Goal: Answer question/provide support: Answer question/provide support

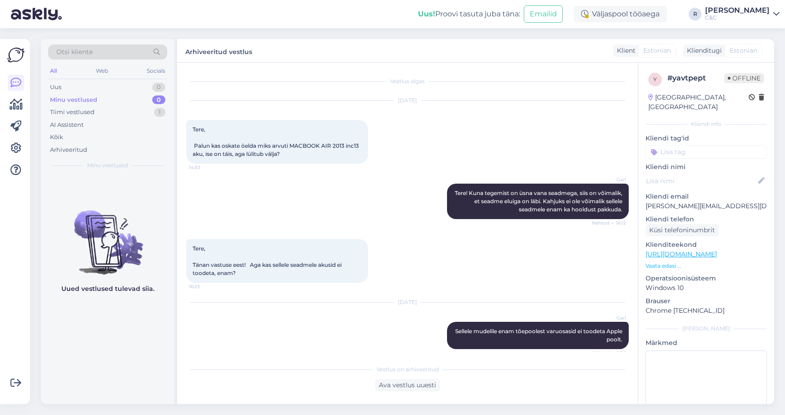
scroll to position [752, 0]
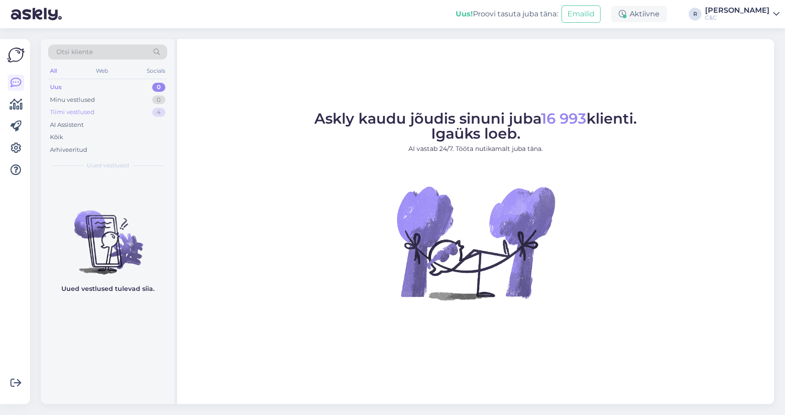
click at [127, 114] on div "Tiimi vestlused 4" at bounding box center [107, 112] width 119 height 13
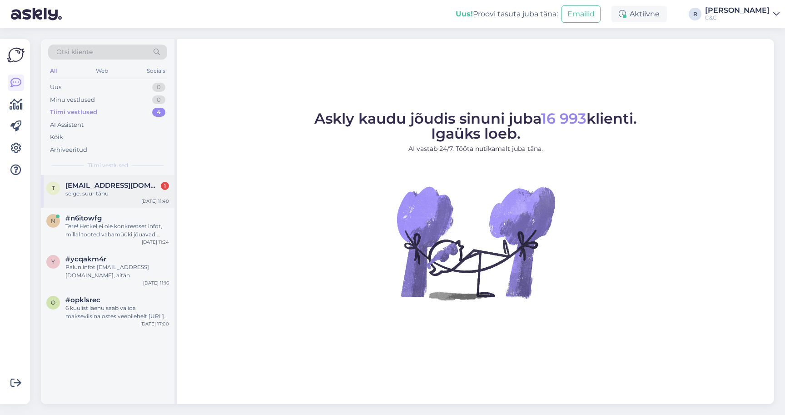
click at [126, 185] on span "toomaskaevand@gmail.com" at bounding box center [112, 185] width 95 height 8
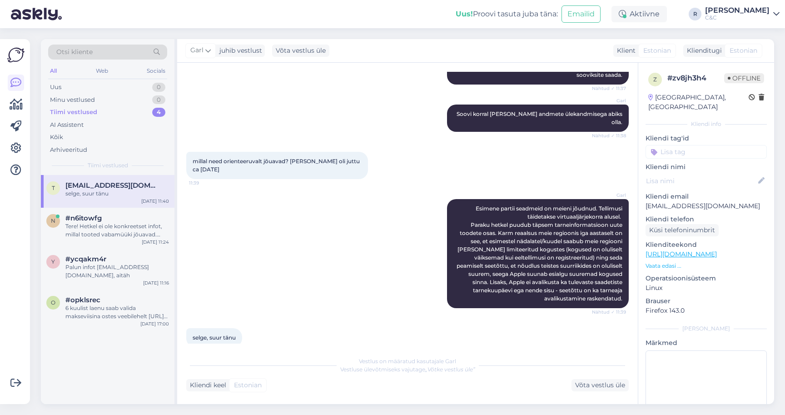
scroll to position [434, 0]
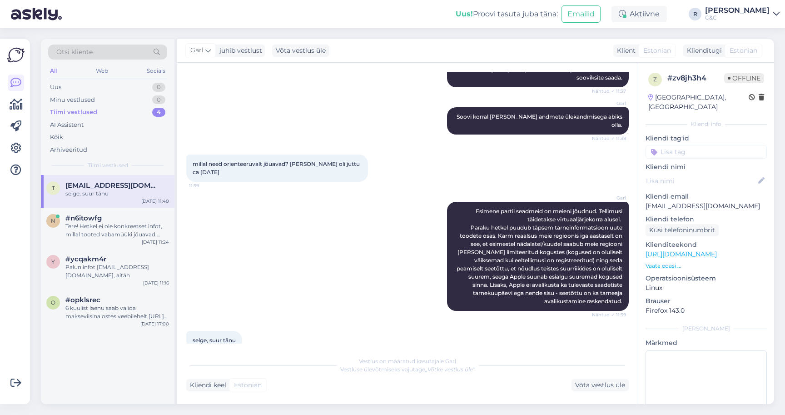
click at [122, 201] on div "t toomaskaevand@gmail.com selge, suur tänu Sep 24 11:40" at bounding box center [108, 191] width 134 height 33
click at [114, 225] on div "Tere! Hetkel ei ole konkreetset infot, millal tooted vabamüüki jõuavad. Kuna ee…" at bounding box center [117, 230] width 104 height 16
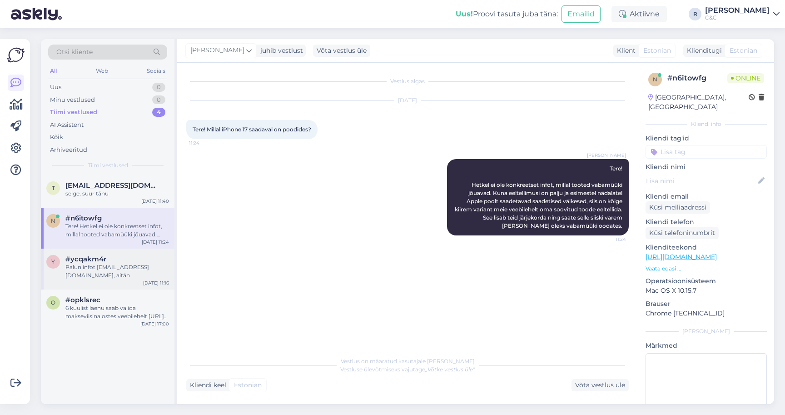
click at [97, 275] on div "Palun infot alar.olup@gmail.com, aitäh" at bounding box center [117, 271] width 104 height 16
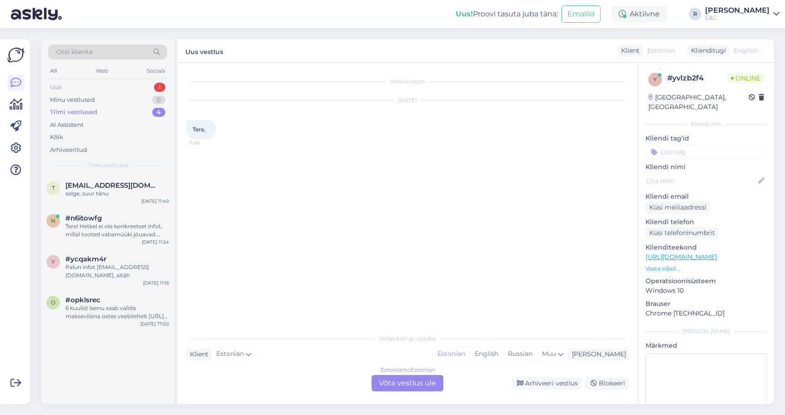
click at [155, 90] on div "Uus 1" at bounding box center [107, 87] width 119 height 13
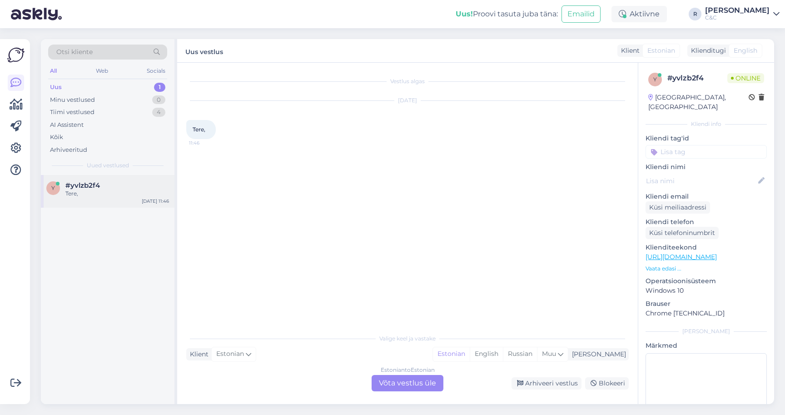
click at [107, 180] on div "y #yvlzb2f4 Tere, Sep 24 11:46" at bounding box center [108, 191] width 134 height 33
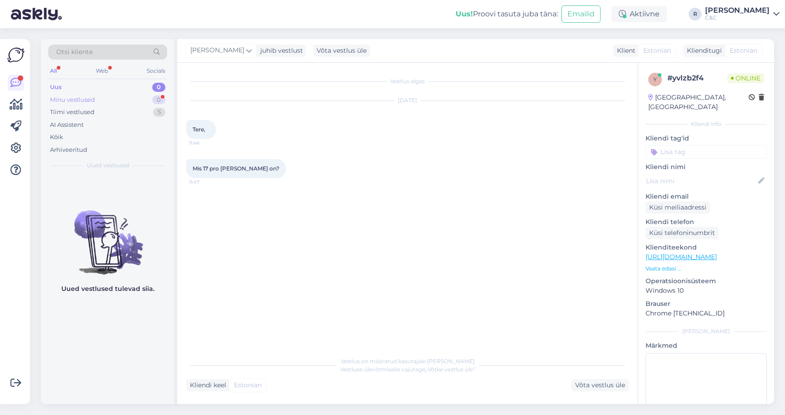
click at [120, 101] on div "Minu vestlused 0" at bounding box center [107, 100] width 119 height 13
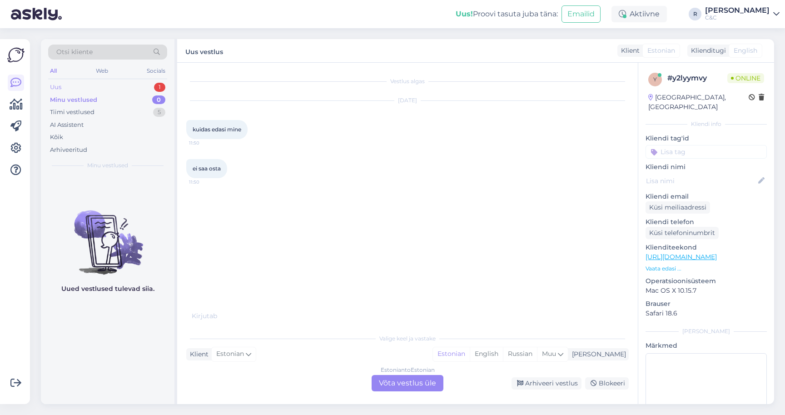
click at [113, 87] on div "Uus 1" at bounding box center [107, 87] width 119 height 13
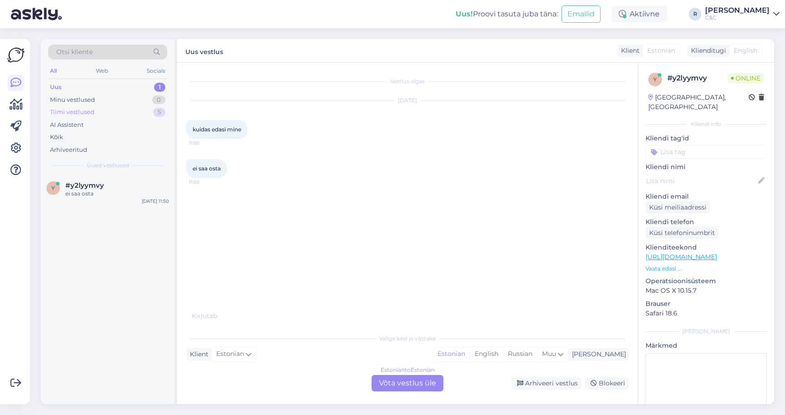
click at [106, 106] on div "Tiimi vestlused 5" at bounding box center [107, 112] width 119 height 13
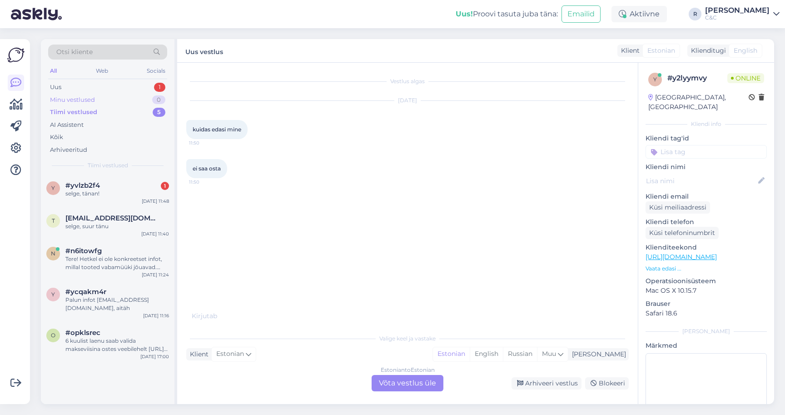
click at [113, 99] on div "Minu vestlused 0" at bounding box center [107, 100] width 119 height 13
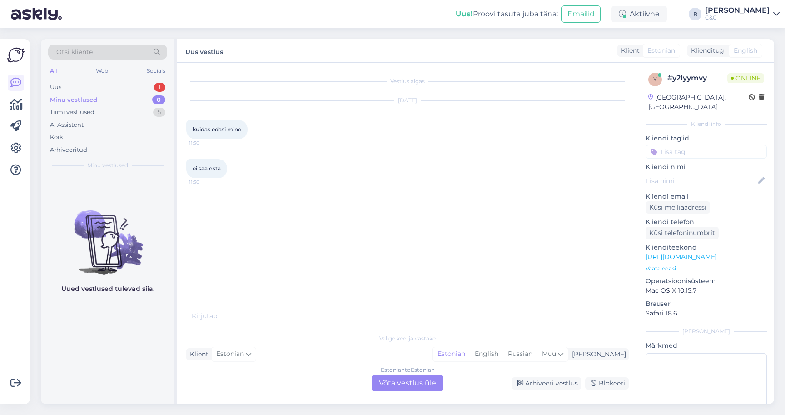
click at [419, 384] on div "Estonian to Estonian Võta vestlus üle" at bounding box center [408, 383] width 72 height 16
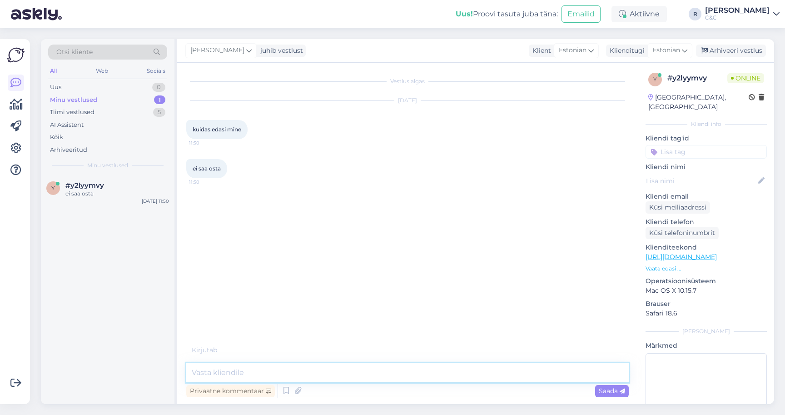
click at [366, 376] on textarea at bounding box center [407, 372] width 443 height 19
type textarea "Tere! Kas küpsised (cookies) olete ilusti lehe allosas lubanud?"
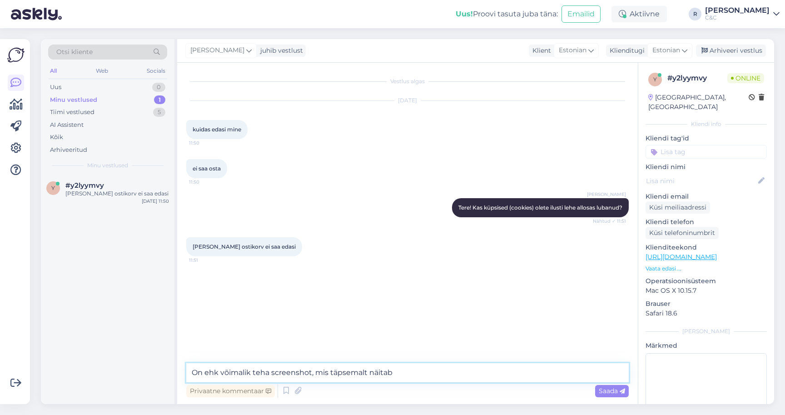
type textarea "On ehk võimalik teha screenshot, mis täpsemalt näitab?"
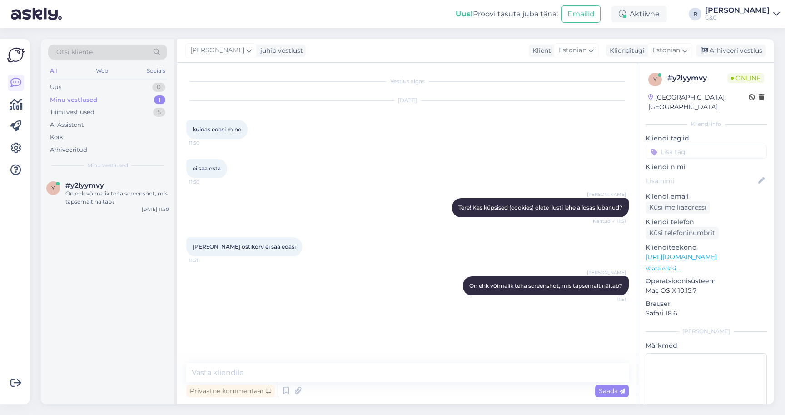
click at [343, 387] on div "Privaatne kommentaar Saada" at bounding box center [407, 390] width 443 height 17
click at [343, 377] on textarea at bounding box center [407, 372] width 443 height 19
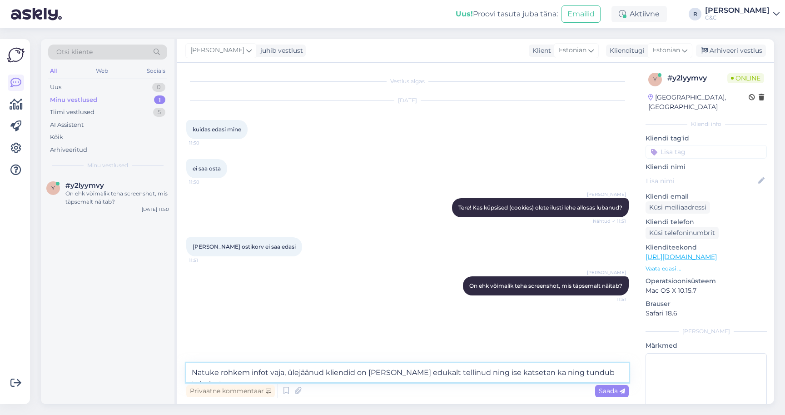
type textarea "Natuke rohkem infot vaja, ülejäänud kliendid on täna edukalt tellinud ning ise …"
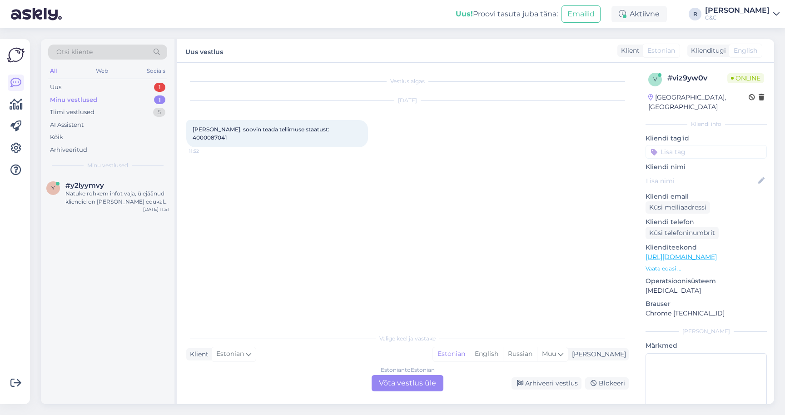
click at [303, 129] on span "Tere, soovin teada tellimuse staatust: 4000087041" at bounding box center [262, 133] width 138 height 15
copy div "4000087041 11:52"
click at [414, 390] on div "Estonian to Estonian Võta vestlus üle" at bounding box center [408, 383] width 72 height 16
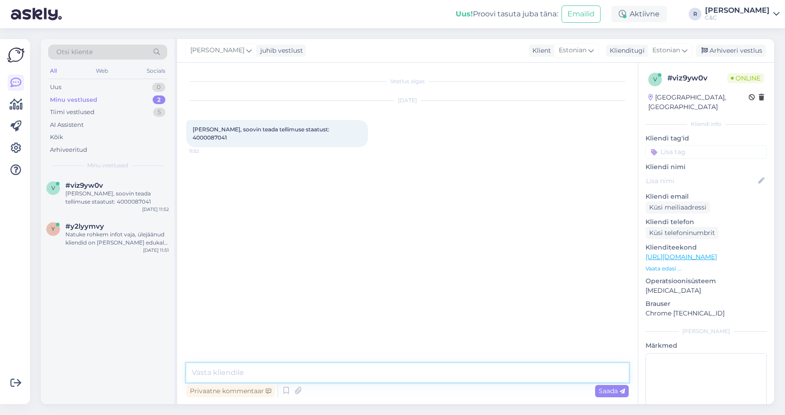
click at [352, 370] on textarea at bounding box center [407, 372] width 443 height 19
type textarea "Tere!"
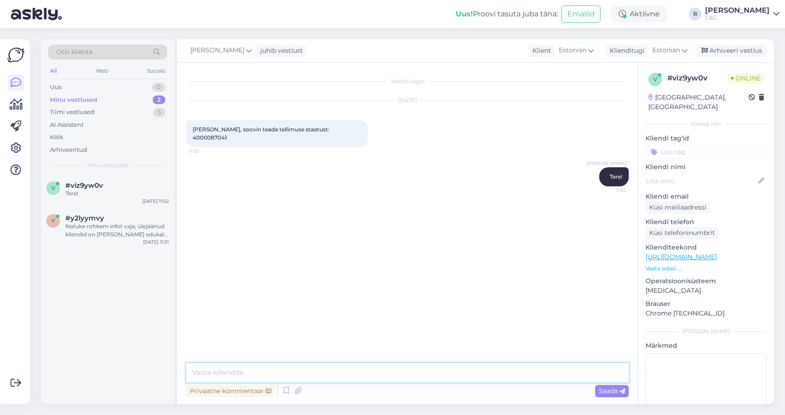
click at [234, 367] on textarea at bounding box center [407, 372] width 443 height 19
click at [268, 372] on textarea at bounding box center [407, 372] width 443 height 19
click at [305, 371] on textarea "Hetkel peab ootama kuna" at bounding box center [407, 372] width 443 height 19
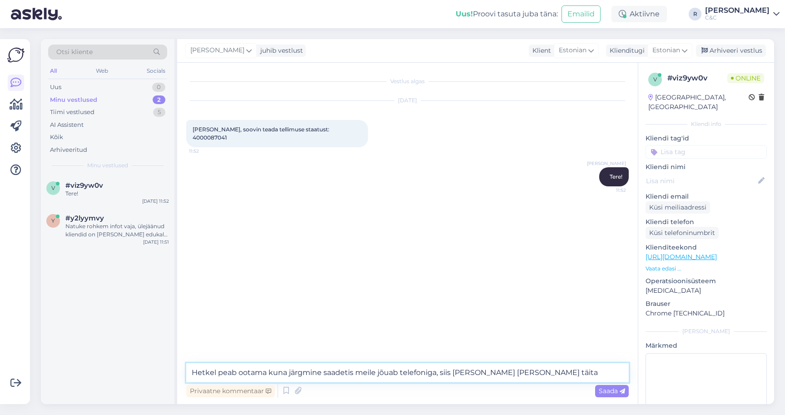
type textarea "Hetkel peab ootama kuna järgmine saadetis meile jõuab telefoniga, siis saame ka…"
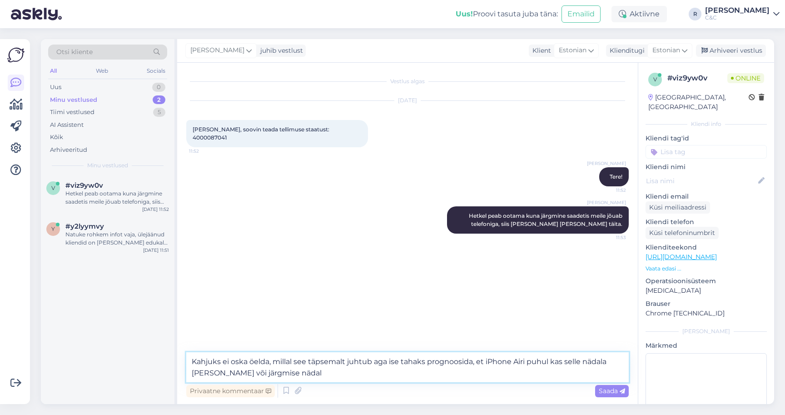
drag, startPoint x: 493, startPoint y: 380, endPoint x: 554, endPoint y: 357, distance: 65.2
click at [554, 357] on textarea "Kahjuks ei oska öelda, millal see täpsemalt juhtub aga ise tahaks prognoosida, …" at bounding box center [407, 367] width 443 height 30
type textarea "Kahjuks ei oska öelda, millal see täpsemalt juhtub aga ise tahaks prognoosida, …"
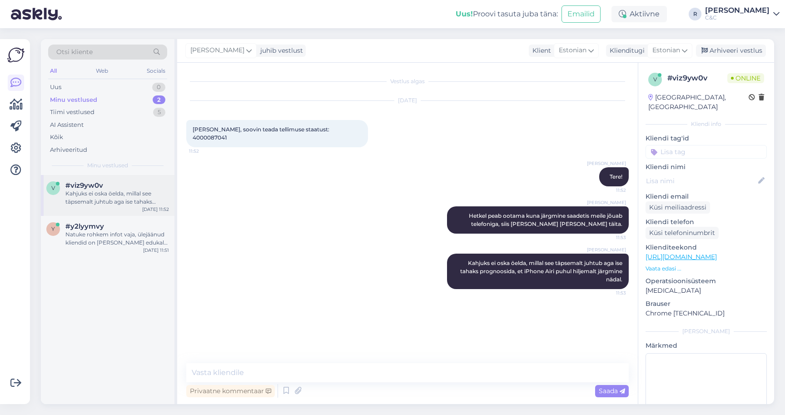
click at [133, 185] on div "#viz9yw0v" at bounding box center [117, 185] width 104 height 8
click at [111, 232] on div "Natuke rohkem infot vaja, ülejäänud kliendid on täna edukalt tellinud ning ise …" at bounding box center [117, 238] width 104 height 16
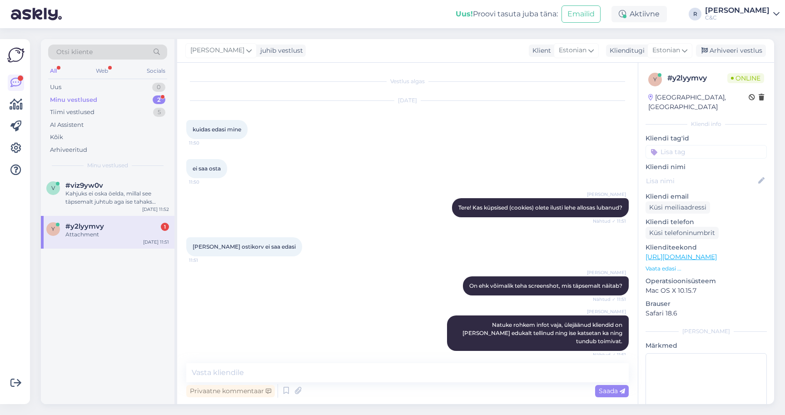
scroll to position [55, 0]
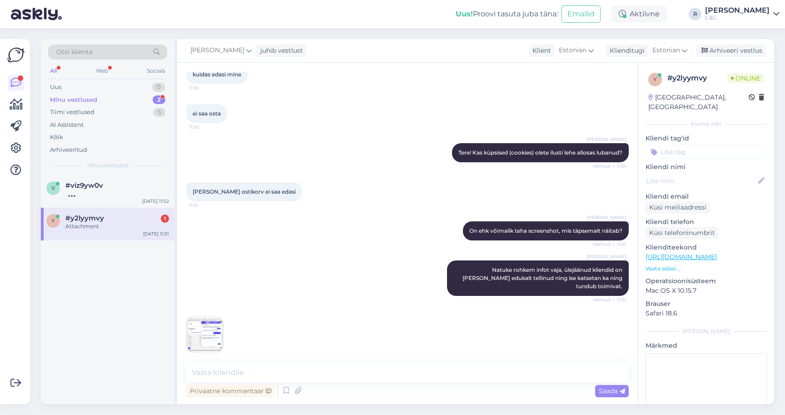
click at [219, 321] on img at bounding box center [205, 334] width 36 height 36
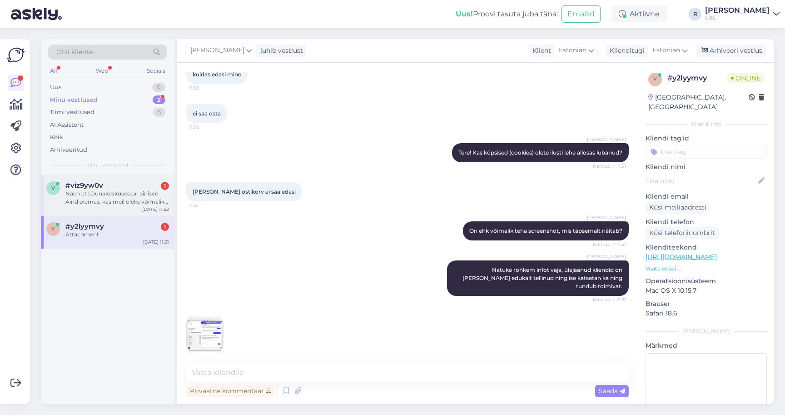
click at [132, 196] on div "Näen et Lõunakeskuses on sinised Airid olemas, kas meil oleks võimalik valge si…" at bounding box center [117, 198] width 104 height 16
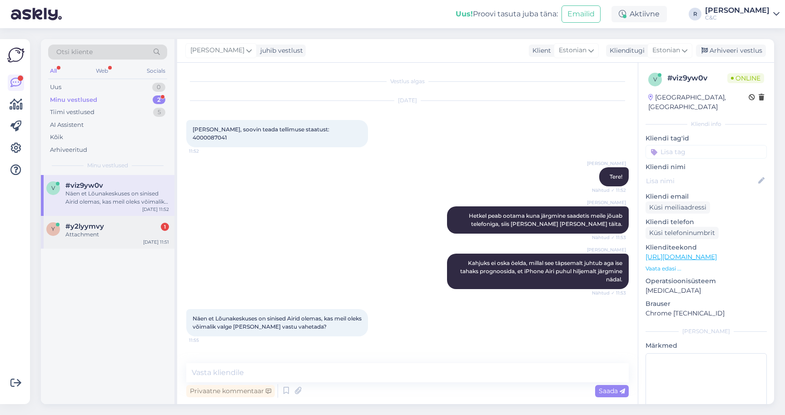
click at [119, 232] on div "Attachment" at bounding box center [117, 234] width 104 height 8
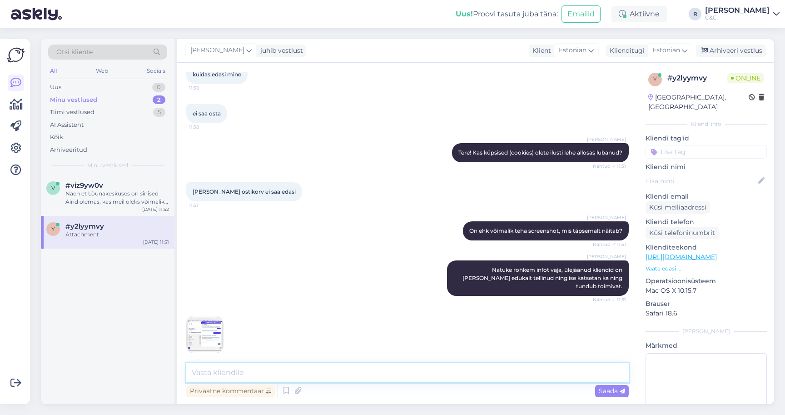
click at [259, 378] on textarea at bounding box center [407, 372] width 443 height 19
click at [205, 336] on img at bounding box center [205, 334] width 36 height 36
click at [246, 373] on textarea at bounding box center [407, 372] width 443 height 19
type textarea "Tundub et hetkel mingisugune mure sellega tõesti ja edastatud veebihalduritele."
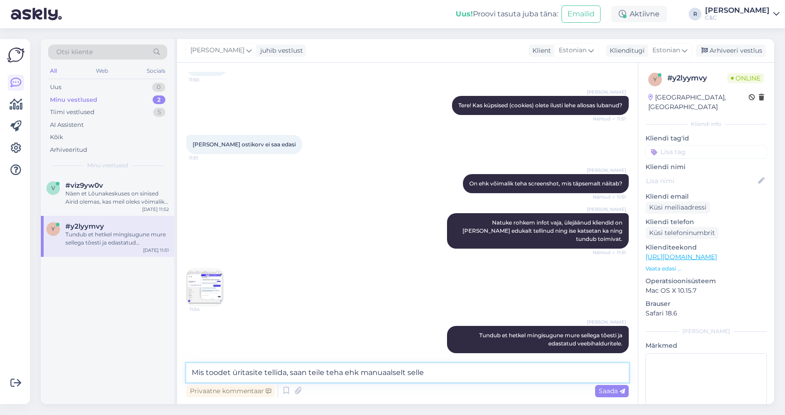
type textarea "Mis toodet üritasite tellida, saan teile teha ehk manuaalselt selle?"
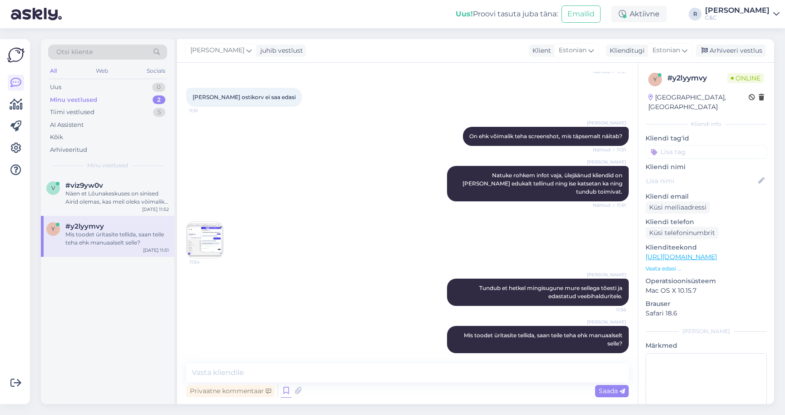
click at [281, 387] on icon at bounding box center [286, 391] width 11 height 14
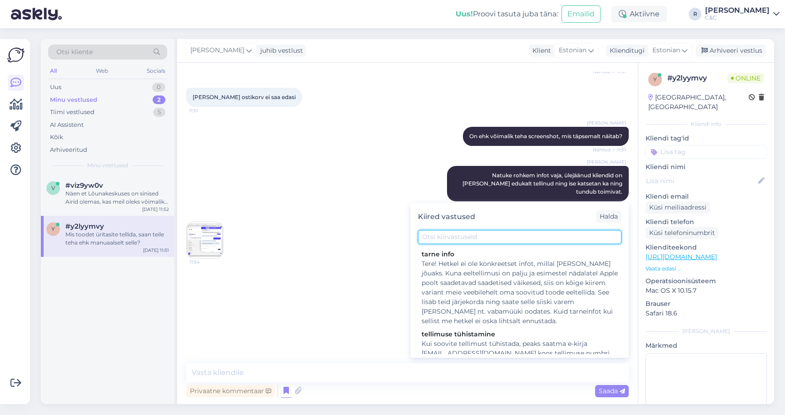
click at [448, 243] on input "text" at bounding box center [520, 237] width 204 height 14
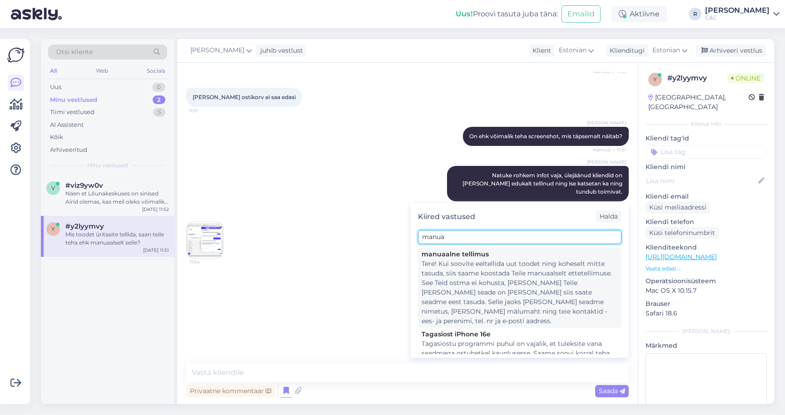
type input "manua"
click at [454, 276] on div "Tere! Kui soovite eeltellida uut toodet ning koheselt mitte tasuda, siis saame …" at bounding box center [520, 292] width 196 height 67
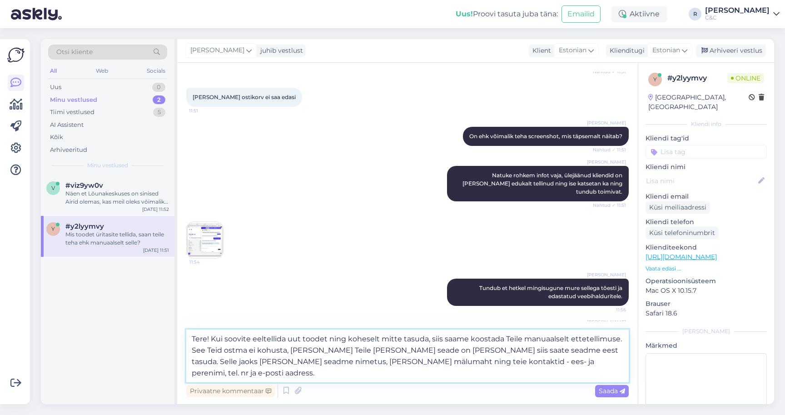
drag, startPoint x: 467, startPoint y: 339, endPoint x: 171, endPoint y: 340, distance: 295.9
click at [171, 340] on div "Otsi kliente All Web Socials Uus 0 Minu vestlused 2 Tiimi vestlused 5 AI Assist…" at bounding box center [407, 221] width 733 height 365
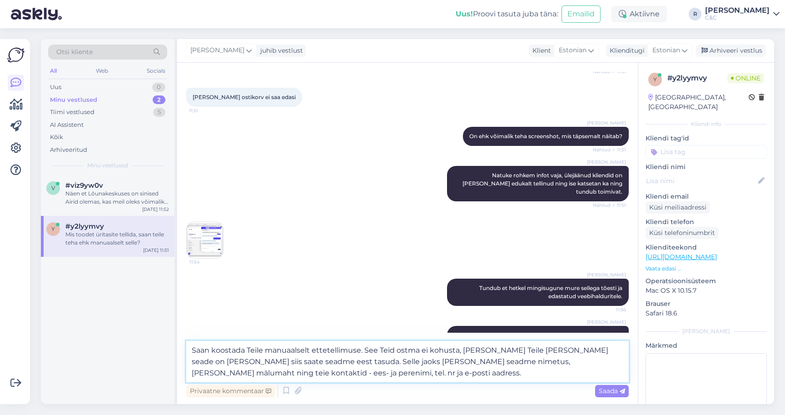
click at [347, 349] on textarea "Saan koostada Teile manuaalselt ettetellimuse. See Teid ostma ei kohusta, vaid …" at bounding box center [407, 361] width 443 height 41
drag, startPoint x: 302, startPoint y: 360, endPoint x: 226, endPoint y: 331, distance: 81.4
click at [226, 331] on div "Vestlus algas Sep 24 2025 kuidas edasi mine 11:50 ei saa osta 11:50 Ross Tere! …" at bounding box center [407, 233] width 461 height 341
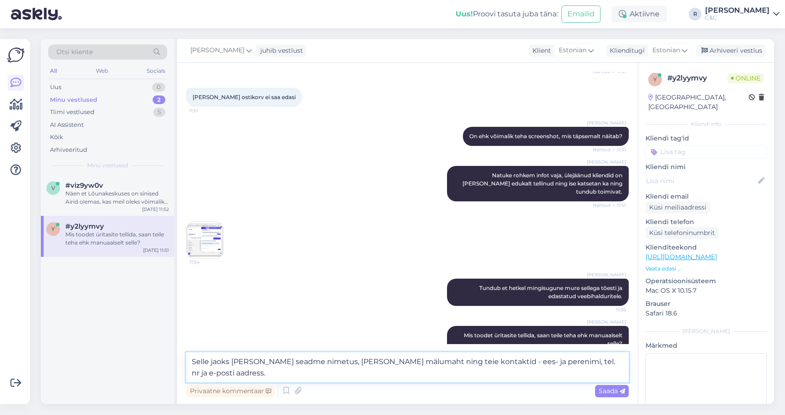
click at [304, 369] on textarea "Selle jaoks oleks tarvis seadme nimetus, värv ja mälumaht ning teie kontaktid -…" at bounding box center [407, 367] width 443 height 30
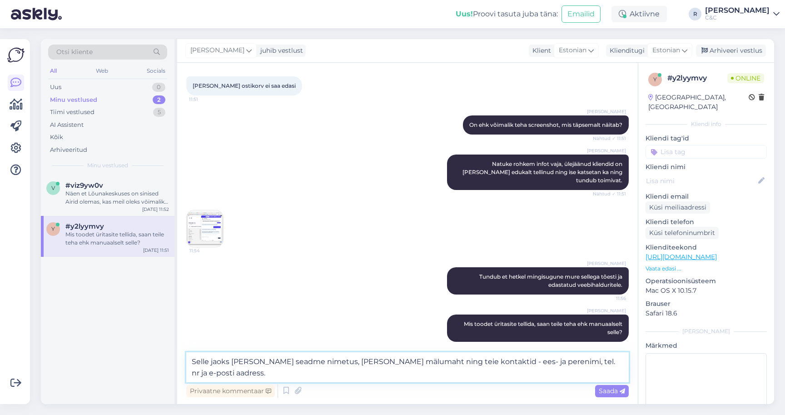
scroll to position [160, 0]
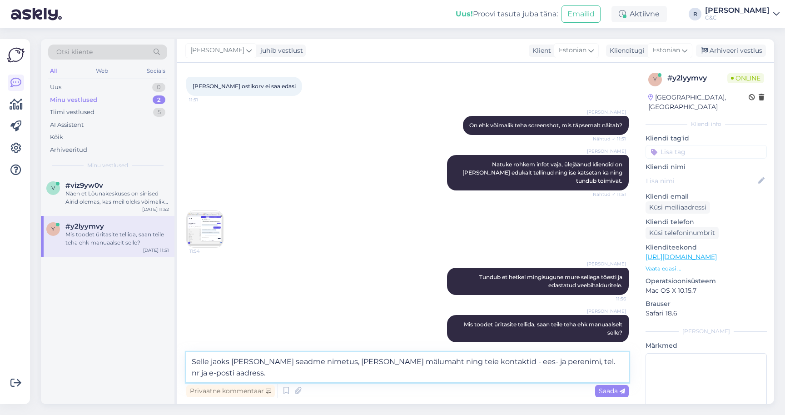
click at [249, 368] on textarea "Selle jaoks oleks tarvis seadme nimetus, värv ja mälumaht ning teie kontaktid -…" at bounding box center [407, 367] width 443 height 30
click at [273, 359] on textarea "Selle jaoks oleks tarvis seadme nimetus, värv ja mälumaht ning teie kontaktid -…" at bounding box center [407, 367] width 443 height 30
drag, startPoint x: 273, startPoint y: 362, endPoint x: 403, endPoint y: 360, distance: 129.5
click at [403, 360] on textarea "Selle jaoks oleks tarvis seadme nimetus, värv ja mälumaht ning teie kontaktid -…" at bounding box center [407, 367] width 443 height 30
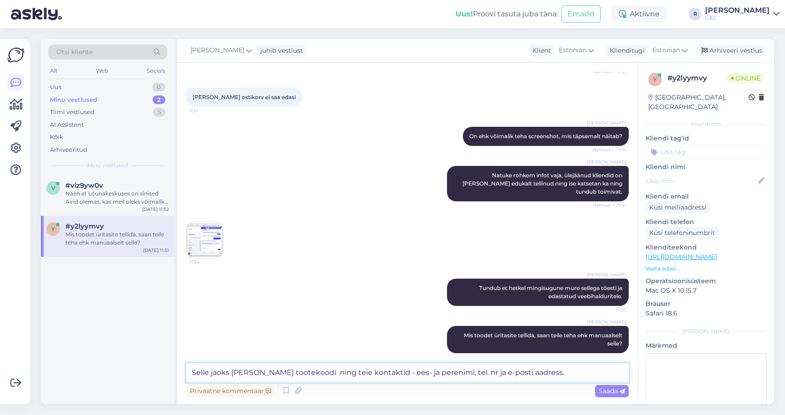
click at [595, 375] on textarea "Selle jaoks oleks tarvis tootekoodi ning teie kontaktid - ees- ja perenimi, tel…" at bounding box center [407, 372] width 443 height 19
type textarea "Selle jaoks oleks tarvis tootekoodi ning teie kontaktid - ees- ja perenimi, tel…"
click at [284, 392] on icon at bounding box center [286, 391] width 11 height 14
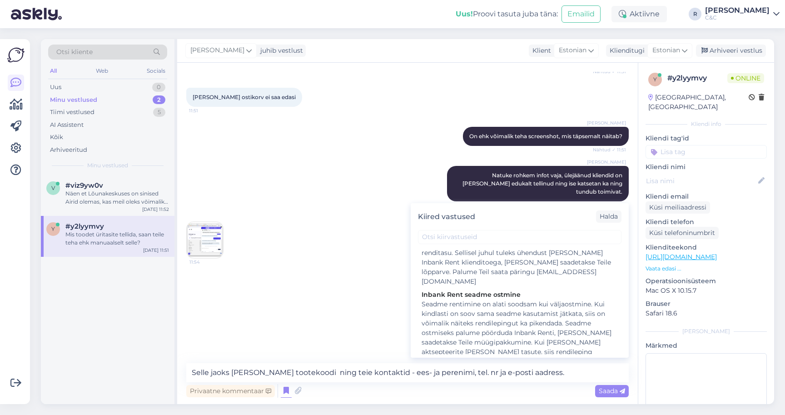
scroll to position [588, 0]
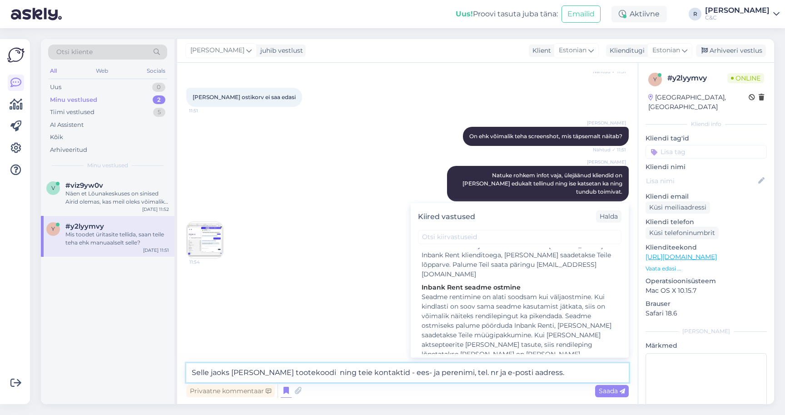
click at [399, 366] on textarea "Selle jaoks oleks tarvis tootekoodi ning teie kontaktid - ees- ja perenimi, tel…" at bounding box center [407, 372] width 443 height 19
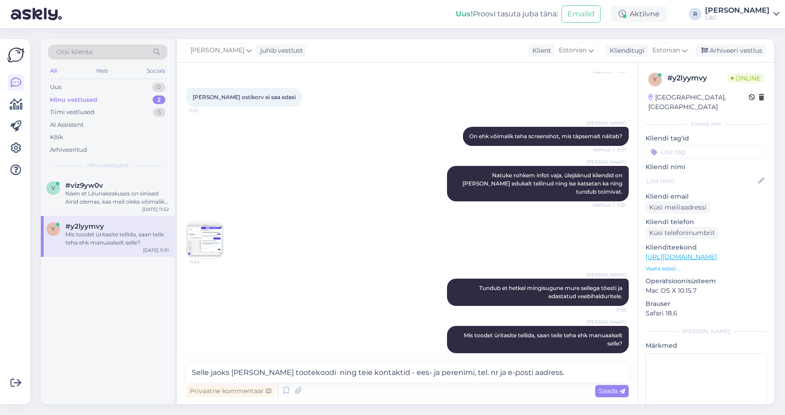
click at [217, 241] on img at bounding box center [205, 240] width 36 height 36
click at [395, 384] on div "Privaatne kommentaar Saada" at bounding box center [407, 390] width 443 height 17
click at [393, 379] on textarea "Selle jaoks oleks tarvis tootekoodi ning teie kontaktid - ees- ja perenimi, tel…" at bounding box center [407, 372] width 443 height 19
click at [389, 379] on textarea "Selle jaoks oleks tarvis tootekoodi ning teie kontaktid - ees- ja perenimi, tel…" at bounding box center [407, 372] width 443 height 19
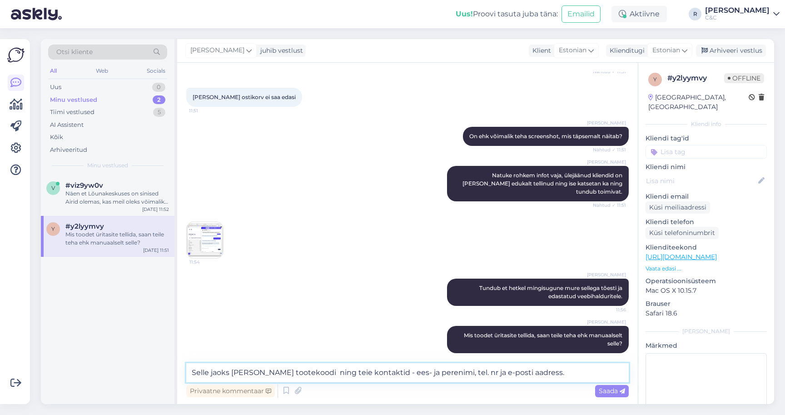
click at [389, 379] on textarea "Selle jaoks oleks tarvis tootekoodi ning teie kontaktid - ees- ja perenimi, tel…" at bounding box center [407, 372] width 443 height 19
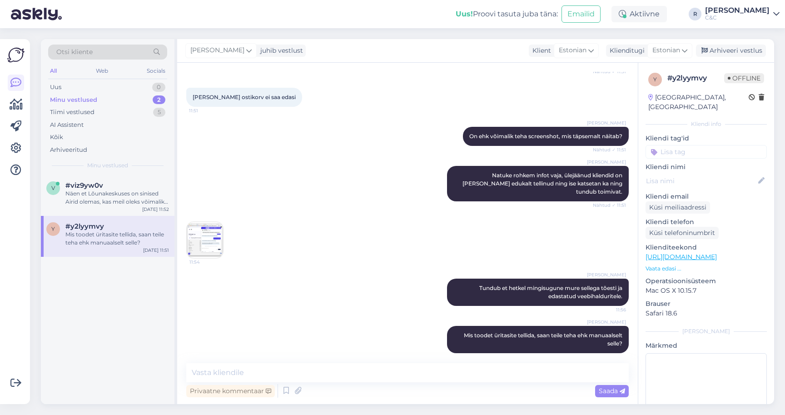
click at [668, 264] on p "Vaata edasi ..." at bounding box center [706, 268] width 121 height 8
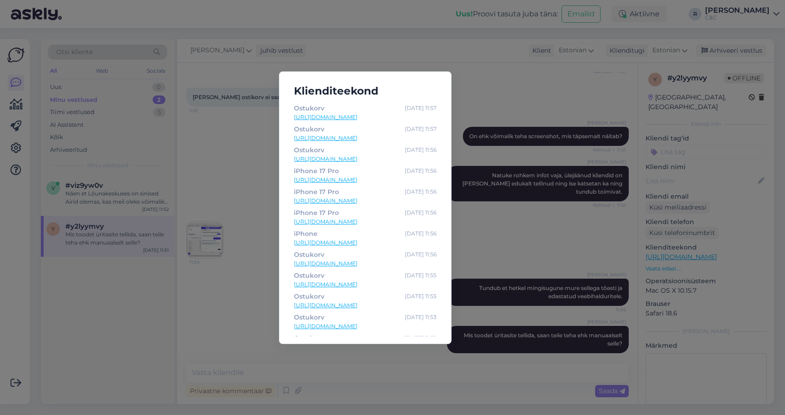
click at [390, 181] on link "https://www.shop.cec.ee/iphone-17-pro?color=471&erply_storage=55" at bounding box center [365, 180] width 143 height 8
click at [442, 93] on h5 "Klienditeekond" at bounding box center [365, 91] width 157 height 17
click at [494, 91] on div "Klienditeekond Ostukorv Sep 24 11:57 https://www.shop.cec.ee/checkout/cart/ Ost…" at bounding box center [392, 207] width 785 height 415
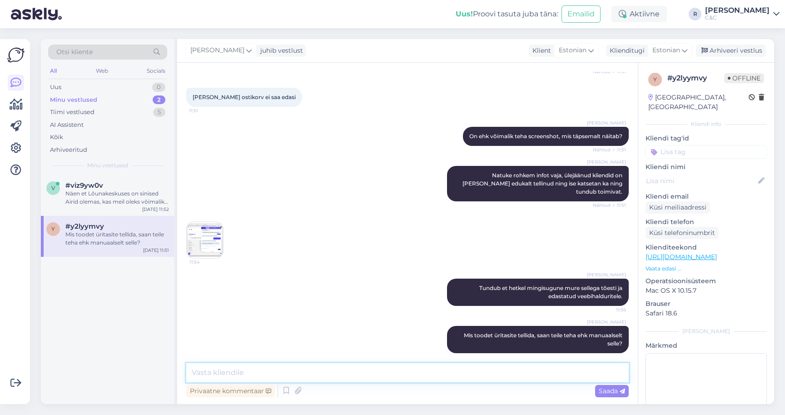
click at [284, 379] on textarea at bounding box center [407, 372] width 443 height 19
click at [281, 387] on icon at bounding box center [286, 391] width 11 height 14
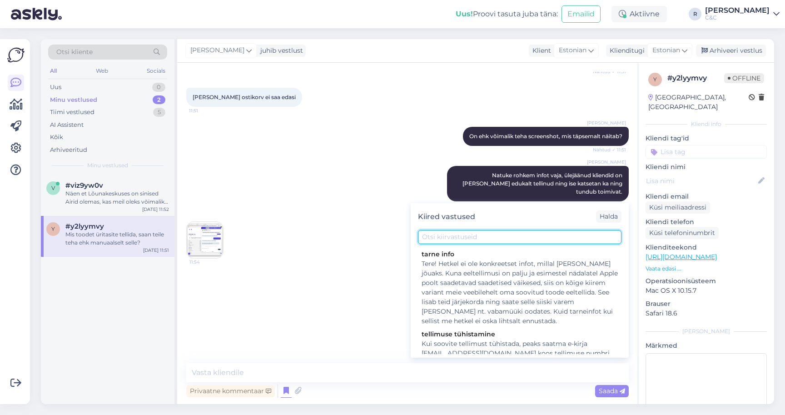
click at [443, 240] on input "text" at bounding box center [520, 237] width 204 height 14
type input "manua"
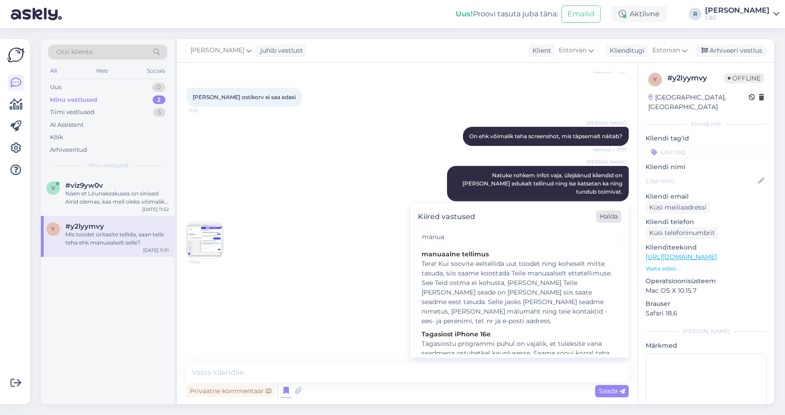
click at [606, 216] on div "Halda" at bounding box center [608, 216] width 25 height 12
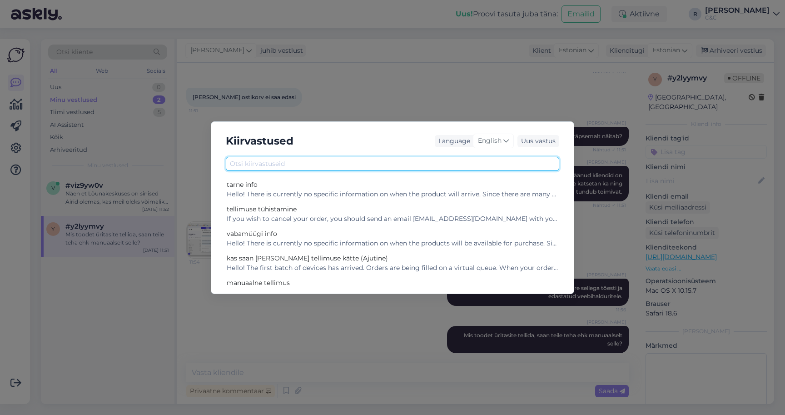
click at [324, 165] on input "text" at bounding box center [393, 164] width 334 height 14
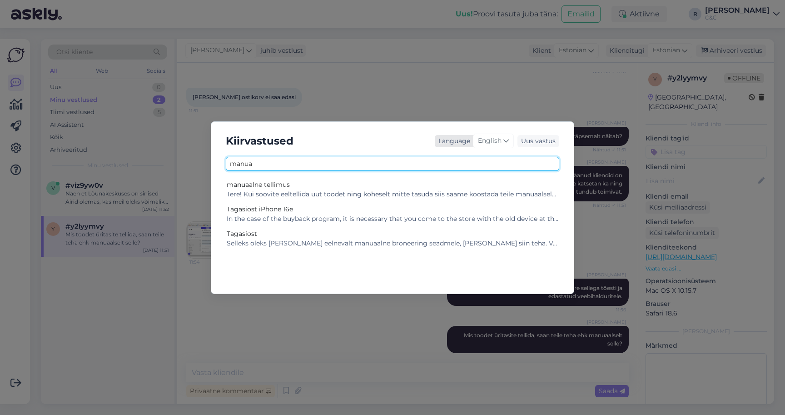
type input "manua"
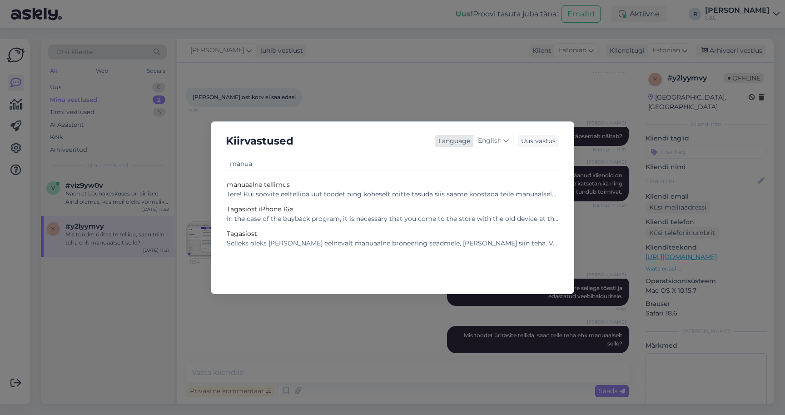
click at [496, 146] on div "English" at bounding box center [493, 141] width 41 height 15
type input "es"
click at [452, 190] on link "Estonian" at bounding box center [474, 196] width 100 height 15
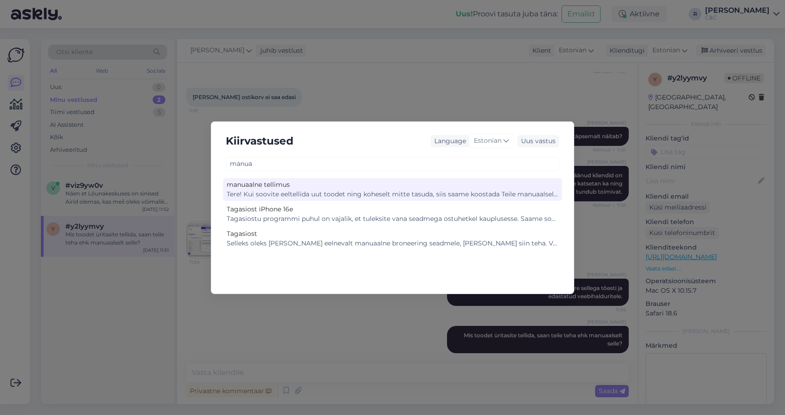
click at [327, 186] on div "manuaalne tellimus" at bounding box center [393, 185] width 332 height 10
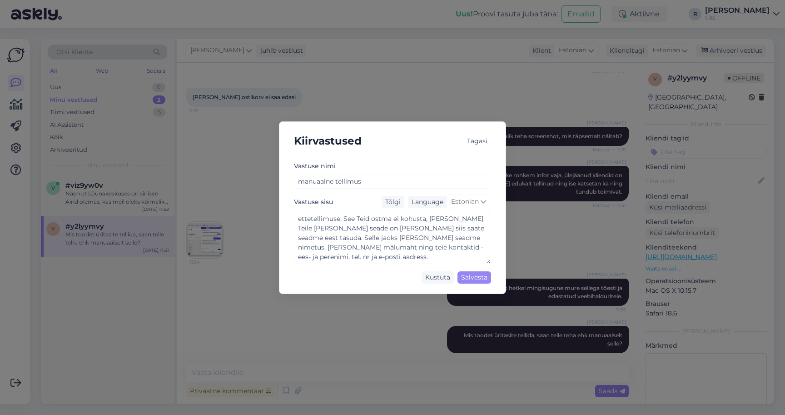
scroll to position [19, 0]
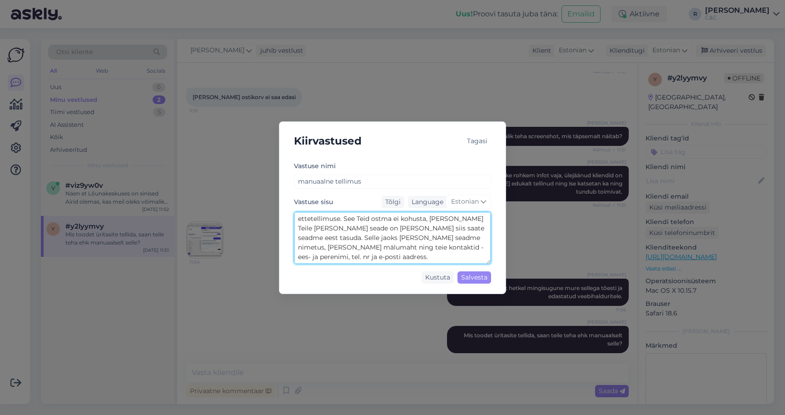
click at [403, 258] on textarea "Tere! Kui soovite eeltellida uut toodet ning koheselt mitte tasuda, siis saame …" at bounding box center [392, 238] width 197 height 52
click at [384, 249] on textarea "Tere! Kui soovite eeltellida uut toodet ning koheselt mitte tasuda, siis saame …" at bounding box center [392, 238] width 197 height 52
click at [452, 253] on textarea "Tere! Kui soovite eeltellida uut toodet ning koheselt mitte tasuda, siis saame …" at bounding box center [392, 238] width 197 height 52
type textarea "Tere! Kui soovite eeltellida uut toodet ning koheselt mitte tasuda, siis saame …"
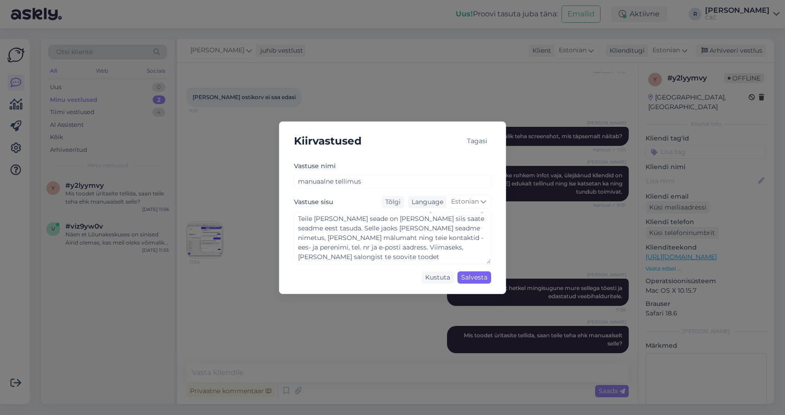
click at [477, 278] on div "Salvesta" at bounding box center [475, 277] width 34 height 12
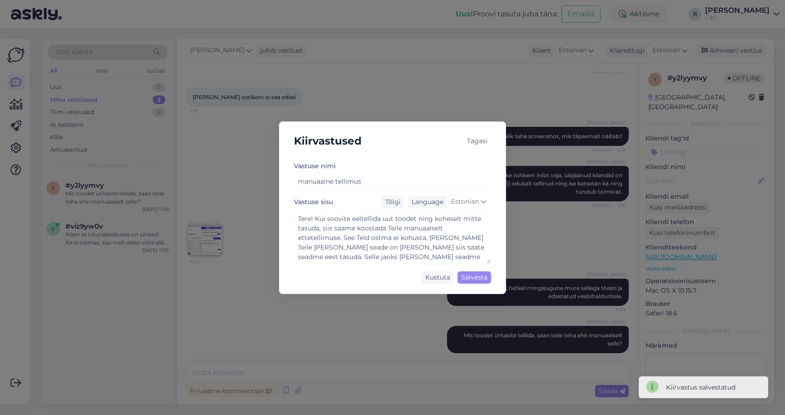
scroll to position [0, 0]
click at [478, 136] on div "Tagasi" at bounding box center [478, 141] width 28 height 12
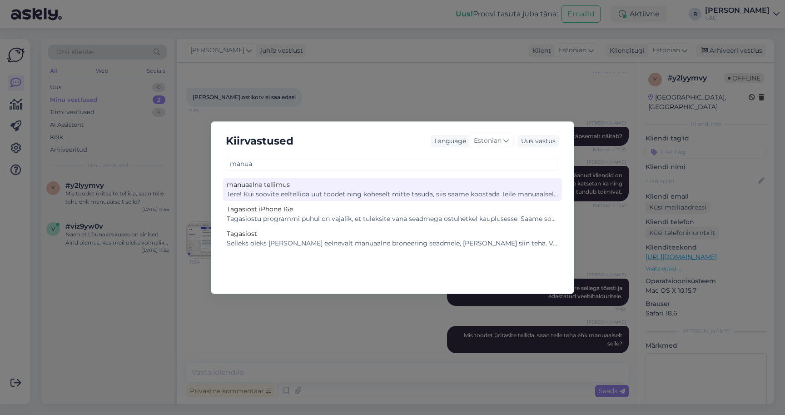
click at [369, 193] on div "Tere! Kui soovite eeltellida uut toodet ning koheselt mitte tasuda, siis saame …" at bounding box center [393, 195] width 332 height 10
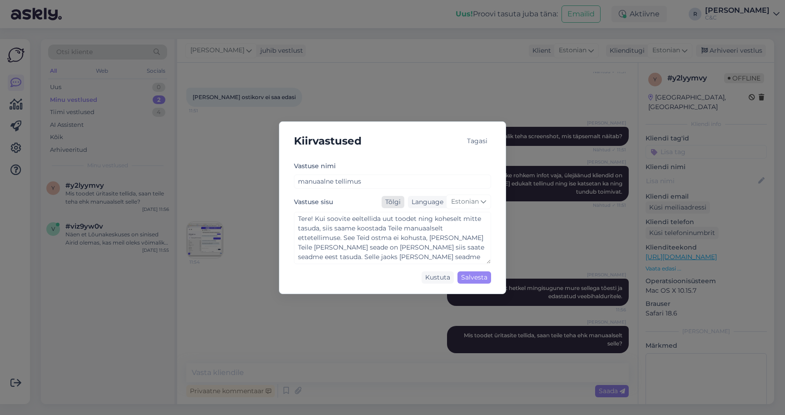
click at [392, 204] on div "Tõlgi" at bounding box center [393, 202] width 23 height 12
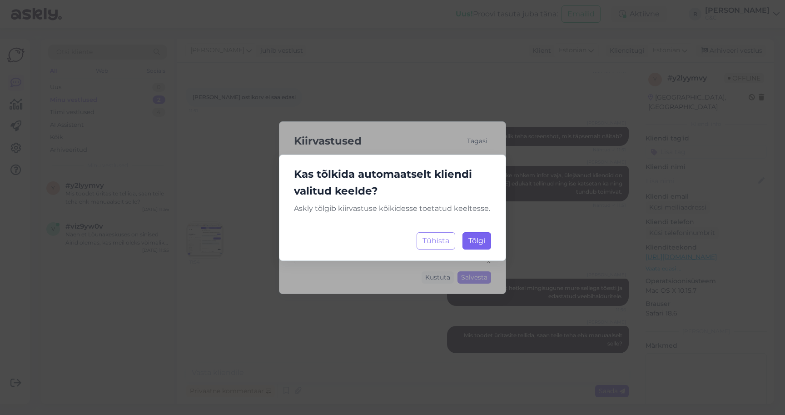
click at [473, 248] on button "Tõlgi Laadimine..." at bounding box center [477, 240] width 29 height 17
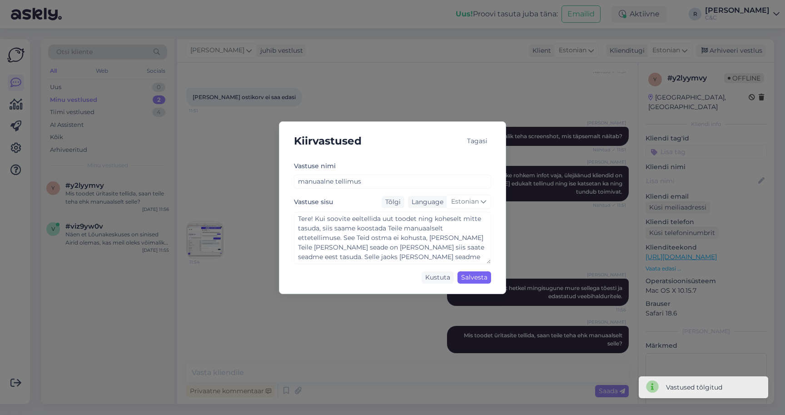
click at [473, 278] on div "Salvesta" at bounding box center [475, 277] width 34 height 12
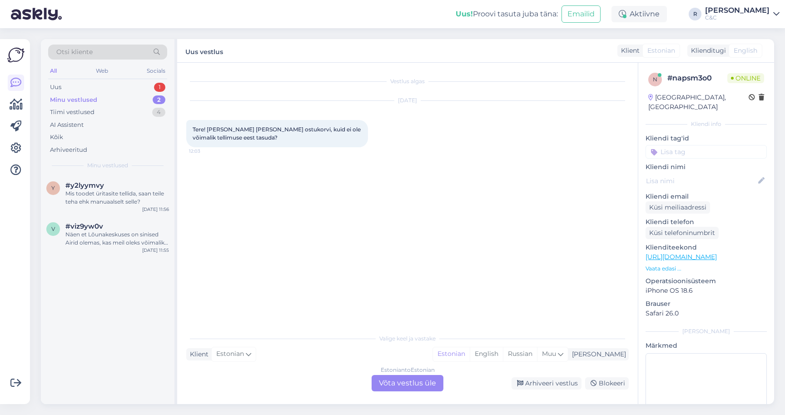
click at [428, 387] on div "Estonian to Estonian Võta vestlus üle" at bounding box center [408, 383] width 72 height 16
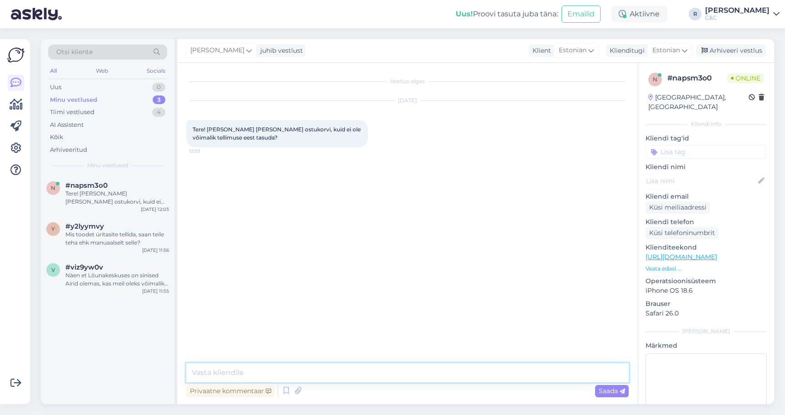
click at [368, 372] on textarea at bounding box center [407, 372] width 443 height 19
type textarea "Tere! Hetkel tõesti mingisugune mure on kimbutamas"
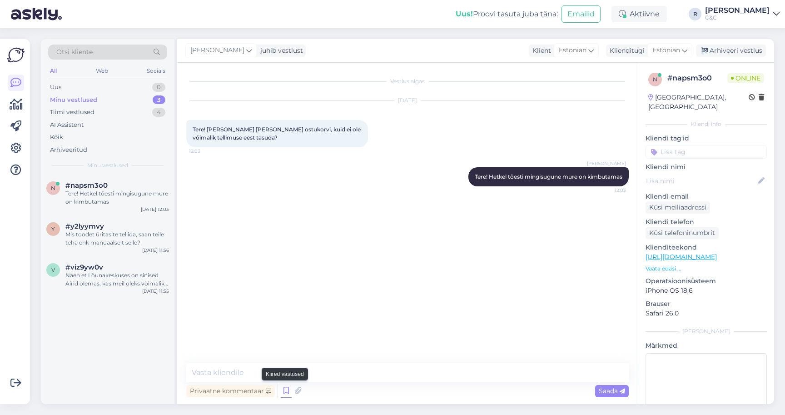
click at [285, 390] on icon at bounding box center [286, 391] width 11 height 14
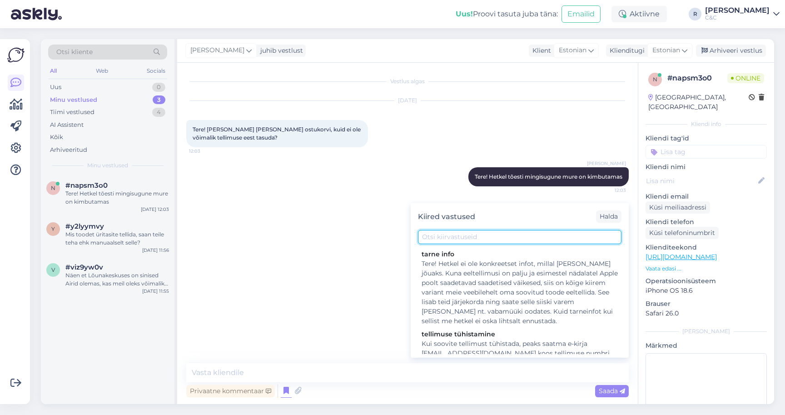
click at [463, 235] on input "text" at bounding box center [520, 237] width 204 height 14
type input "telli"
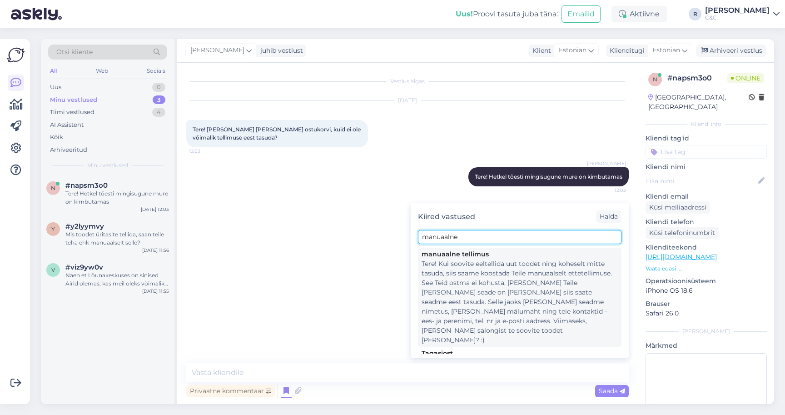
type input "manuaalne"
click at [484, 299] on div "Tere! Kui soovite eeltellida uut toodet ning koheselt mitte tasuda, siis saame …" at bounding box center [520, 302] width 196 height 86
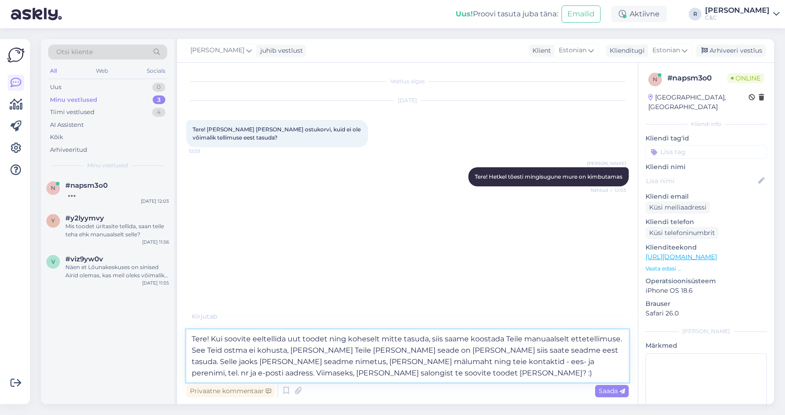
drag, startPoint x: 444, startPoint y: 337, endPoint x: 201, endPoint y: 339, distance: 242.7
click at [201, 339] on textarea "Tere! Kui soovite eeltellida uut toodet ning koheselt mitte tasuda, siis saame …" at bounding box center [407, 355] width 443 height 53
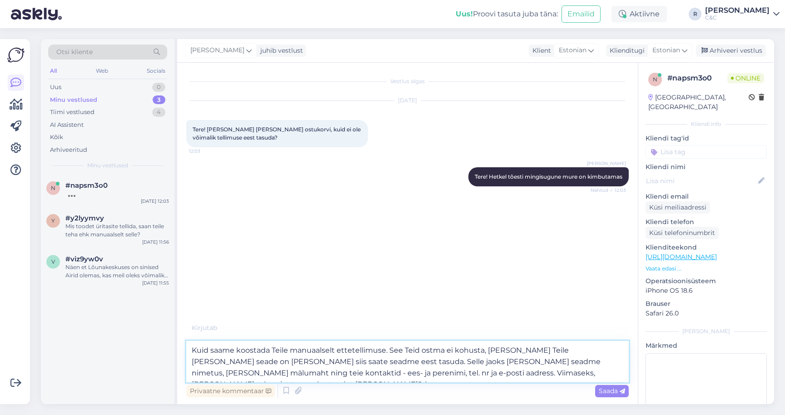
click at [361, 348] on textarea "Kuid saame koostada Teile manuaalselt ettetellimuse. See Teid ostma ei kohusta,…" at bounding box center [407, 361] width 443 height 41
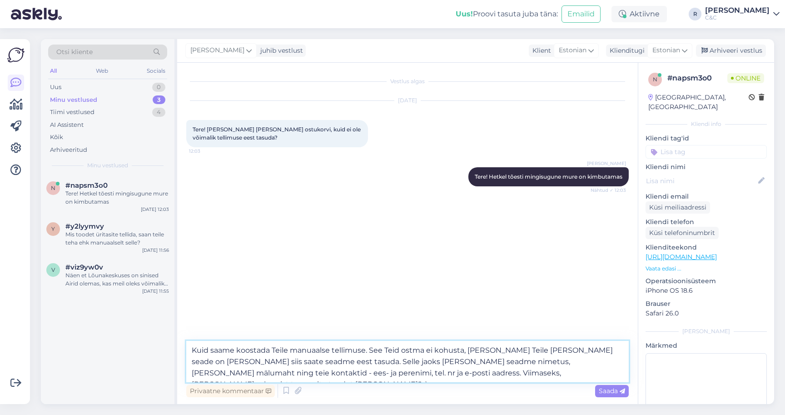
drag, startPoint x: 333, startPoint y: 363, endPoint x: 369, endPoint y: 349, distance: 39.1
click at [369, 349] on textarea "Kuid saame koostada Teile manuaalse tellimuse. See Teid ostma ei kohusta, vaid …" at bounding box center [407, 361] width 443 height 41
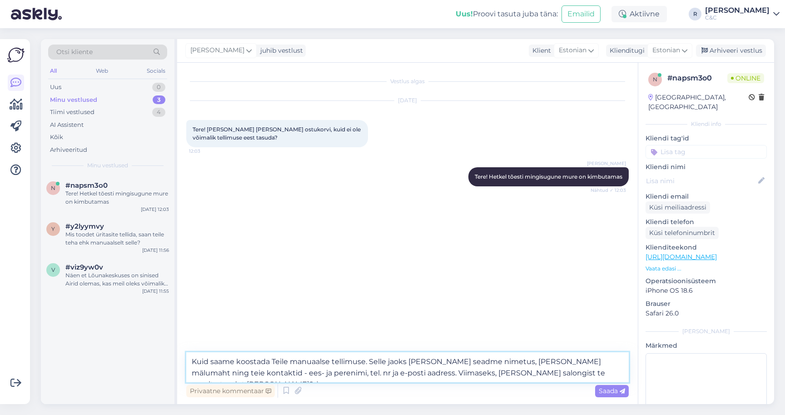
click at [199, 362] on textarea "Kuid saame koostada Teile manuaalse tellimuse. Selle jaoks oleks tarvis seadme …" at bounding box center [407, 367] width 443 height 30
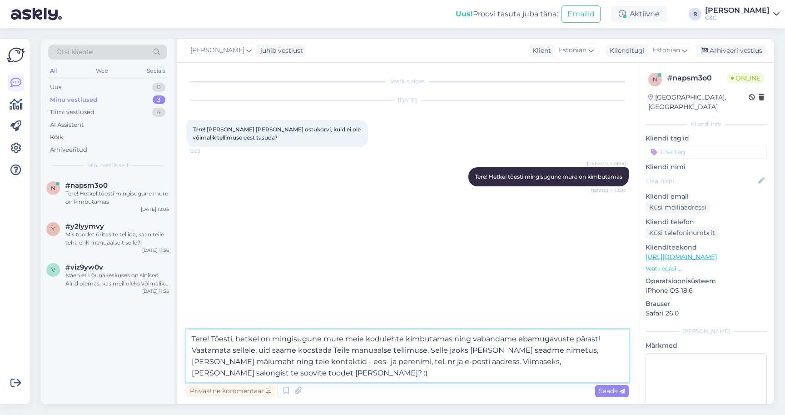
click at [269, 350] on textarea "Tere! Tõesti, hetkel on mingisugune mure meie kodulehte kimbutamas ning vabanda…" at bounding box center [407, 355] width 443 height 53
click at [497, 348] on textarea "Tere! Tõesti, hetkel on mingisugune mure meie kodulehte kimbutamas ning vabanda…" at bounding box center [407, 355] width 443 height 53
click at [529, 349] on textarea "Tere! Tõesti, hetkel on mingisugune mure meie kodulehte kimbutamas ning vabanda…" at bounding box center [407, 355] width 443 height 53
click at [349, 371] on textarea "Tere! Tõesti, hetkel on mingisugune mure meie kodulehte kimbutamas ning vabanda…" at bounding box center [407, 355] width 443 height 53
click at [246, 341] on textarea "Tere! Tõesti, hetkel on mingisugune mure meie kodulehte kimbutamas ning vabanda…" at bounding box center [407, 355] width 443 height 53
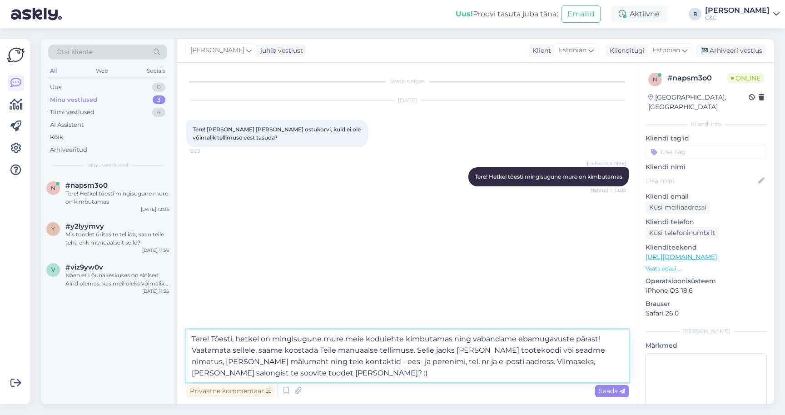
drag, startPoint x: 193, startPoint y: 349, endPoint x: 174, endPoint y: 331, distance: 26.0
click at [174, 331] on div "Otsi kliente All Web Socials Uus 0 Minu vestlused 3 Tiimi vestlused 4 AI Assist…" at bounding box center [407, 221] width 733 height 365
type textarea "Vaatamata sellele, saame koostada Teile manuaalse tellimuse. Selle jaoks oleks …"
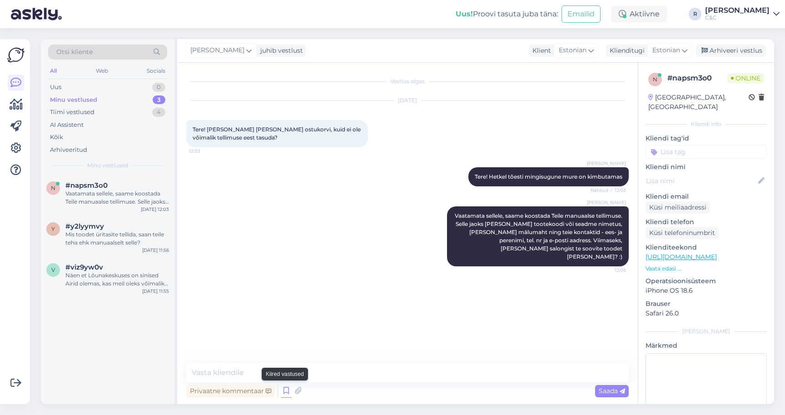
click at [289, 394] on icon at bounding box center [286, 391] width 11 height 14
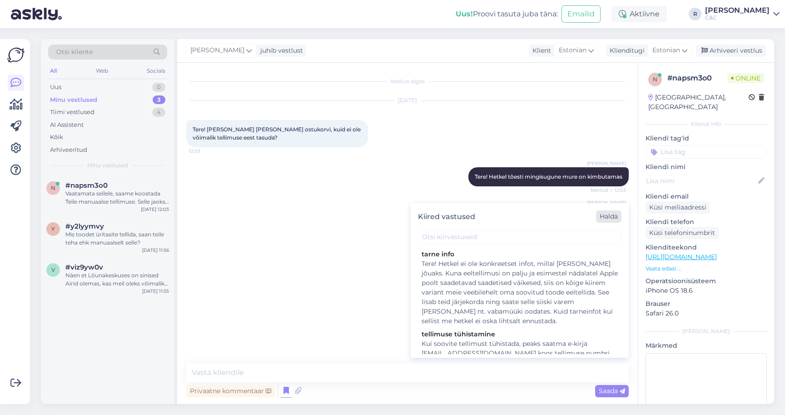
click at [602, 219] on div "Halda" at bounding box center [608, 216] width 25 height 12
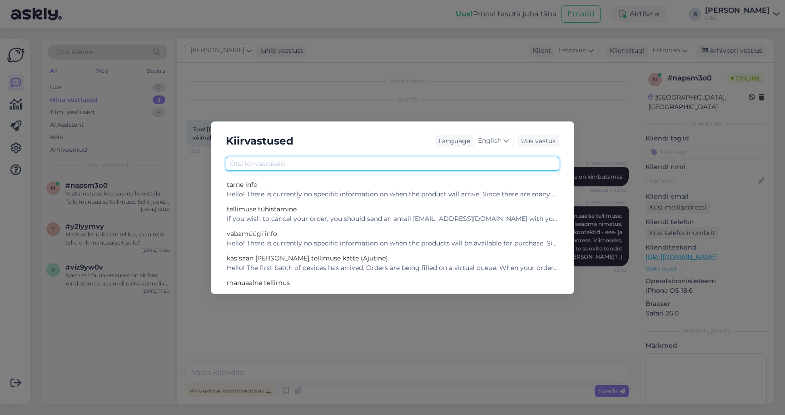
click at [386, 165] on input "text" at bounding box center [393, 164] width 334 height 14
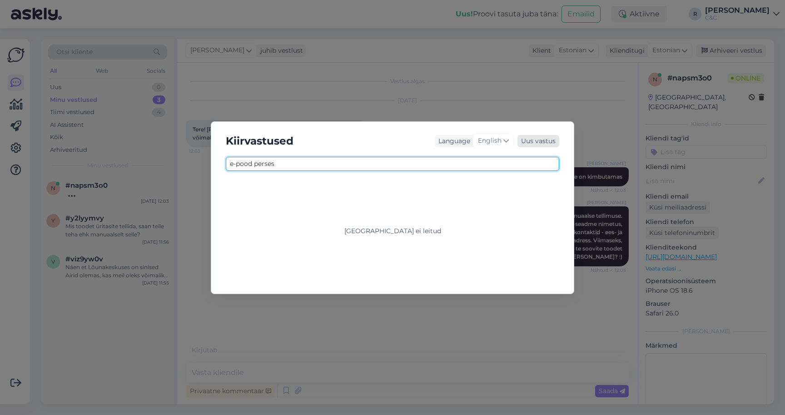
type input "e-pood perses"
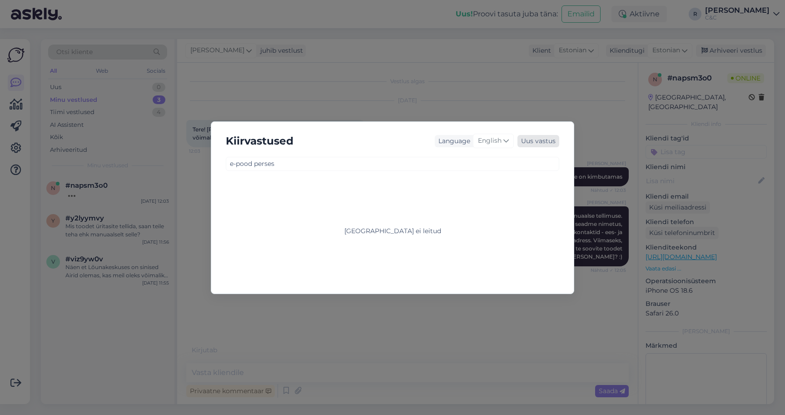
click at [527, 140] on div "Uus vastus" at bounding box center [539, 141] width 42 height 12
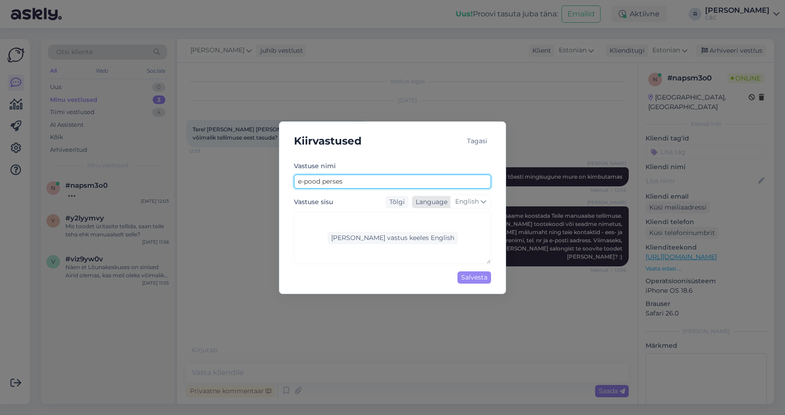
type input "e-pood perses"
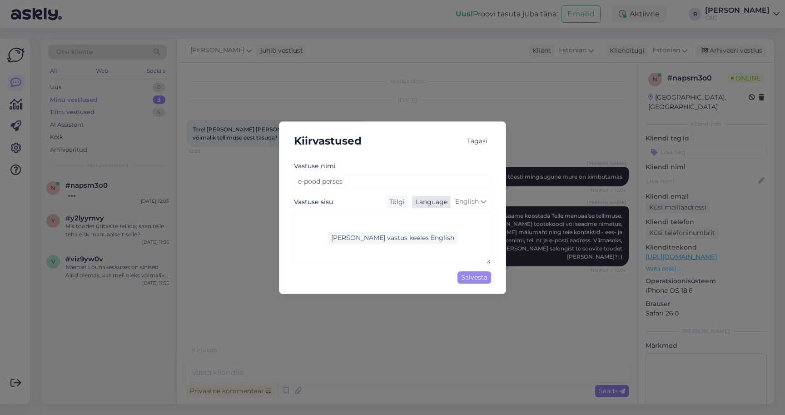
click at [469, 199] on span "English" at bounding box center [467, 202] width 24 height 10
type input "es"
click at [436, 256] on link "Estonian" at bounding box center [451, 256] width 65 height 15
click at [402, 240] on div "Lisa vastus keeles Estonian" at bounding box center [392, 238] width 135 height 12
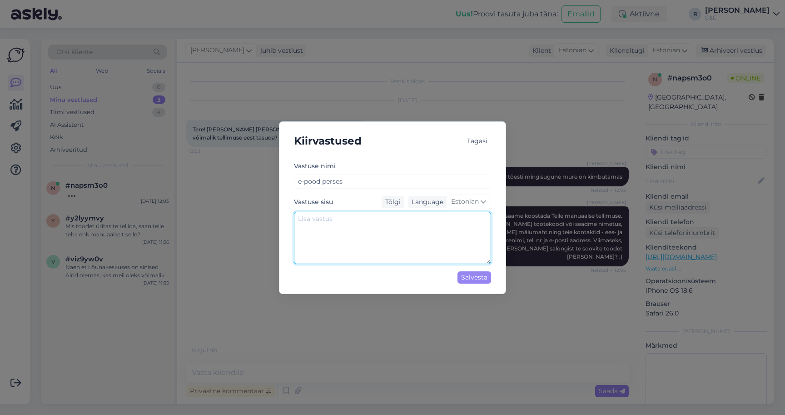
click at [377, 234] on textarea at bounding box center [392, 238] width 197 height 52
paste textarea "Tere! Tõesti, hetkel on mingisugune mure meie kodulehte kimbutamas ning vabanda…"
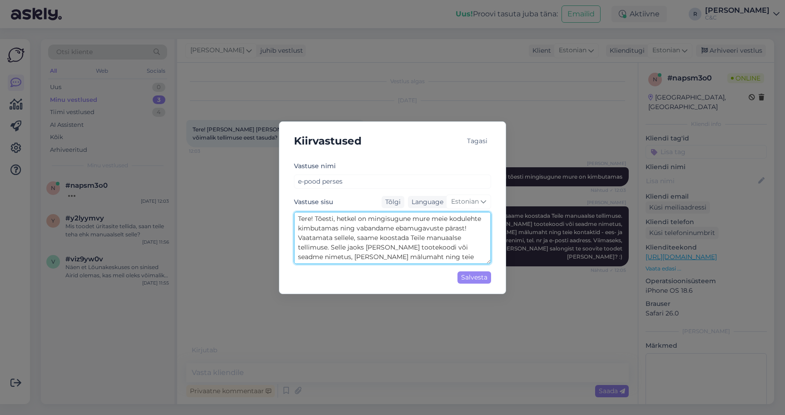
click at [317, 219] on textarea "Tere! Tõesti, hetkel on mingisugune mure meie kodulehte kimbutamas ning vabanda…" at bounding box center [392, 238] width 197 height 52
drag, startPoint x: 339, startPoint y: 218, endPoint x: 316, endPoint y: 219, distance: 23.6
click at [316, 219] on textarea "Tere! Tõesti, hetkel on mingisugune mure meie kodulehte kimbutamas ning vabanda…" at bounding box center [392, 238] width 197 height 52
click at [462, 219] on textarea "Tere! Hetkel on mingisugune mure meie kodulehte kimbutamas ning vabandame ebamu…" at bounding box center [392, 238] width 197 height 52
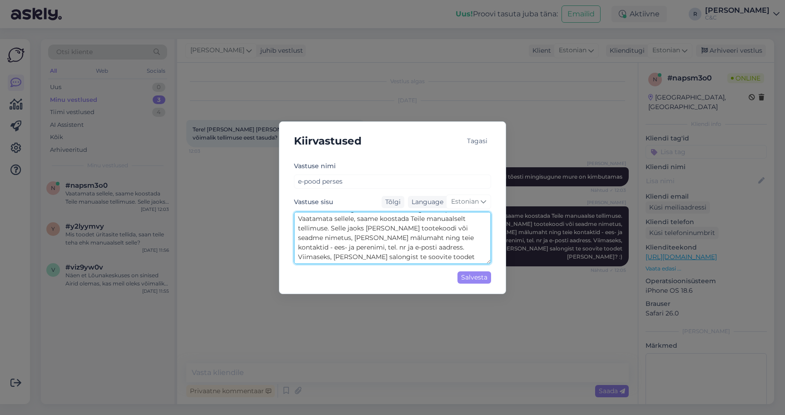
click at [323, 238] on textarea "Tere! Hetkel on mingisugune mure meie kodulehte kimbutamas ning vabandame ebamu…" at bounding box center [392, 238] width 197 height 52
click at [340, 236] on textarea "Tere! Hetkel on mingisugune mure meie kodulehte kimbutamas ning vabandame ebamu…" at bounding box center [392, 238] width 197 height 52
click at [387, 242] on textarea "Tere! Hetkel on mingisugune mure meie kodulehte kimbutamas ning vabandame ebamu…" at bounding box center [392, 238] width 197 height 52
click at [387, 240] on textarea "Tere! Hetkel on mingisugune mure meie kodulehte kimbutamas ning vabandame ebamu…" at bounding box center [392, 238] width 197 height 52
click at [417, 238] on textarea "Tere! Hetkel on mingisugune mure meie kodulehte kimbutamas ning vabandame ebamu…" at bounding box center [392, 238] width 197 height 52
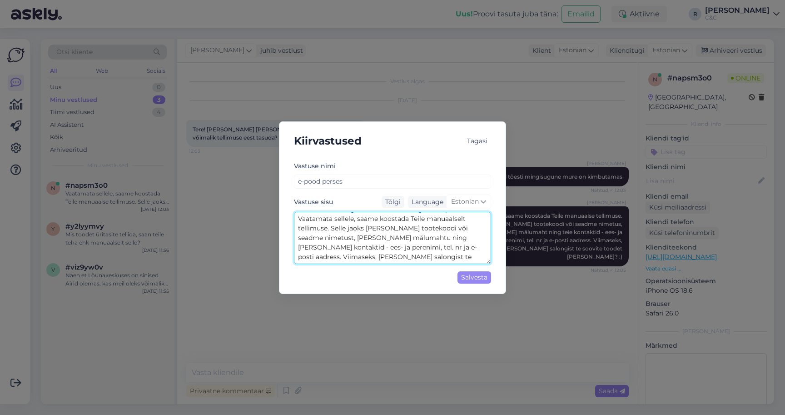
click at [424, 237] on textarea "Tere! Hetkel on mingisugune mure meie kodulehte kimbutamas ning vabandame ebamu…" at bounding box center [392, 238] width 197 height 52
click at [477, 237] on textarea "Tere! Hetkel on mingisugune mure meie kodulehte kimbutamas ning vabandame ebamu…" at bounding box center [392, 238] width 197 height 52
click at [448, 255] on textarea "Tere! Hetkel on mingisugune mure meie kodulehte kimbutamas ning vabandame ebamu…" at bounding box center [392, 238] width 197 height 52
type textarea "Tere! Hetkel on mingisugune mure meie kodulehte kimbutamas ning vabandame ebamu…"
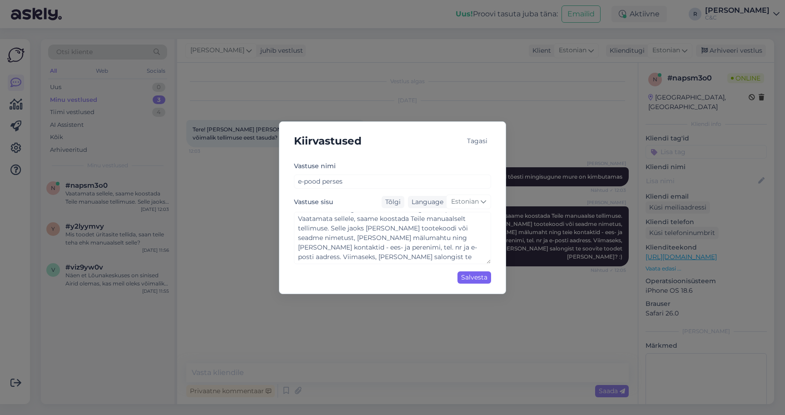
click at [479, 278] on div "Salvesta" at bounding box center [475, 277] width 34 height 12
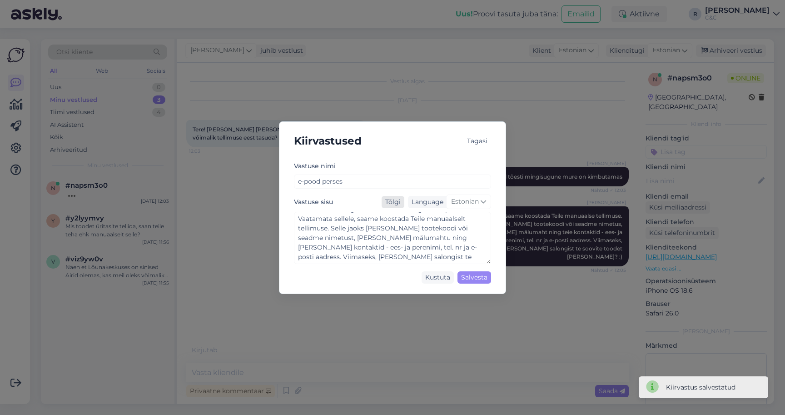
click at [394, 202] on div "Tõlgi" at bounding box center [393, 202] width 23 height 12
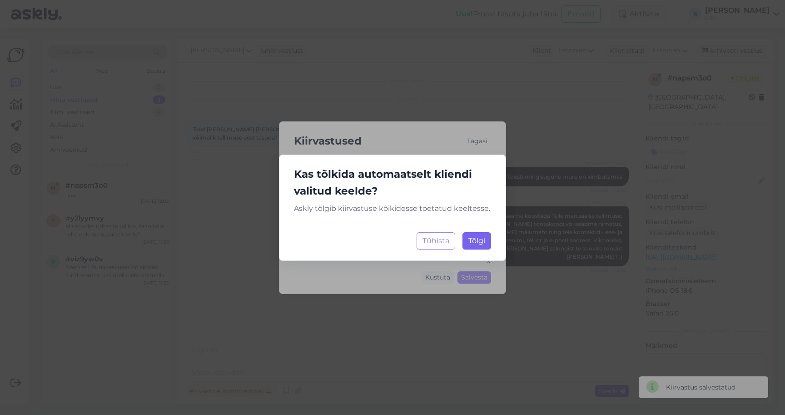
click at [475, 245] on button "Tõlgi Laadimine..." at bounding box center [477, 240] width 29 height 17
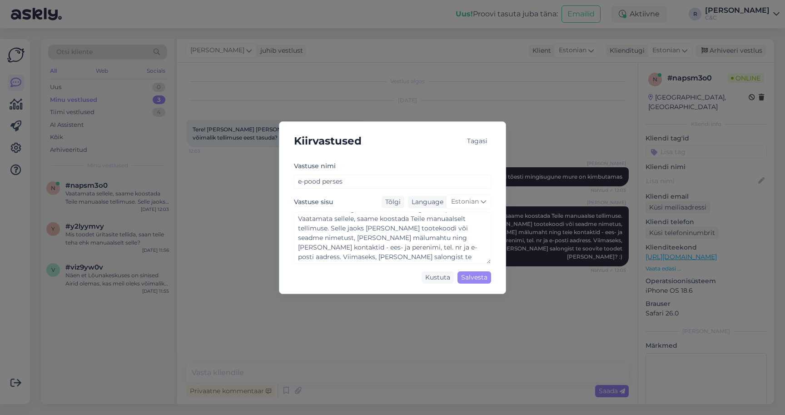
click at [353, 169] on div "Vastuse nimi e-pood perses" at bounding box center [392, 174] width 197 height 28
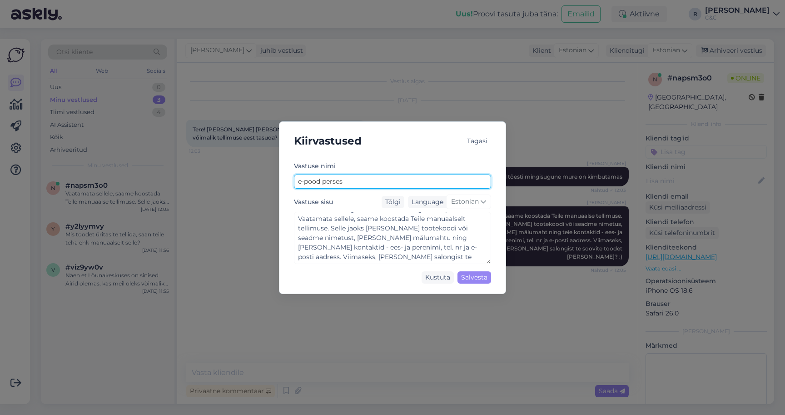
click at [351, 181] on input "e-pood perses" at bounding box center [392, 182] width 197 height 14
type input "e-pood perses(ajutine)"
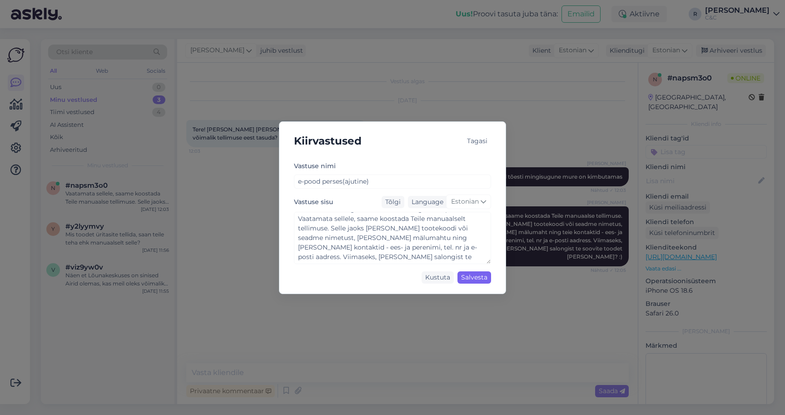
click at [475, 278] on div "Salvesta" at bounding box center [475, 277] width 34 height 12
click at [486, 140] on div "Tagasi" at bounding box center [478, 141] width 28 height 12
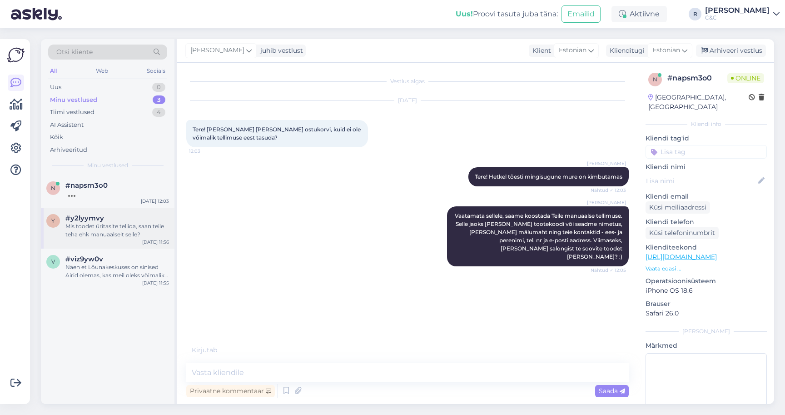
click at [97, 218] on span "#y2lyymvy" at bounding box center [84, 218] width 39 height 8
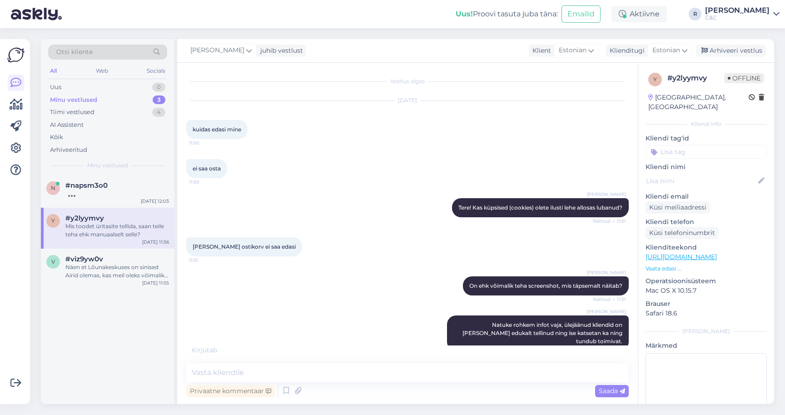
scroll to position [159, 0]
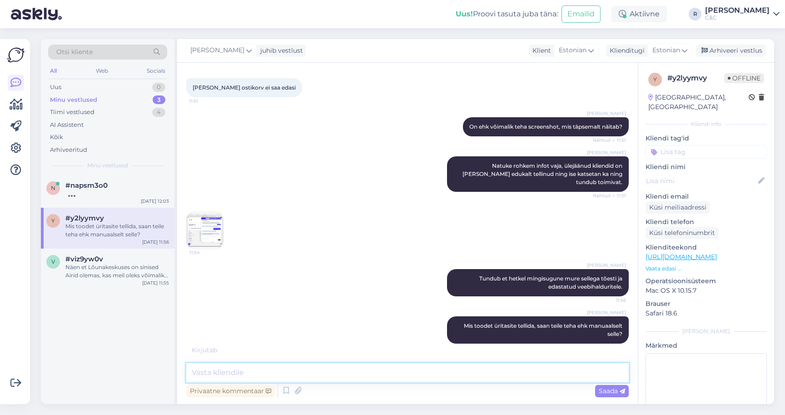
click at [253, 376] on textarea at bounding box center [407, 372] width 443 height 19
click at [114, 289] on div "n #napsm3o0 Sep 24 12:03 y #y2lyymvy Mis toodet üritasite tellida, saan teile t…" at bounding box center [108, 289] width 134 height 229
click at [114, 269] on div "Näen et Lõunakeskuses on sinised Airid olemas, kas meil oleks võimalik valge si…" at bounding box center [117, 271] width 104 height 16
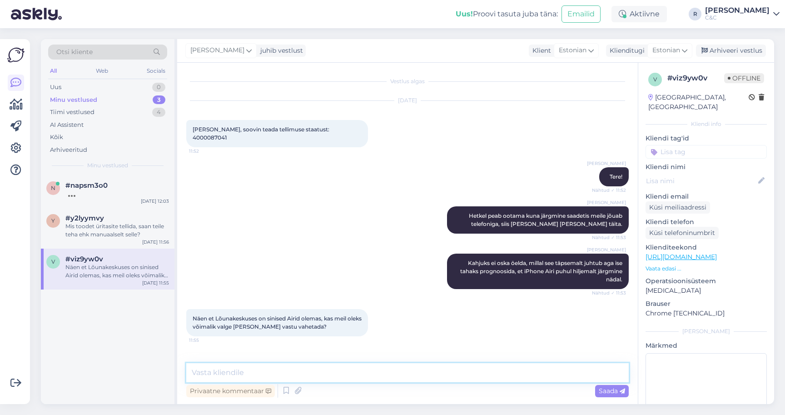
click at [272, 375] on textarea at bounding box center [407, 372] width 443 height 19
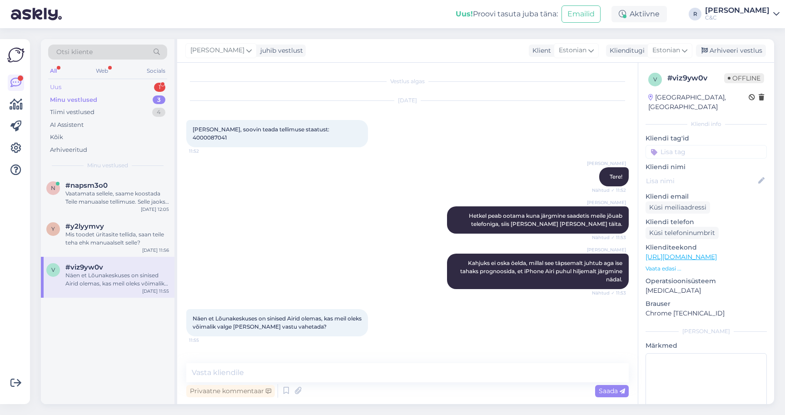
click at [142, 86] on div "Uus 1" at bounding box center [107, 87] width 119 height 13
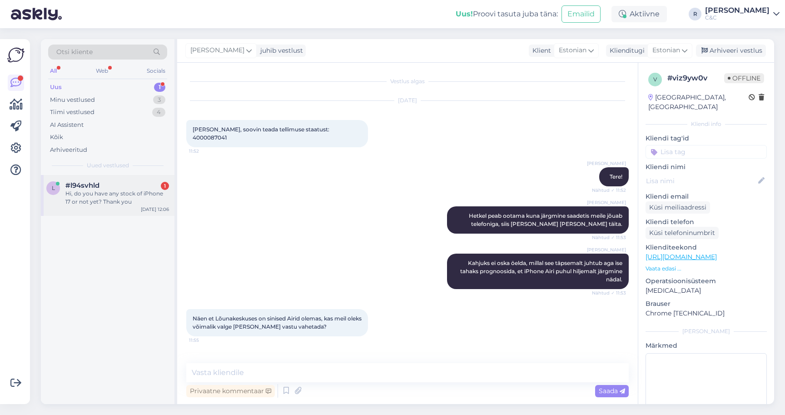
click at [123, 204] on div "Hi, do you have any stock of iPhone 17 or not yet? Thank you" at bounding box center [117, 198] width 104 height 16
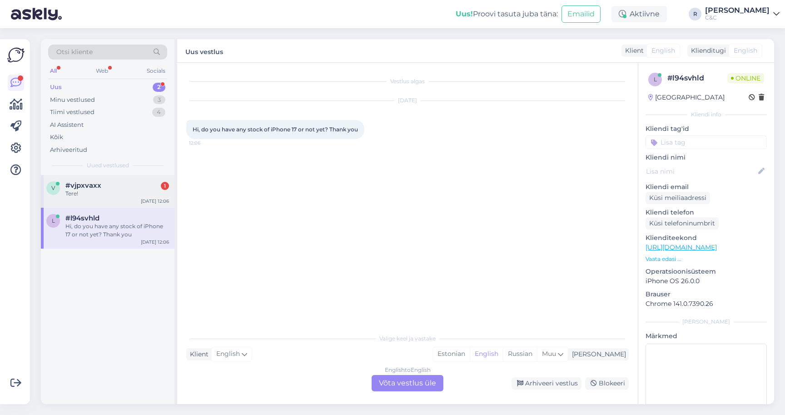
click at [104, 201] on div "v #vjpxvaxx 1 Tere! Sep 24 12:06" at bounding box center [108, 191] width 134 height 33
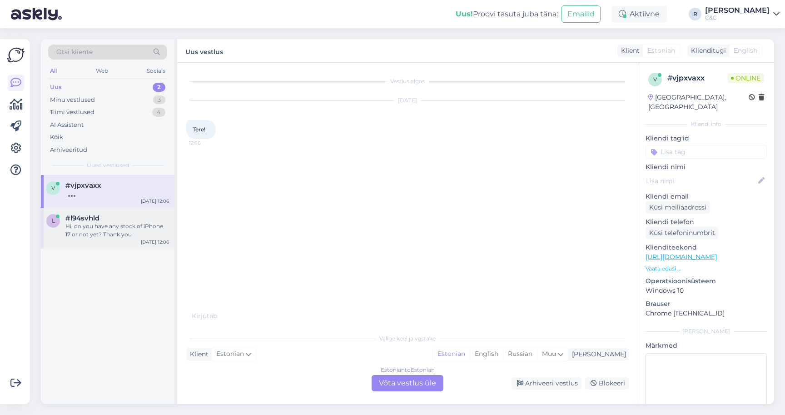
click at [101, 223] on div "Hi, do you have any stock of iPhone 17 or not yet? Thank you" at bounding box center [117, 230] width 104 height 16
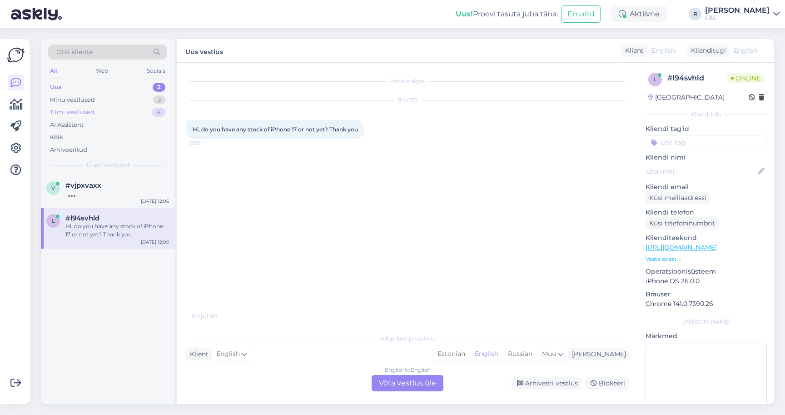
click at [120, 108] on div "Tiimi vestlused 4" at bounding box center [107, 112] width 119 height 13
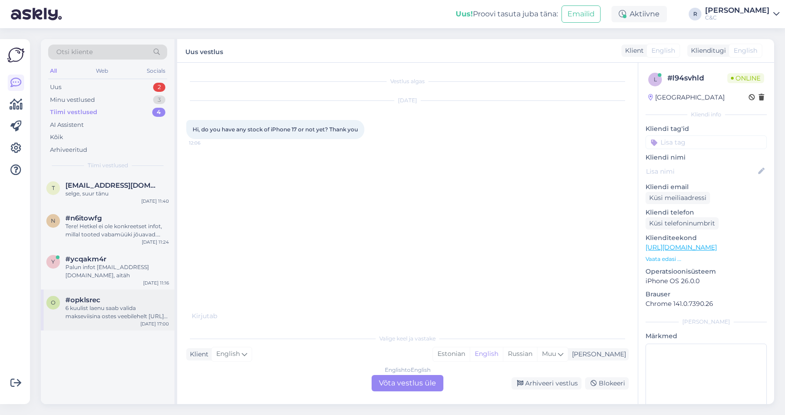
click at [87, 307] on div "6 kuulist laenu saab valida makseviisina ostes veebilehelt https://www.shop.cec…" at bounding box center [117, 312] width 104 height 16
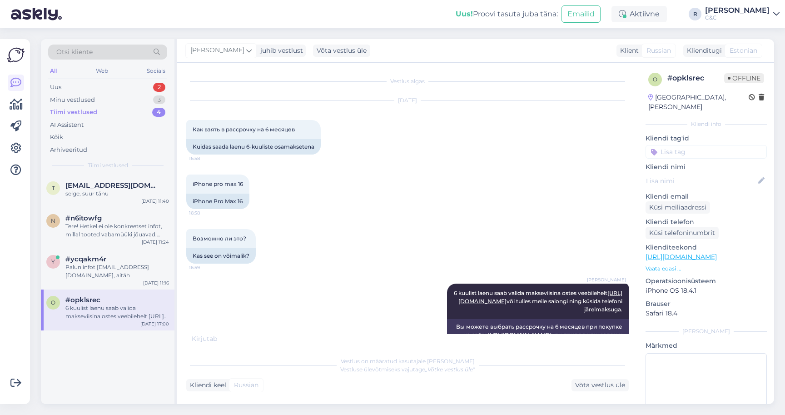
scroll to position [43, 0]
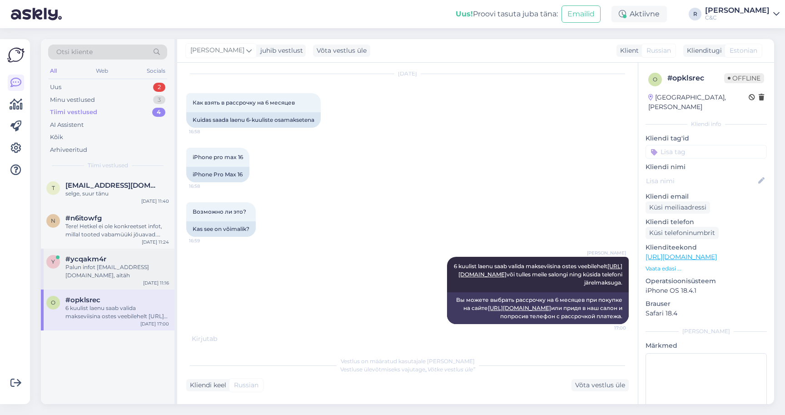
click at [131, 279] on div "y #ycqakm4r Palun infot alar.olup@gmail.com, aitäh Sep 24 11:16" at bounding box center [108, 269] width 134 height 41
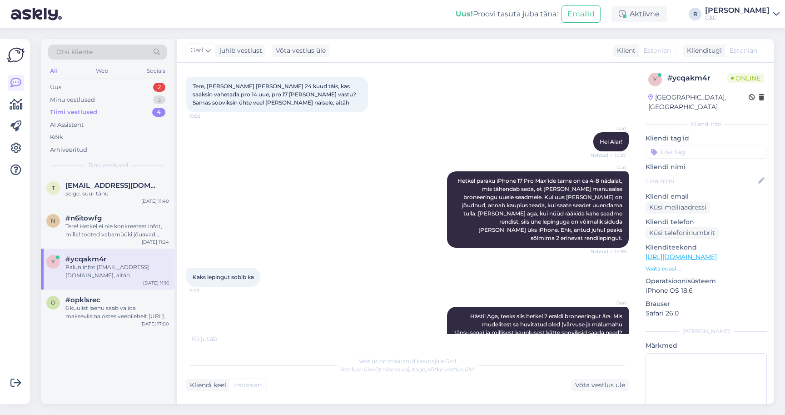
scroll to position [140, 0]
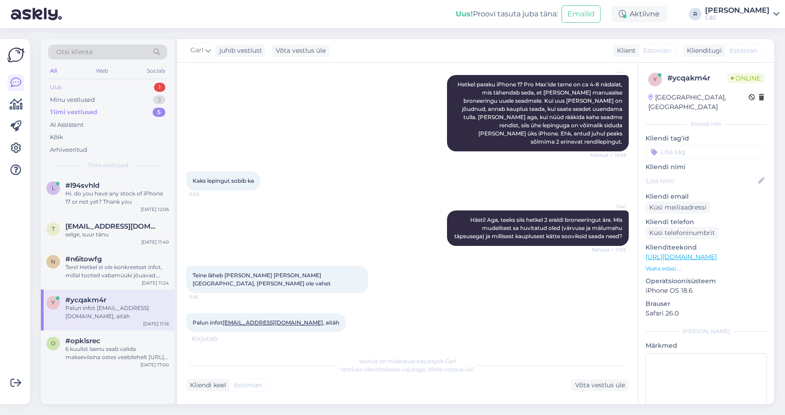
click at [132, 87] on div "Uus 1" at bounding box center [107, 87] width 119 height 13
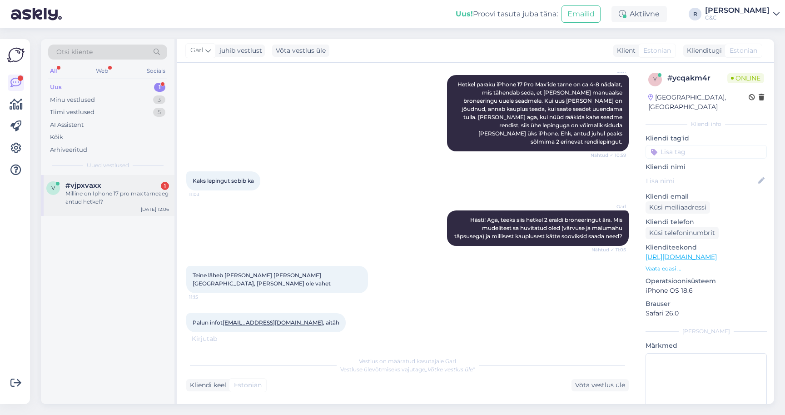
click at [131, 197] on div "Milline on Iphone 17 pro max tarneaeg antud hetkel?" at bounding box center [117, 198] width 104 height 16
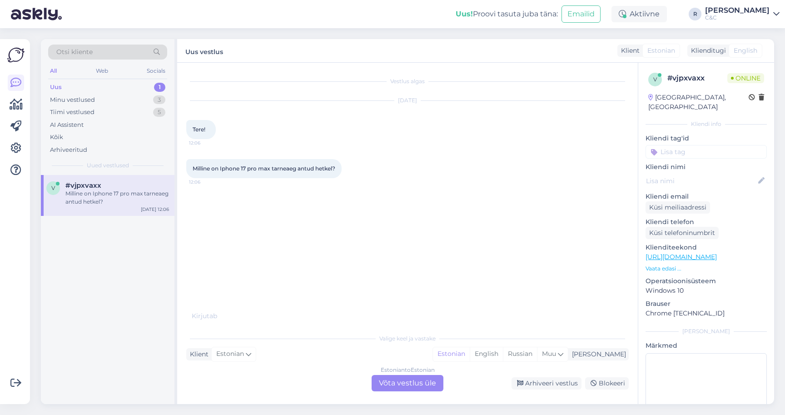
click at [427, 377] on div "Estonian to Estonian Võta vestlus üle" at bounding box center [408, 383] width 72 height 16
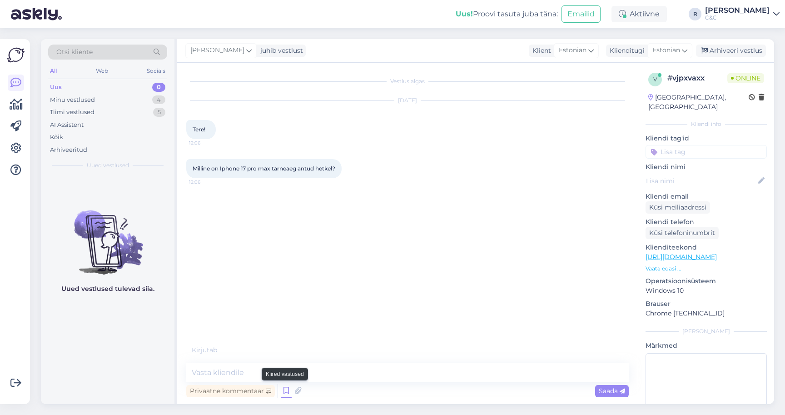
click at [284, 393] on icon at bounding box center [286, 391] width 11 height 14
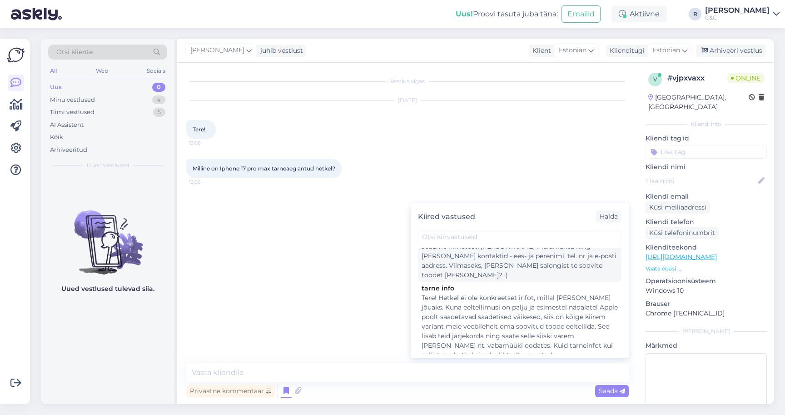
scroll to position [63, 0]
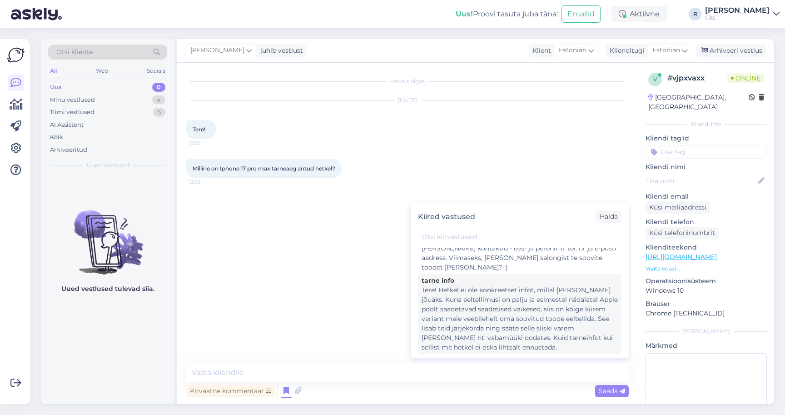
click at [464, 305] on div "Tere! Hetkel ei ole konkreetset infot, millal toode kohale jõuaks. Kuna eeltell…" at bounding box center [520, 318] width 196 height 67
type textarea "Tere! Hetkel ei ole konkreetset infot, millal toode kohale jõuaks. Kuna eeltell…"
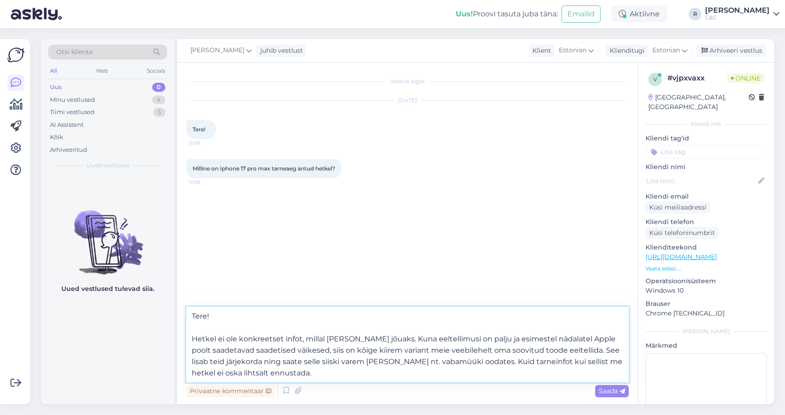
click at [382, 349] on textarea "Tere! Hetkel ei ole konkreetset infot, millal toode kohale jõuaks. Kuna eeltell…" at bounding box center [407, 344] width 443 height 75
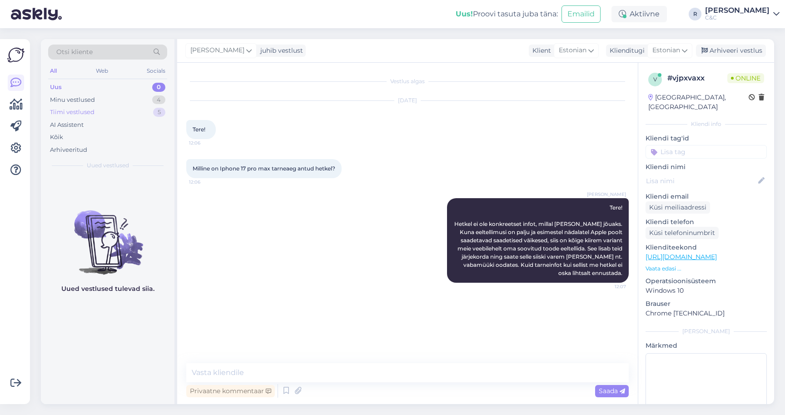
click at [135, 117] on div "Tiimi vestlused 5" at bounding box center [107, 112] width 119 height 13
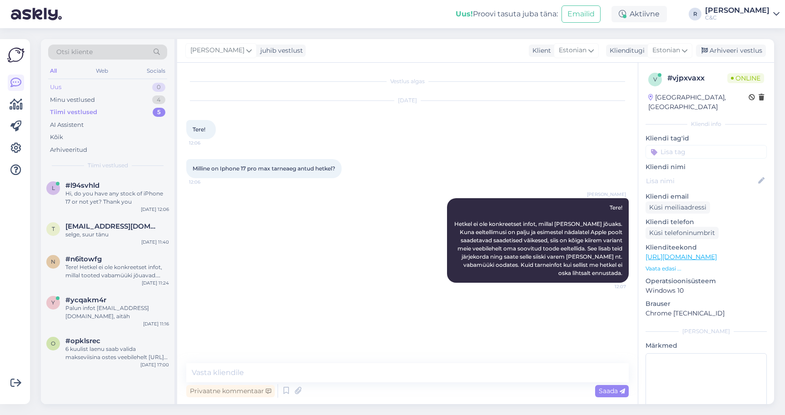
click at [140, 87] on div "Uus 0" at bounding box center [107, 87] width 119 height 13
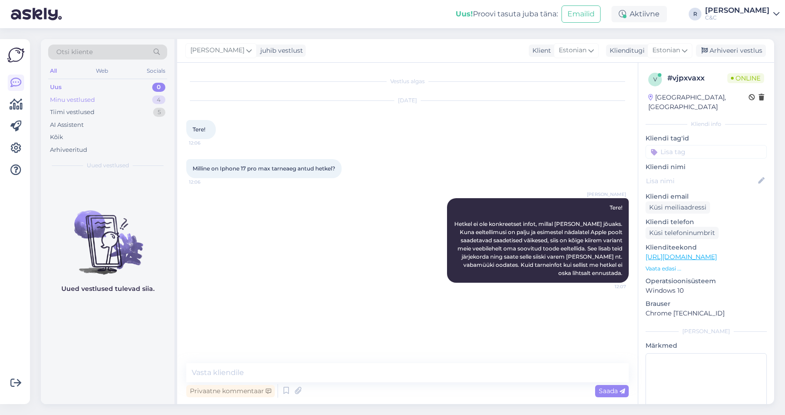
click at [139, 95] on div "Minu vestlused 4" at bounding box center [107, 100] width 119 height 13
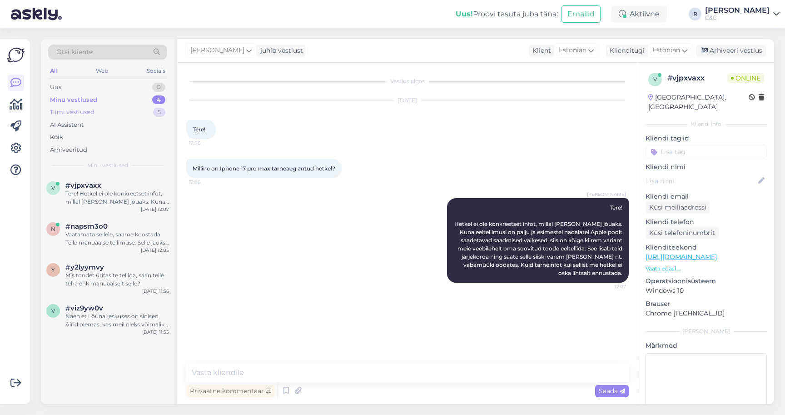
click at [138, 112] on div "Tiimi vestlused 5" at bounding box center [107, 112] width 119 height 13
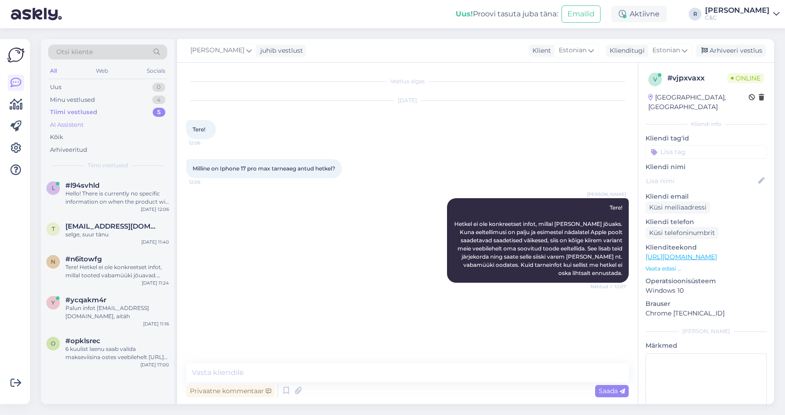
click at [128, 125] on div "AI Assistent" at bounding box center [107, 125] width 119 height 13
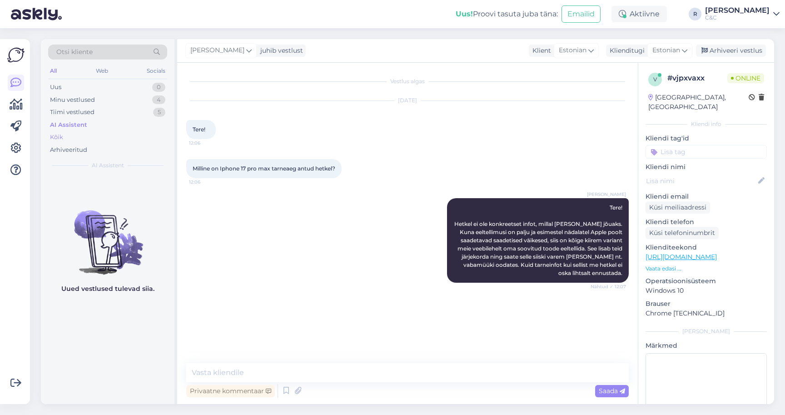
click at [120, 138] on div "Kõik" at bounding box center [107, 137] width 119 height 13
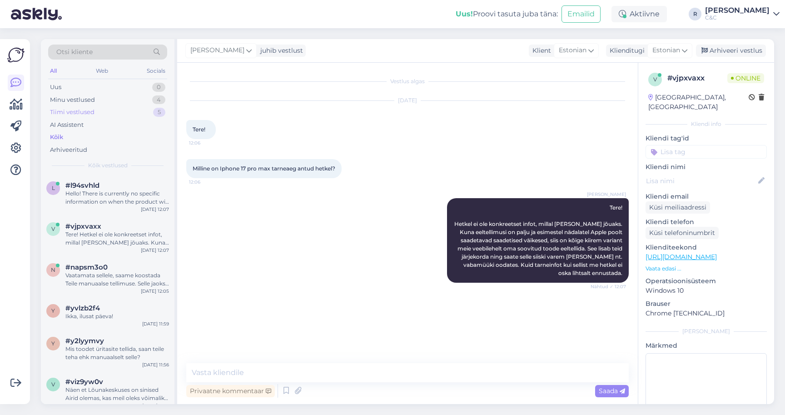
click at [126, 114] on div "Tiimi vestlused 5" at bounding box center [107, 112] width 119 height 13
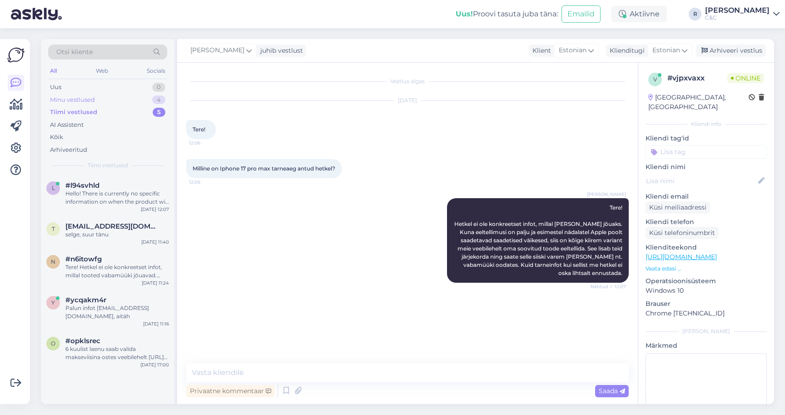
click at [127, 102] on div "Minu vestlused 4" at bounding box center [107, 100] width 119 height 13
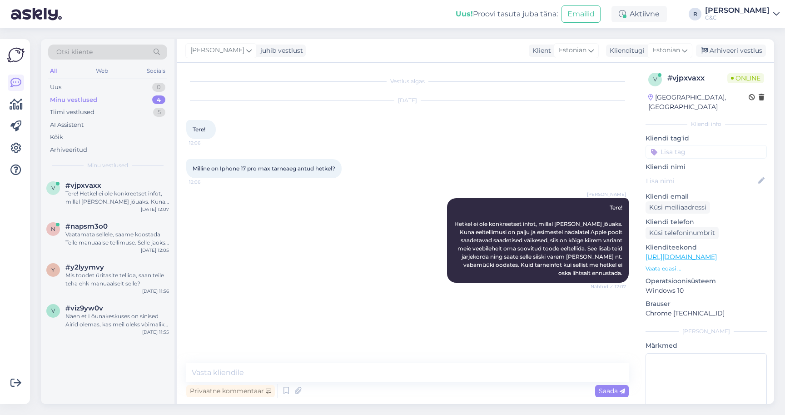
click at [97, 337] on div "v #vjpxvaxx Tere! Hetkel ei ole konkreetset infot, millal toode kohale jõuaks. …" at bounding box center [108, 289] width 134 height 229
click at [97, 335] on div "v #viz9yw0v Näen et Lõunakeskuses on sinised Airid olemas, kas meil oleks võima…" at bounding box center [108, 318] width 134 height 41
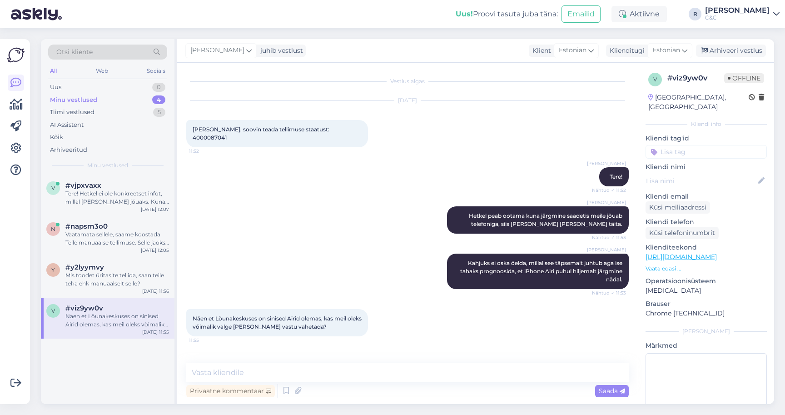
click at [314, 130] on span "Tere, soovin teada tellimuse staatust: 4000087041" at bounding box center [262, 133] width 138 height 15
copy div "4000087041 11:52"
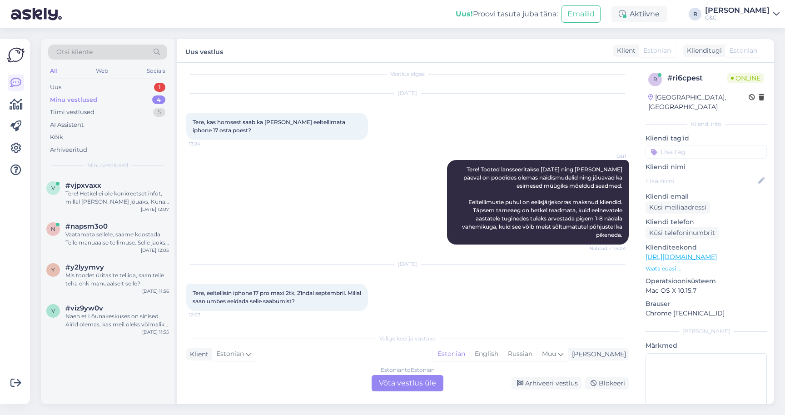
click at [415, 387] on div "Estonian to Estonian Võta vestlus üle" at bounding box center [408, 383] width 72 height 16
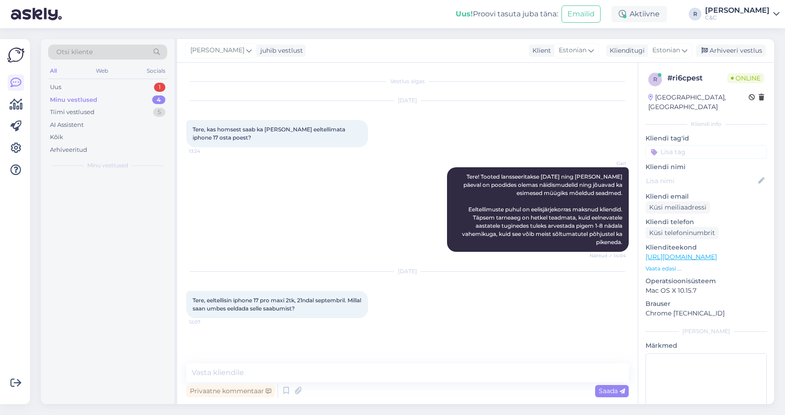
scroll to position [0, 0]
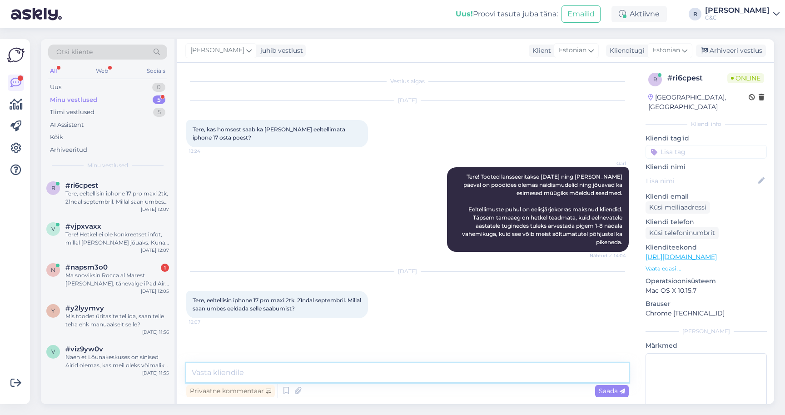
click at [344, 370] on textarea at bounding box center [407, 372] width 443 height 19
type textarea "Tere"
click at [286, 384] on div "Privaatne kommentaar Saada" at bounding box center [407, 390] width 443 height 17
click at [286, 394] on icon at bounding box center [286, 391] width 11 height 14
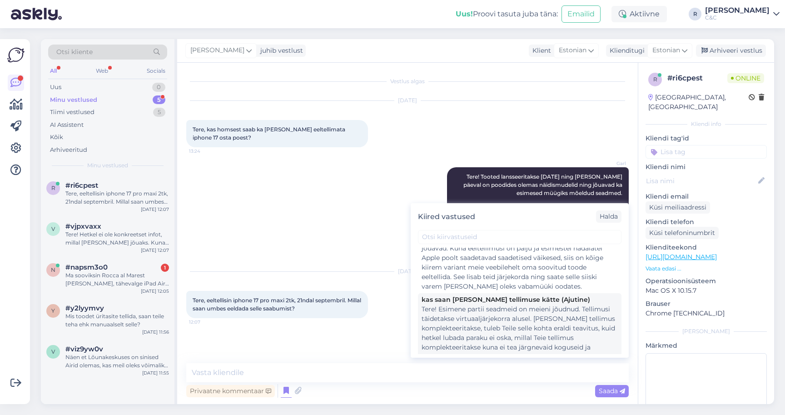
scroll to position [247, 0]
click at [523, 328] on div "Tere! Esimene partii seadmeid on meieni jõudnud. Tellimusi täidetakse virtuaalj…" at bounding box center [520, 346] width 196 height 86
type textarea "Tere! Esimene partii seadmeid on meieni jõudnud. Tellimusi täidetakse virtuaalj…"
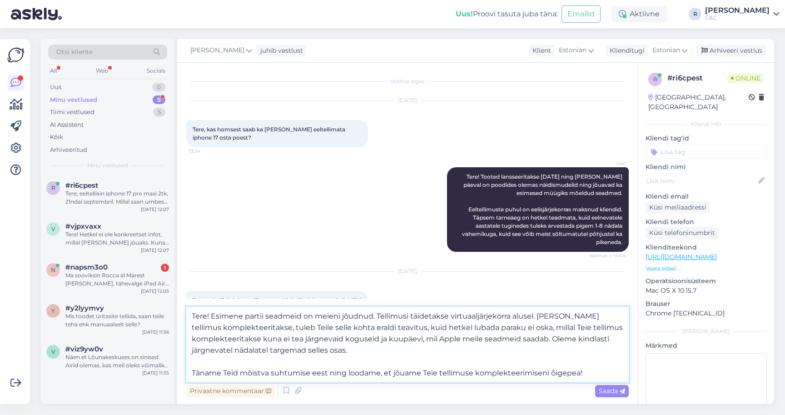
click at [417, 370] on textarea "Tere! Esimene partii seadmeid on meieni jõudnud. Tellimusi täidetakse virtuaalj…" at bounding box center [407, 344] width 443 height 75
click at [454, 362] on textarea "Tere! Esimene partii seadmeid on meieni jõudnud. Tellimusi täidetakse virtuaalj…" at bounding box center [407, 344] width 443 height 75
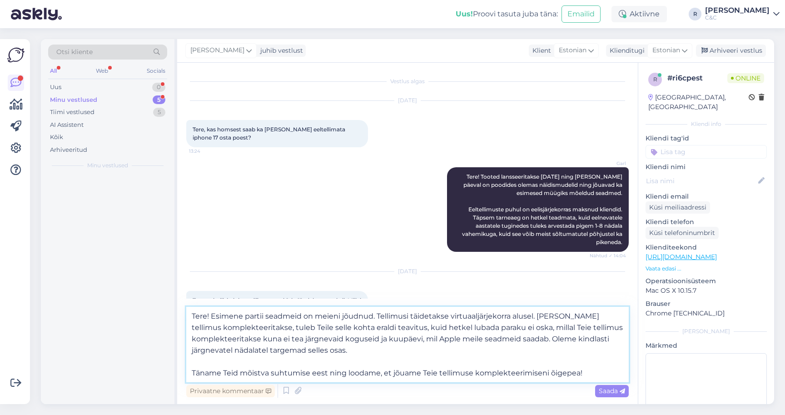
click at [514, 354] on textarea "Tere! Esimene partii seadmeid on meieni jõudnud. Tellimusi täidetakse virtuaalj…" at bounding box center [407, 344] width 443 height 75
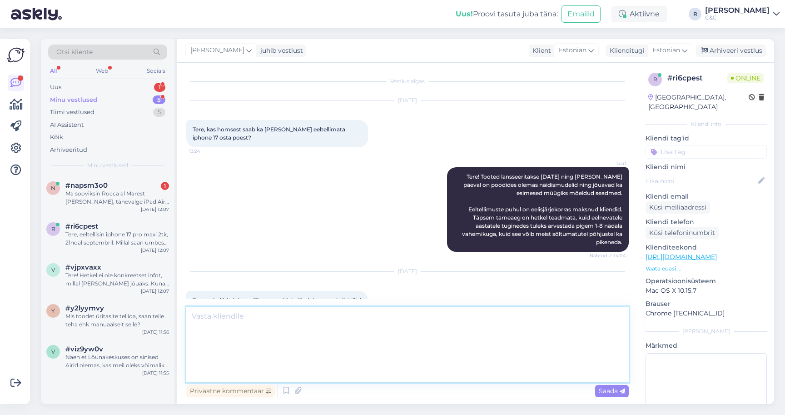
scroll to position [86, 0]
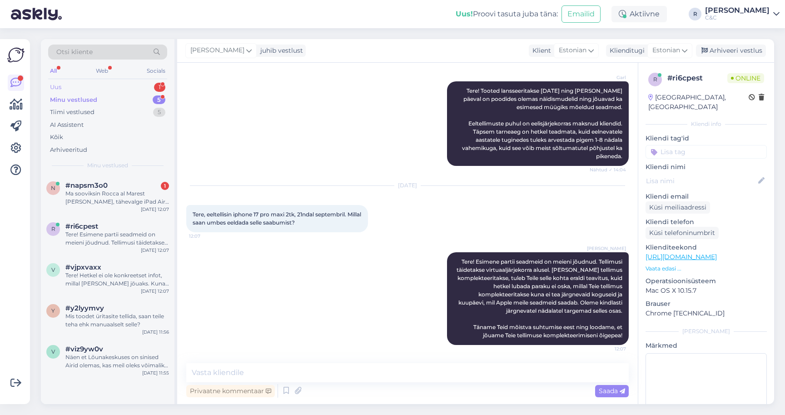
click at [132, 83] on div "Uus 1" at bounding box center [107, 87] width 119 height 13
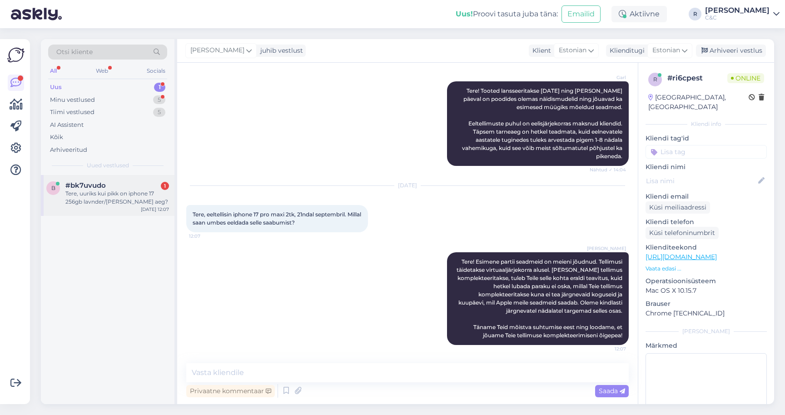
click at [96, 185] on span "#bk7uvudo" at bounding box center [85, 185] width 40 height 8
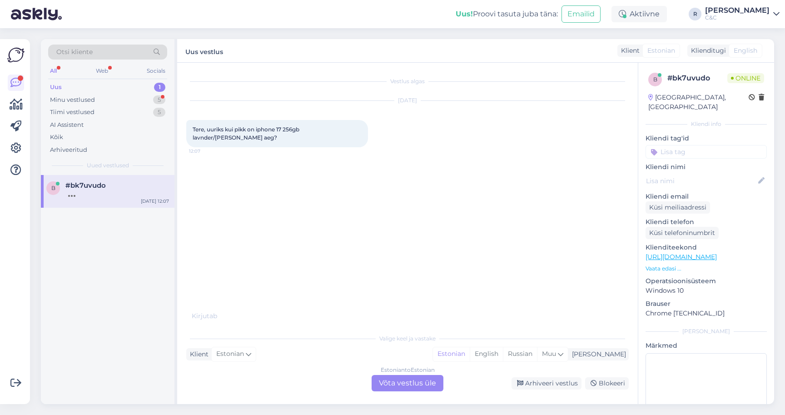
click at [400, 381] on div "Estonian to Estonian Võta vestlus üle" at bounding box center [408, 383] width 72 height 16
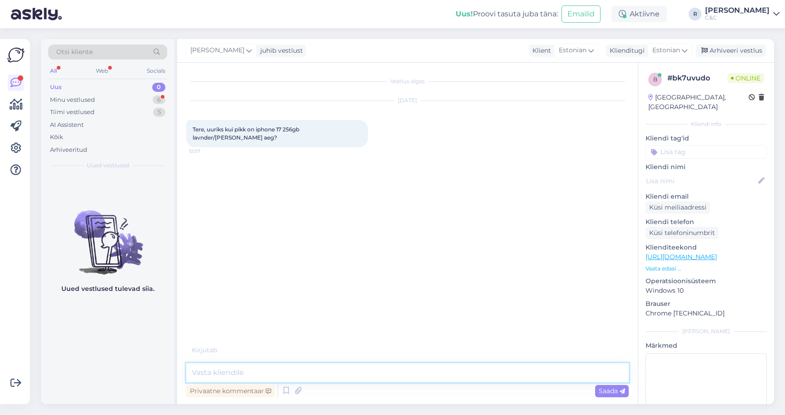
click at [371, 375] on textarea at bounding box center [407, 372] width 443 height 19
type textarea "Tere!"
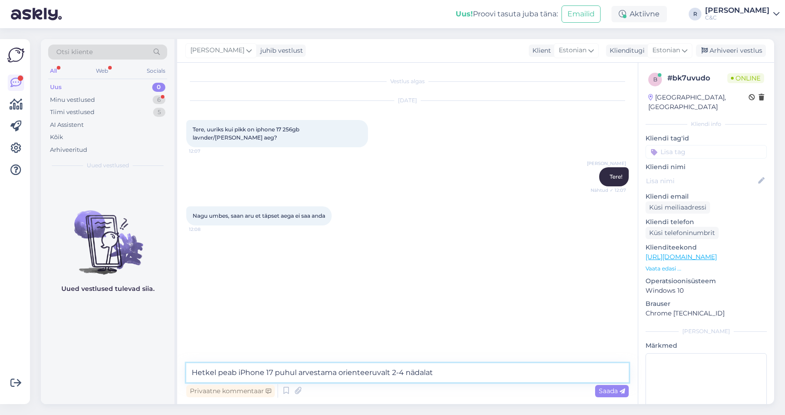
type textarea "Hetkel peab iPhone 17 puhul arvestama orienteeruvalt 2-4 nädalat."
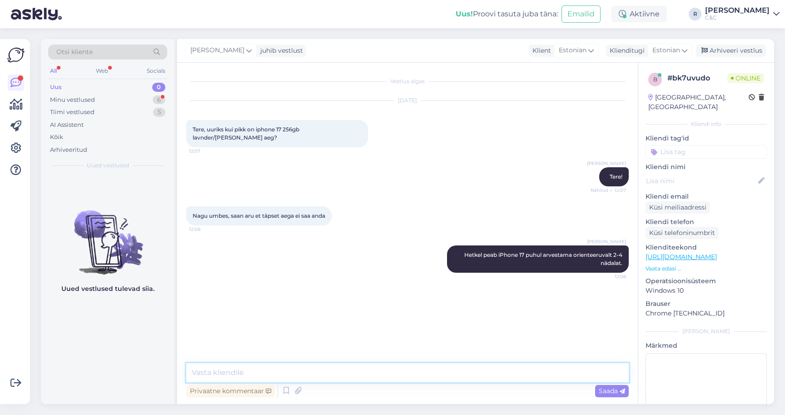
click at [384, 371] on textarea at bounding box center [407, 372] width 443 height 19
type textarea "Ega umbes ei saa ka anda :)"
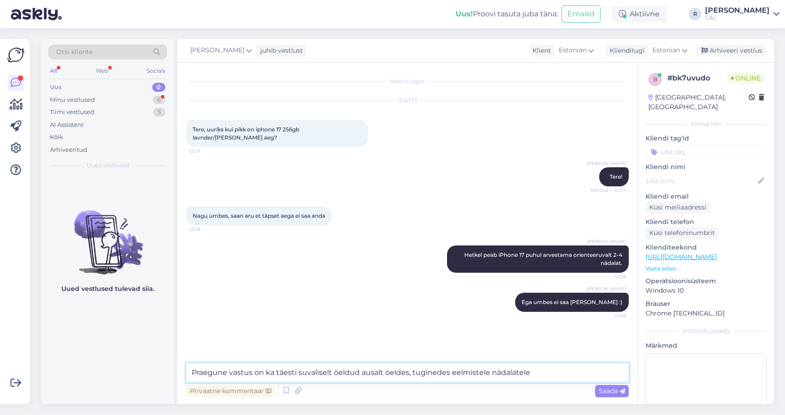
type textarea "Praegune vastus on ka täesti suvaliselt öeldud ausalt öeldes, tuginedes eelmist…"
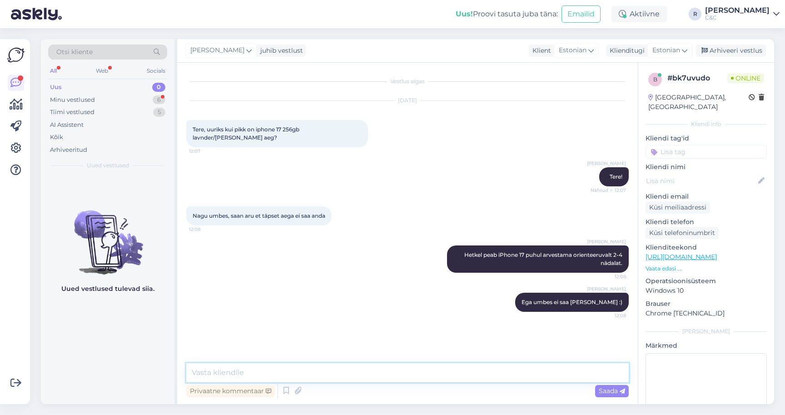
scroll to position [14, 0]
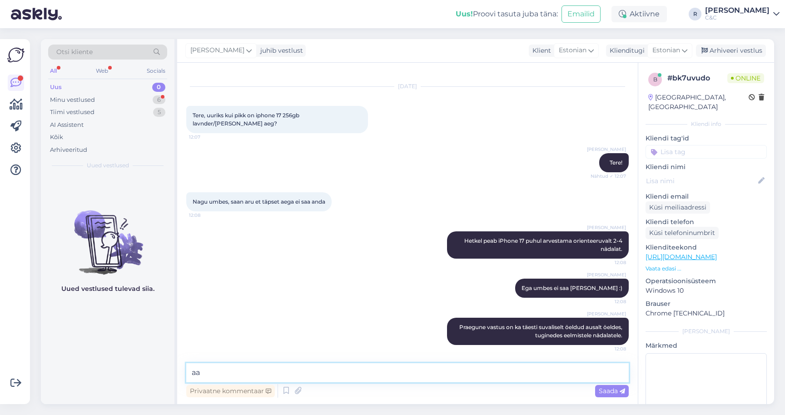
type textarea "a"
type textarea "Aastatele*"
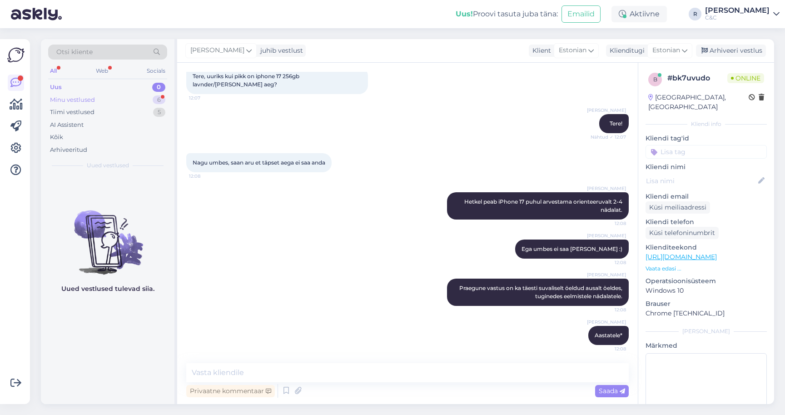
click at [145, 100] on div "Minu vestlused 6" at bounding box center [107, 100] width 119 height 13
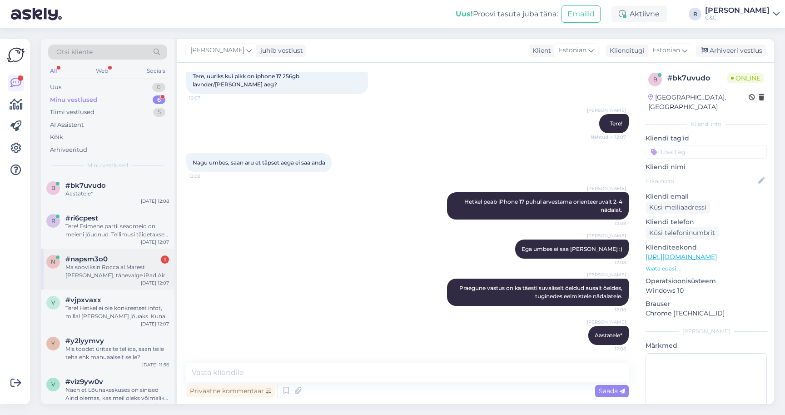
click at [110, 255] on div "#napsm3o0 1" at bounding box center [117, 259] width 104 height 8
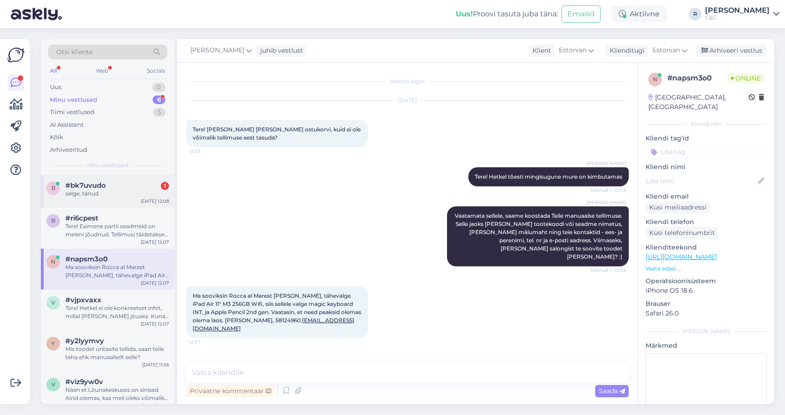
click at [130, 199] on div "b #bk7uvudo 1 selge, tänud Sep 24 12:08" at bounding box center [108, 191] width 134 height 33
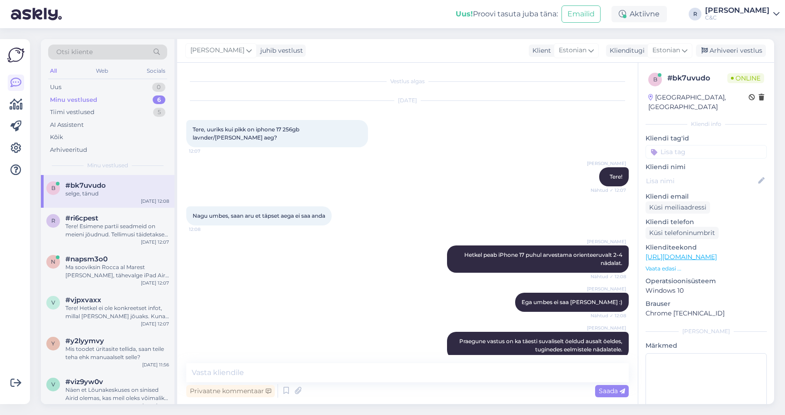
scroll to position [92, 0]
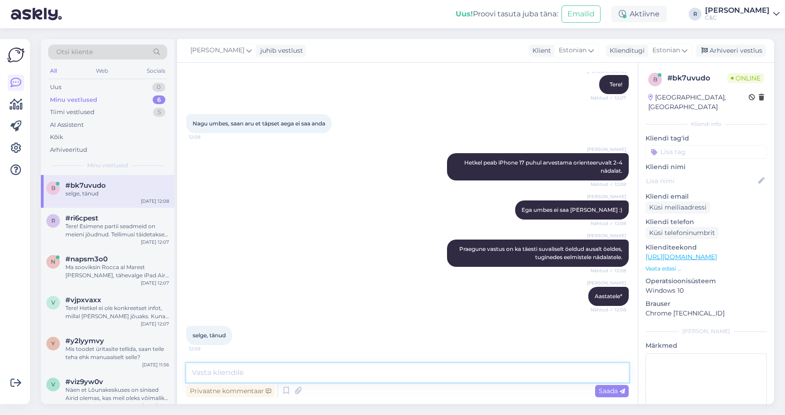
click at [308, 368] on textarea at bounding box center [407, 372] width 443 height 19
type textarea "Ikka, head!"
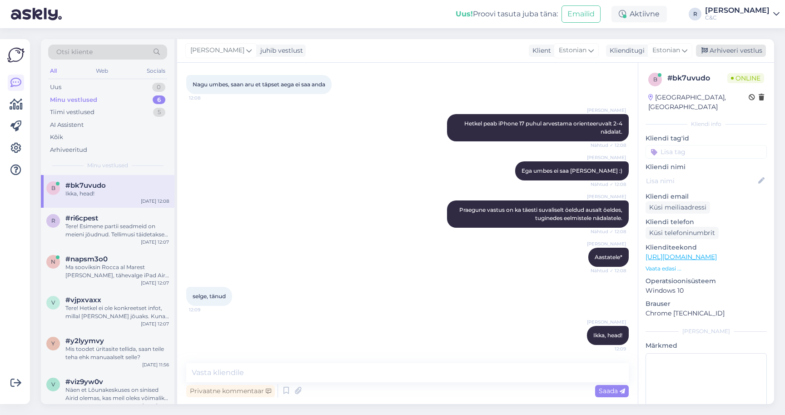
click at [732, 53] on div "Arhiveeri vestlus" at bounding box center [731, 51] width 70 height 12
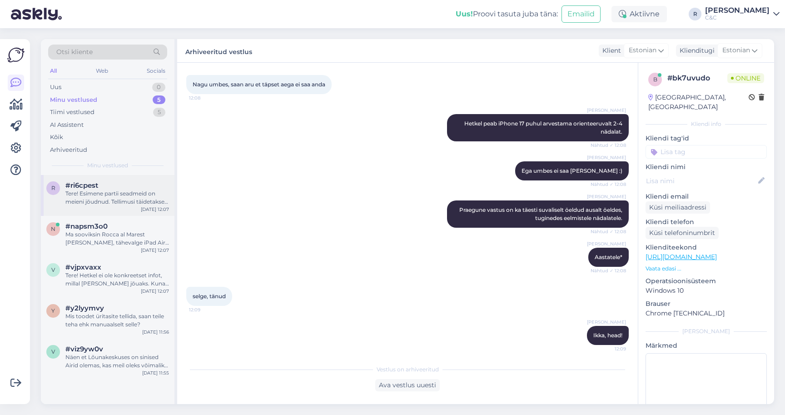
click at [134, 191] on div "Tere! Esimene partii seadmeid on meieni jõudnud. Tellimusi täidetakse virtuaalj…" at bounding box center [117, 198] width 104 height 16
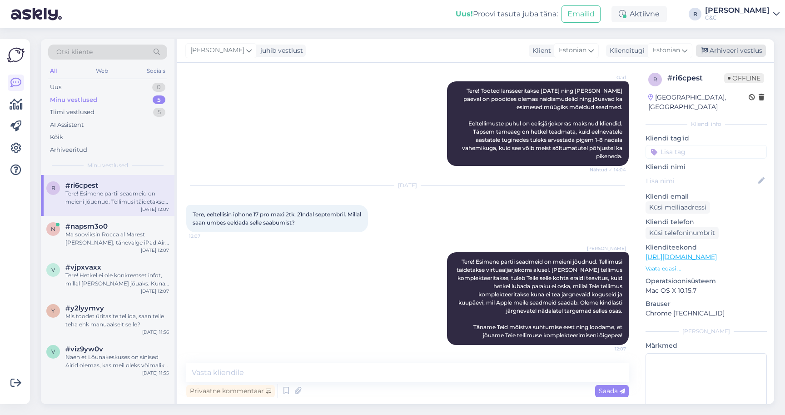
click at [751, 52] on div "Arhiveeri vestlus" at bounding box center [731, 51] width 70 height 12
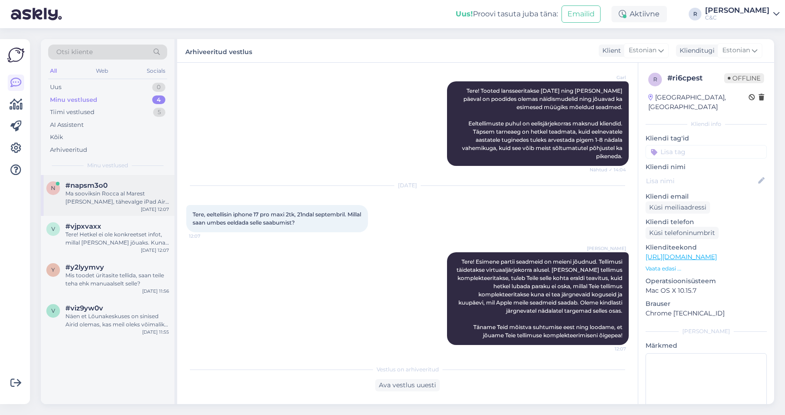
click at [126, 210] on div "n #napsm3o0 Ma sooviksin Rocca al Marest kätte saada, tähevalge iPad Air 11" M3…" at bounding box center [108, 195] width 134 height 41
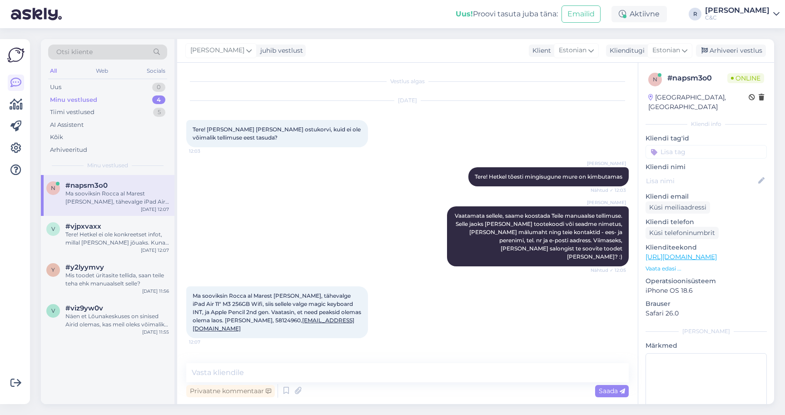
scroll to position [0, 0]
click at [674, 253] on link "https://www.shop.cec.ee/ipad-air-11-2025?color=196&erply_storage=55&erply_wirel…" at bounding box center [681, 257] width 71 height 8
click at [709, 253] on link "https://www.shop.cec.ee/ipad-air-11-2025?color=196&erply_storage=55&erply_wirel…" at bounding box center [681, 257] width 71 height 8
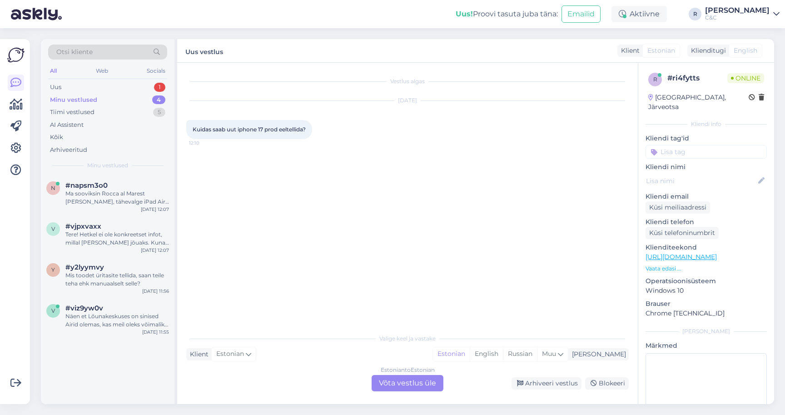
click at [384, 374] on div "Valige keel ja vastake Klient Estonian Mina Estonian English Russian Muu Estoni…" at bounding box center [407, 360] width 443 height 62
click at [384, 381] on div "Estonian to Estonian Võta vestlus üle" at bounding box center [408, 383] width 72 height 16
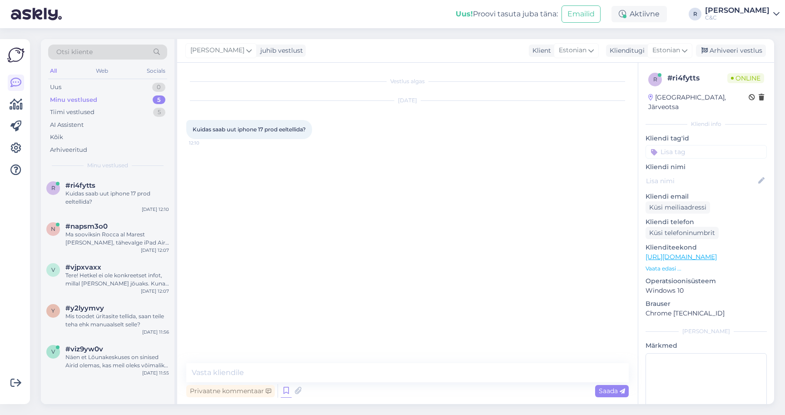
click at [281, 394] on icon at bounding box center [286, 391] width 11 height 14
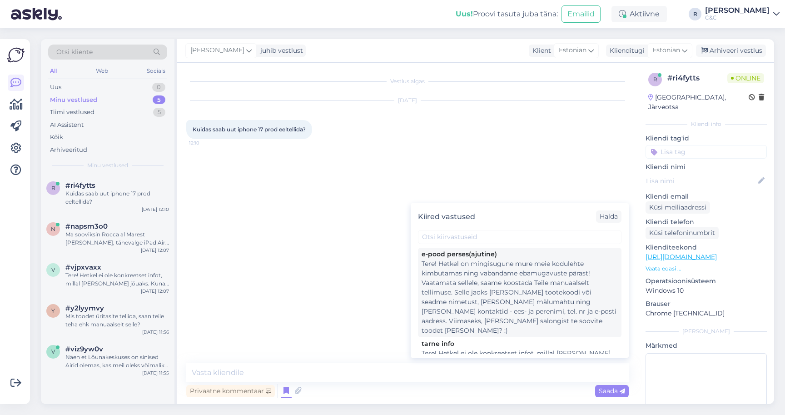
click at [450, 274] on div "Tere! Hetkel on mingisugune mure meie kodulehte kimbutamas ning vabandame ebamu…" at bounding box center [520, 297] width 196 height 76
type textarea "Tere! Hetkel on mingisugune mure meie kodulehte kimbutamas ning vabandame ebamu…"
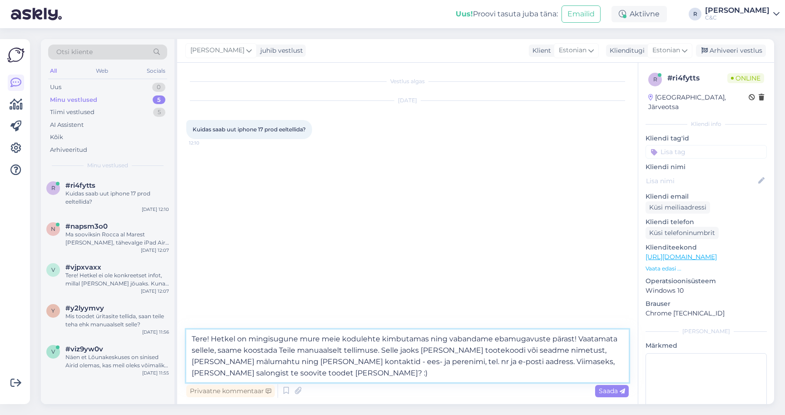
click at [319, 358] on textarea "Tere! Hetkel on mingisugune mure meie kodulehte kimbutamas ning vabandame ebamu…" at bounding box center [407, 355] width 443 height 53
click at [315, 373] on textarea "Tere! Hetkel on mingisugune mure meie kodulehte kimbutamas ning vabandame ebamu…" at bounding box center [407, 355] width 443 height 53
click at [311, 379] on textarea "Tere! Hetkel on mingisugune mure meie kodulehte kimbutamas ning vabandame ebamu…" at bounding box center [407, 355] width 443 height 53
click at [311, 377] on textarea "Tere! Hetkel on mingisugune mure meie kodulehte kimbutamas ning vabandame ebamu…" at bounding box center [407, 355] width 443 height 53
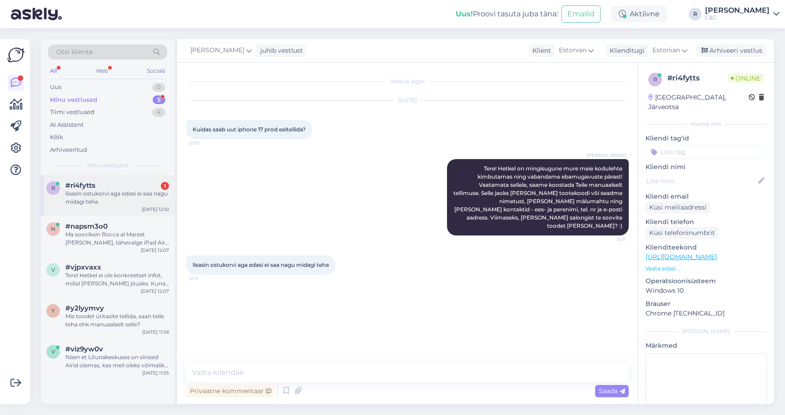
click at [131, 176] on div "r #ri4fytts 1 lisasin ostukorvi aga edasi ei saa nagu midagi teha Sep 24 12:10" at bounding box center [108, 195] width 134 height 41
click at [122, 249] on div "n #napsm3o0 Ma sooviksin Rocca al Marest kätte saada, tähevalge iPad Air 11" M3…" at bounding box center [108, 236] width 134 height 41
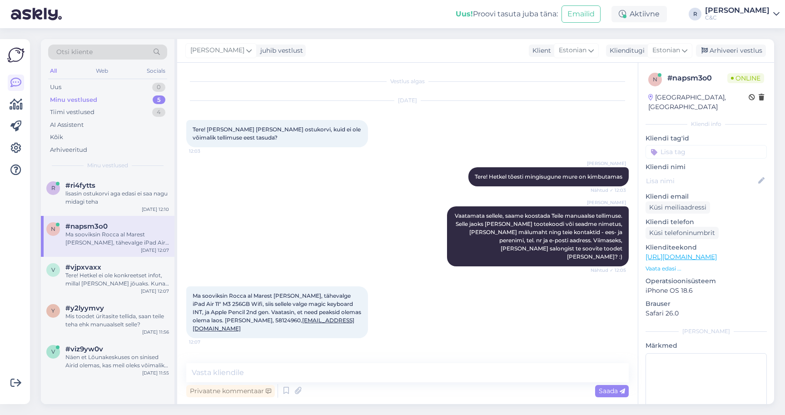
click at [670, 264] on p "Vaata edasi ..." at bounding box center [706, 268] width 121 height 8
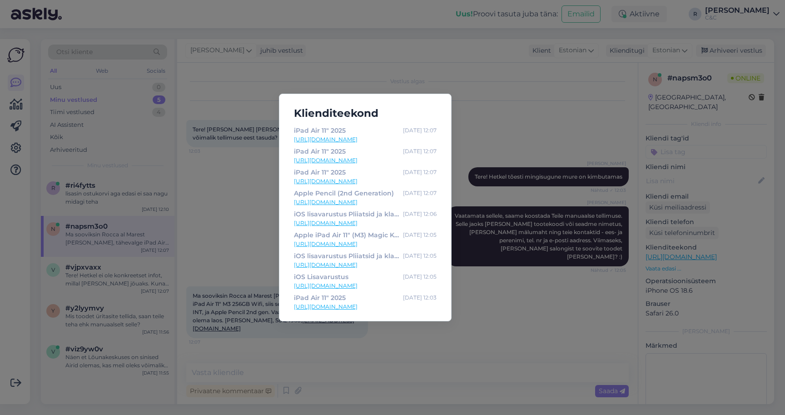
click at [381, 244] on link "https://www.shop.cec.ee/apple-ipad-air-11-m3-magic-keyboard-white-int-mdfv4z-a" at bounding box center [365, 244] width 143 height 8
click at [206, 311] on div "Klienditeekond iPad Air 11" 2025 Sep 24 12:07 https://www.shop.cec.ee/ipad-air-…" at bounding box center [392, 207] width 785 height 415
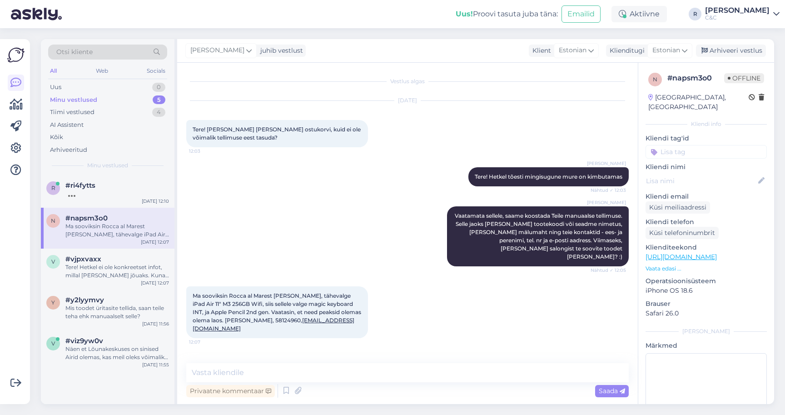
click at [249, 361] on div "Vestlus algas Sep 24 2025 Tere! Lisasin asjad ostukorvi, kuid ei ole võimalik t…" at bounding box center [407, 233] width 461 height 341
click at [244, 363] on div "Vestlus algas Sep 24 2025 Tere! Lisasin asjad ostukorvi, kuid ei ole võimalik t…" at bounding box center [407, 233] width 461 height 341
click at [244, 364] on textarea at bounding box center [407, 372] width 443 height 19
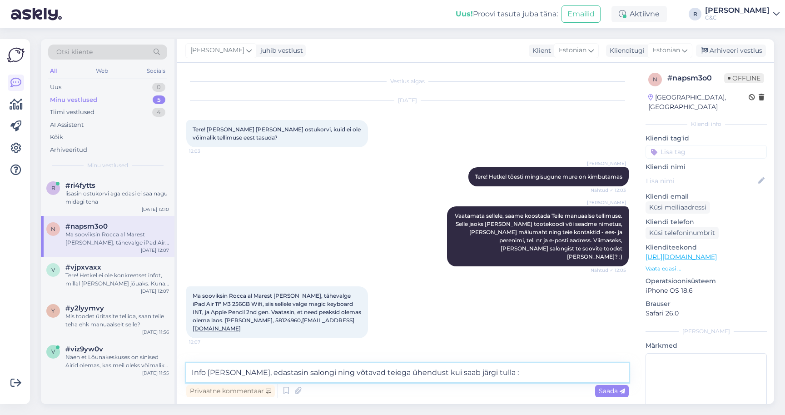
type textarea "Info käes, edastasin salongi ning võtavad teiega ühendust kui saab järgi tulla …"
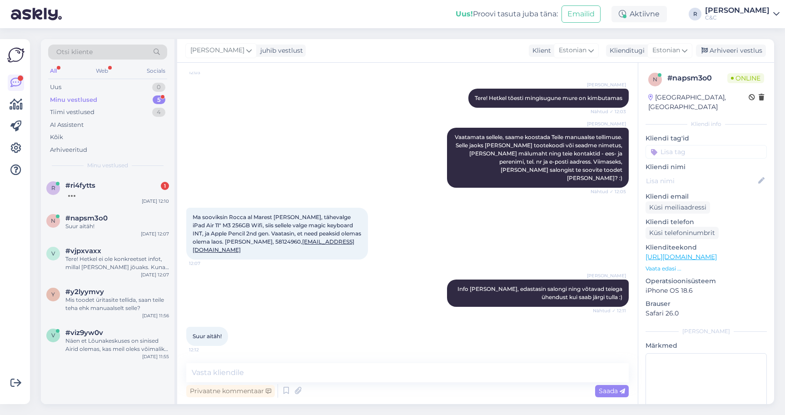
scroll to position [71, 0]
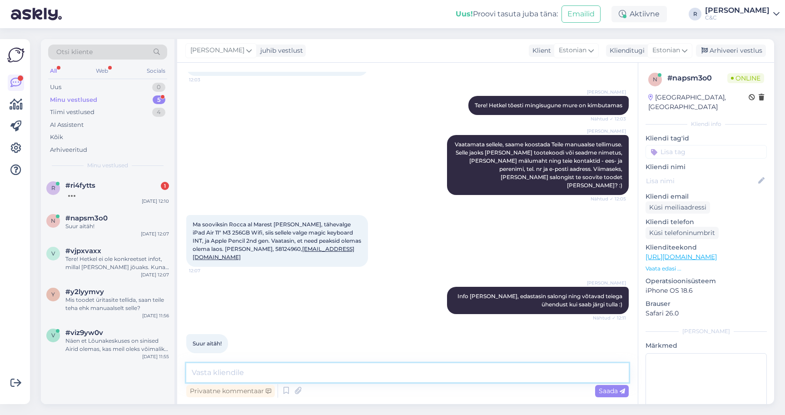
click at [273, 379] on textarea at bounding box center [407, 372] width 443 height 19
type textarea "Ikka, head!"
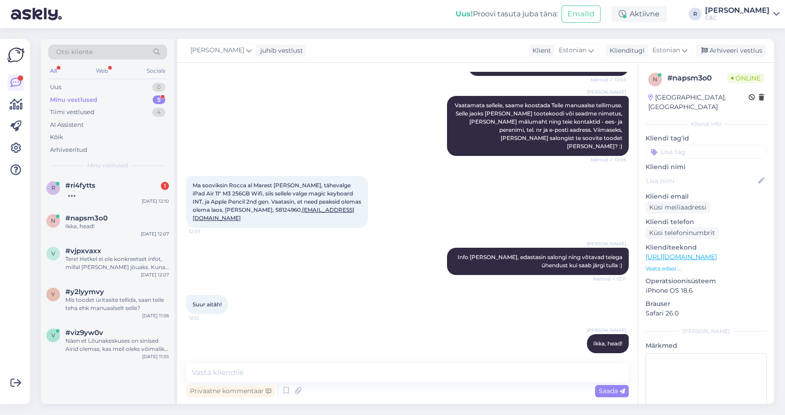
click at [750, 42] on div "Ross juhib vestlust Klient Estonian Klienditugi Estonian Arhiveeri vestlus" at bounding box center [475, 51] width 597 height 24
click at [744, 49] on div "Arhiveeri vestlus" at bounding box center [731, 51] width 70 height 12
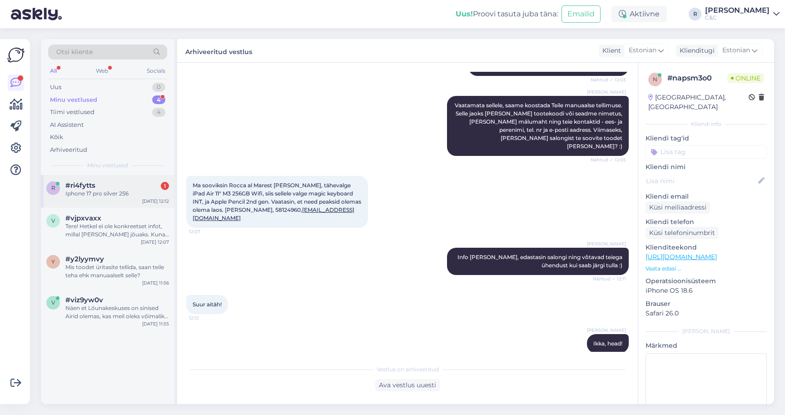
click at [100, 196] on div "Iphone 17 pro silver 256" at bounding box center [117, 194] width 104 height 8
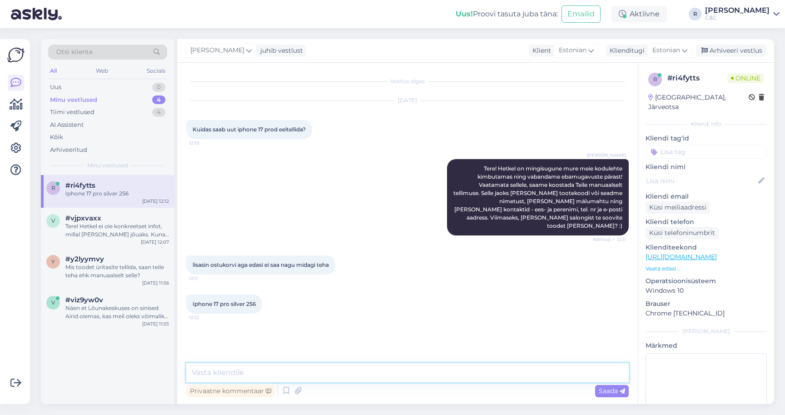
click at [264, 381] on textarea at bounding box center [407, 372] width 443 height 19
click at [264, 378] on textarea at bounding box center [407, 372] width 443 height 19
click at [117, 222] on div "Tere! Hetkel ei ole konkreetset infot, millal toode kohale jõuaks. Kuna eeltell…" at bounding box center [117, 230] width 104 height 16
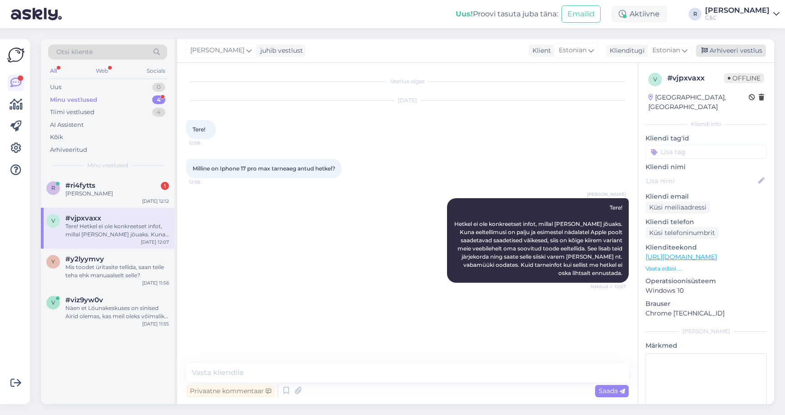
click at [727, 50] on div "Arhiveeri vestlus" at bounding box center [731, 51] width 70 height 12
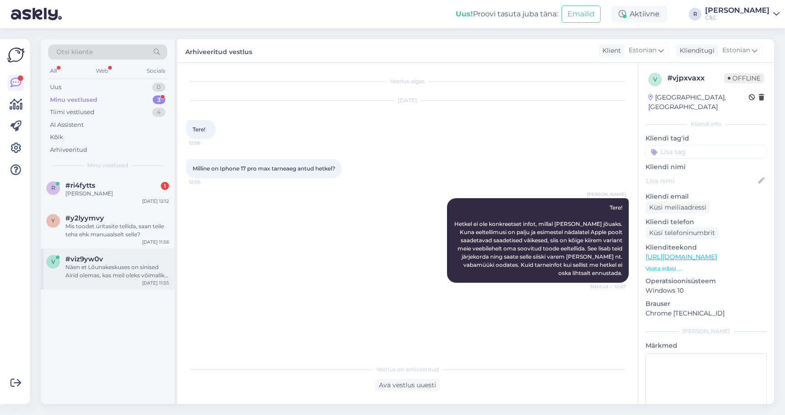
click at [88, 249] on div "v #viz9yw0v Näen et Lõunakeskuses on sinised Airid olemas, kas meil oleks võima…" at bounding box center [108, 269] width 134 height 41
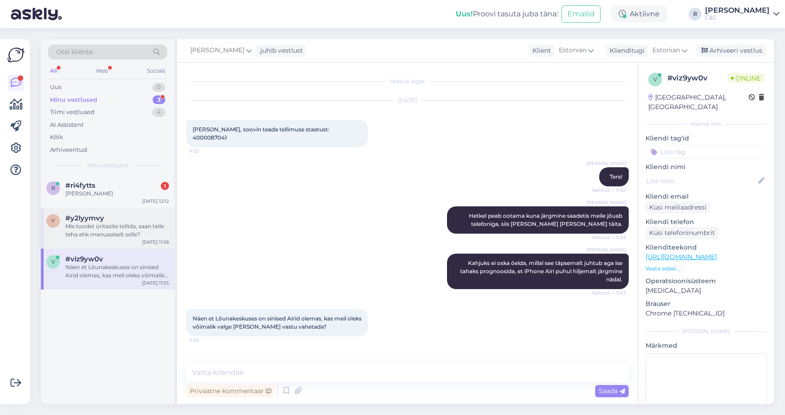
click at [88, 231] on div "Mis toodet üritasite tellida, saan teile teha ehk manuaalselt selle?" at bounding box center [117, 230] width 104 height 16
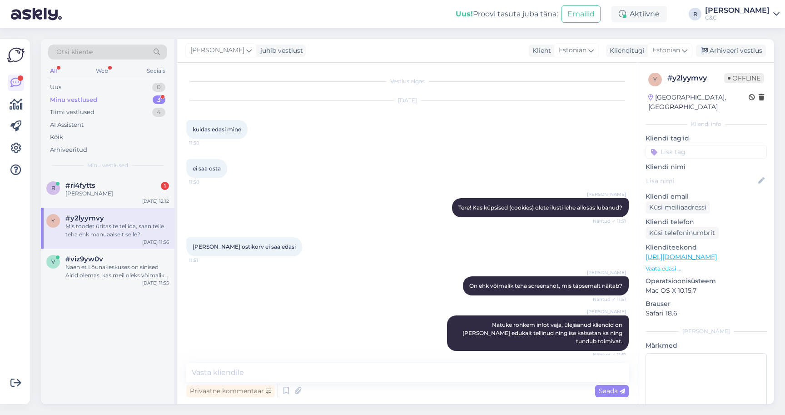
scroll to position [150, 0]
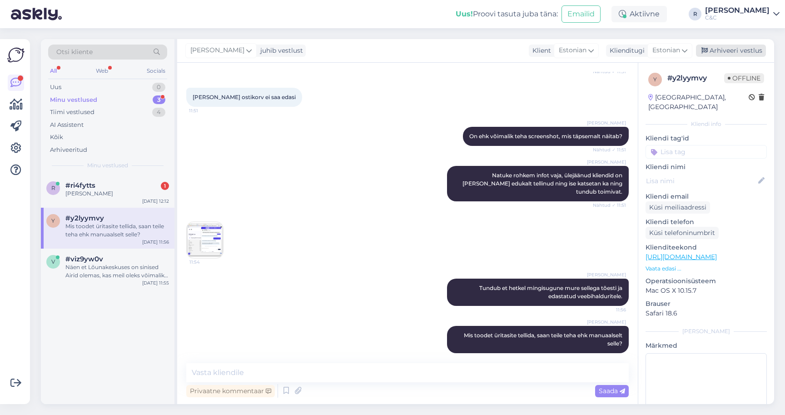
click at [743, 47] on div "Arhiveeri vestlus" at bounding box center [731, 51] width 70 height 12
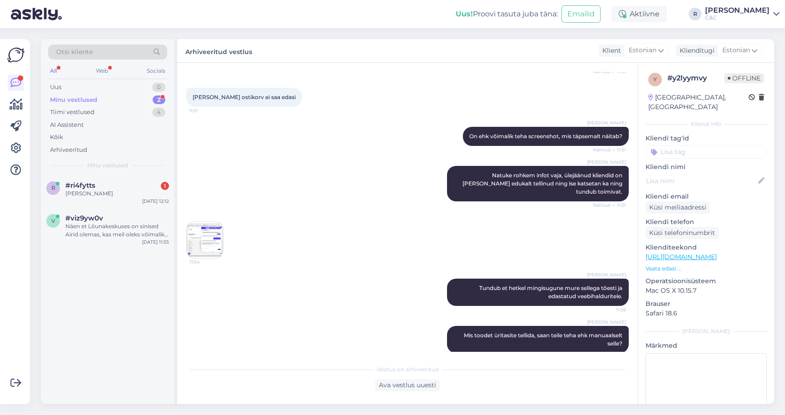
click at [127, 255] on div "r #ri4fytts 1 Kristjan Otsus Sep 24 12:12 v #viz9yw0v Näen et Lõunakeskuses on …" at bounding box center [108, 289] width 134 height 229
click at [127, 231] on div "Näen et Lõunakeskuses on sinised Airid olemas, kas meil oleks võimalik valge si…" at bounding box center [117, 230] width 104 height 16
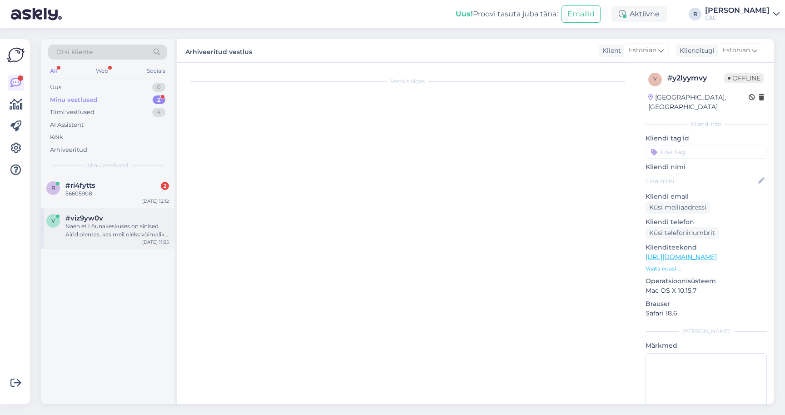
scroll to position [0, 0]
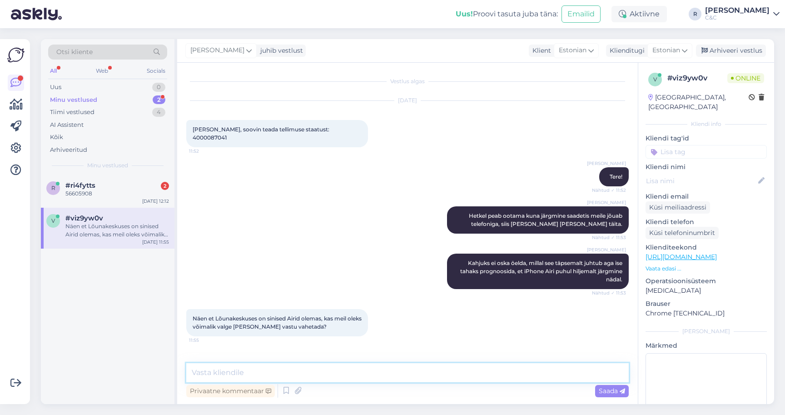
click at [322, 378] on textarea at bounding box center [407, 372] width 443 height 19
click at [279, 368] on textarea "Andsin poele info edasi ,võtavad teiega ühendust." at bounding box center [407, 372] width 443 height 19
type textarea "Andsin poele info edasi, võtavad teiega ühendust."
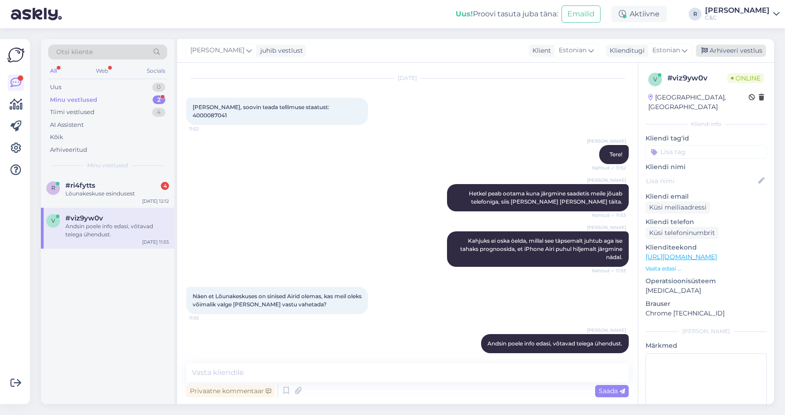
click at [722, 55] on div "Arhiveeri vestlus" at bounding box center [731, 51] width 70 height 12
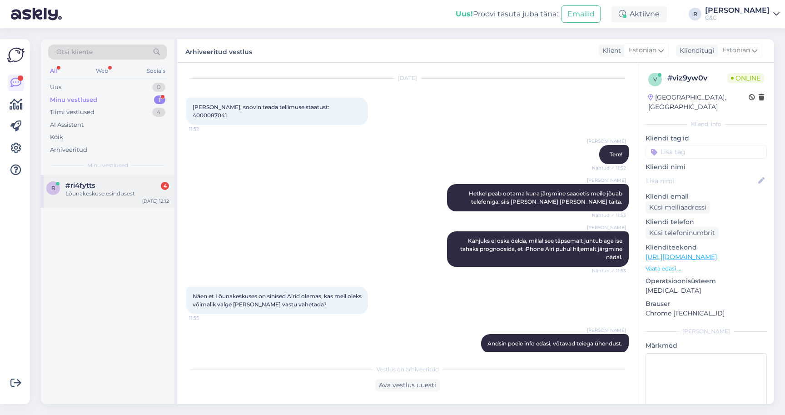
click at [153, 202] on div "Sep 24 12:12" at bounding box center [155, 201] width 27 height 7
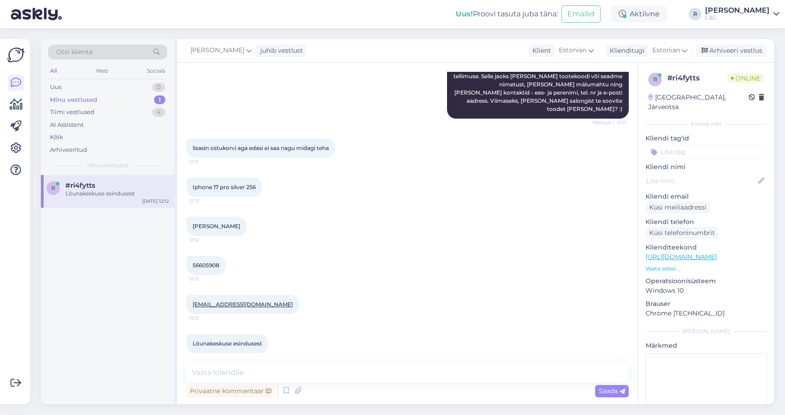
click at [230, 184] on span "Iphone 17 pro silver 256" at bounding box center [224, 187] width 63 height 7
copy div "Iphone 17 pro silver 256 12:12"
click at [211, 262] on span "56605908" at bounding box center [206, 265] width 27 height 7
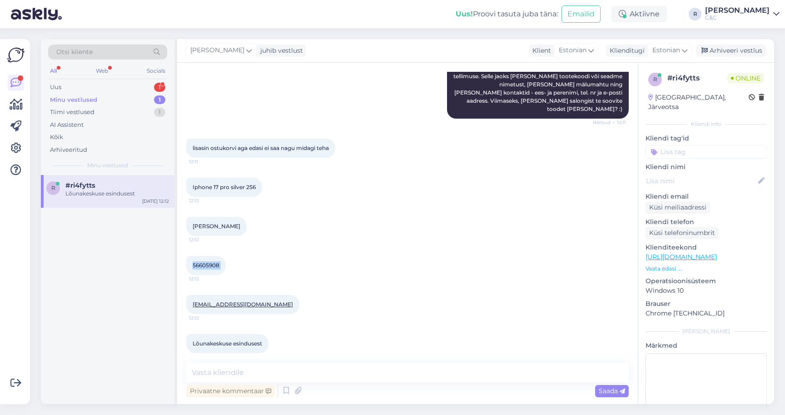
click at [211, 262] on span "56605908" at bounding box center [206, 265] width 27 height 7
copy div "56605908 12:12"
click at [261, 375] on textarea at bounding box center [407, 372] width 443 height 19
type textarea "Kirjas, aitäh!"
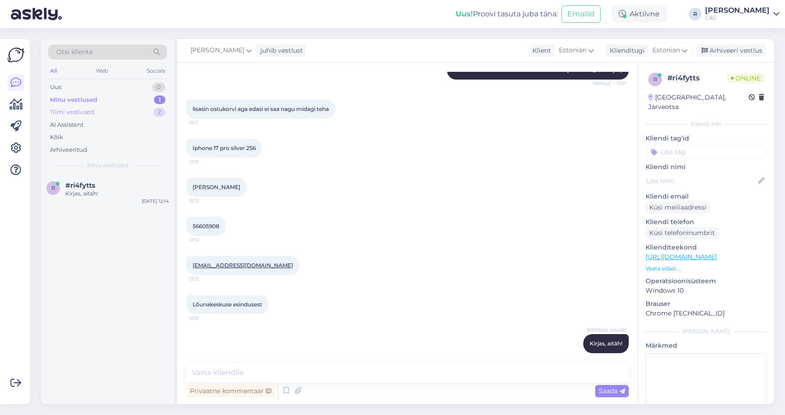
click at [143, 112] on div "Tiimi vestlused 2" at bounding box center [107, 112] width 119 height 13
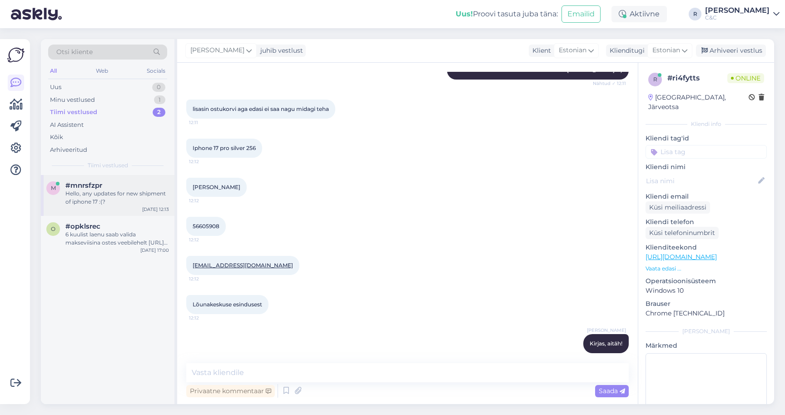
click at [131, 205] on div "m #mnrsfzpr Hello, any updates for new shipment of iphone 17 :(? Sep 24 12:13" at bounding box center [108, 195] width 134 height 41
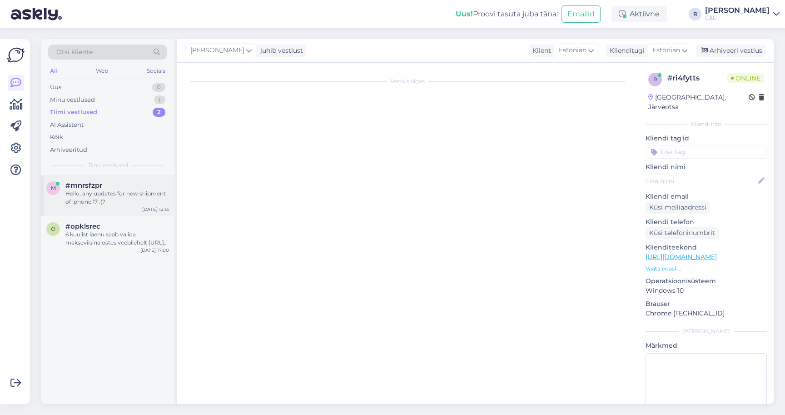
scroll to position [0, 0]
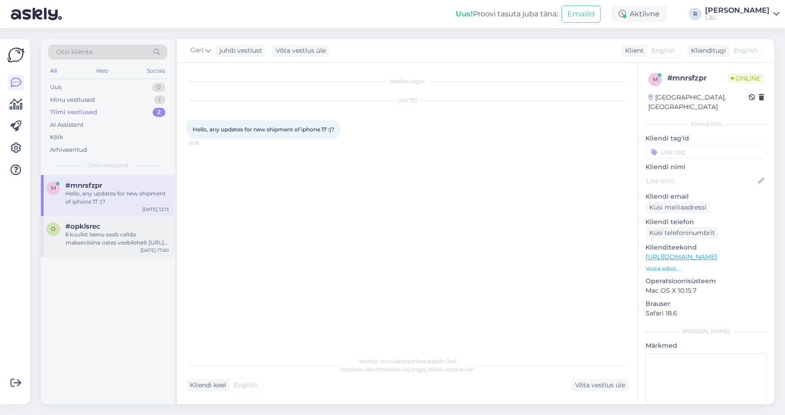
click at [108, 240] on div "6 kuulist laenu saab valida makseviisina ostes veebilehelt https://www.shop.cec…" at bounding box center [117, 238] width 104 height 16
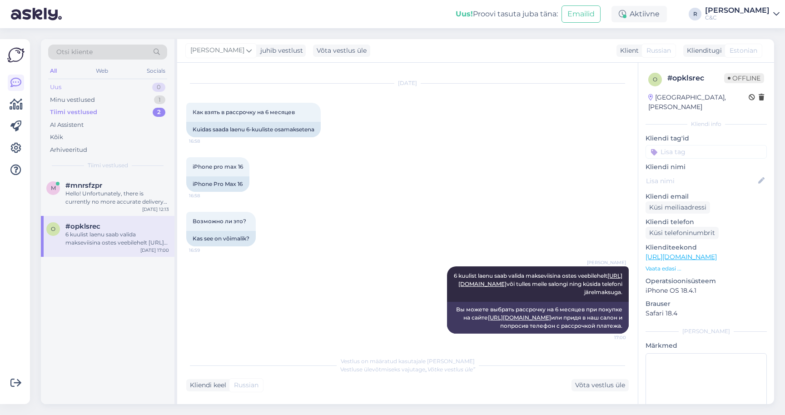
click at [109, 91] on div "Uus 0" at bounding box center [107, 87] width 119 height 13
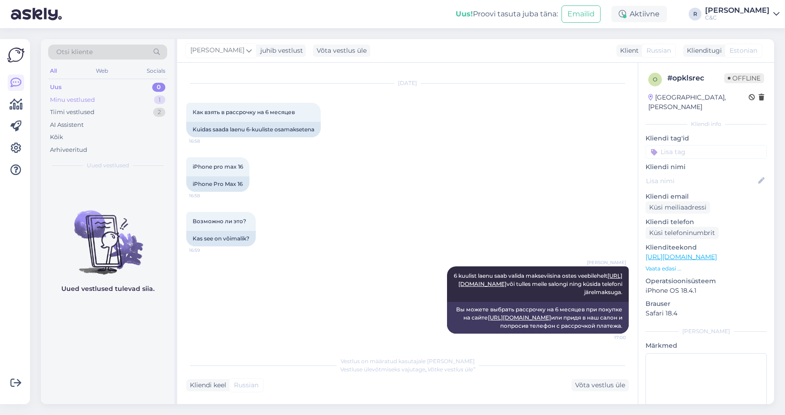
click at [102, 104] on div "Minu vestlused 1" at bounding box center [107, 100] width 119 height 13
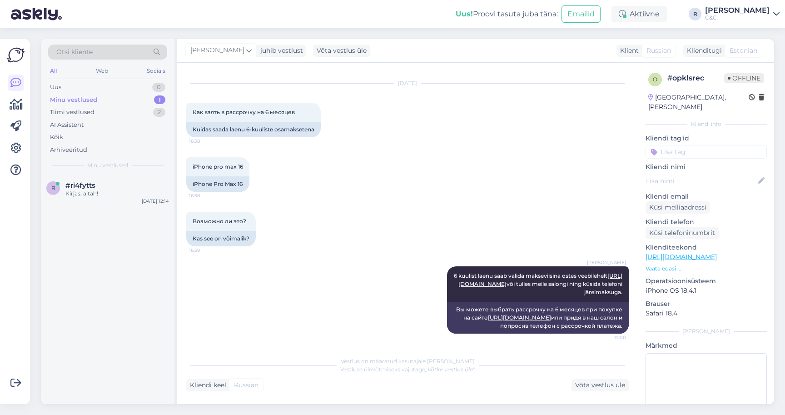
click at [85, 207] on div "r #ri4fytts Kirjas, aitäh! Sep 24 12:14" at bounding box center [108, 289] width 134 height 229
click at [86, 200] on div "r #ri4fytts Kirjas, aitäh! Sep 24 12:14" at bounding box center [108, 191] width 134 height 33
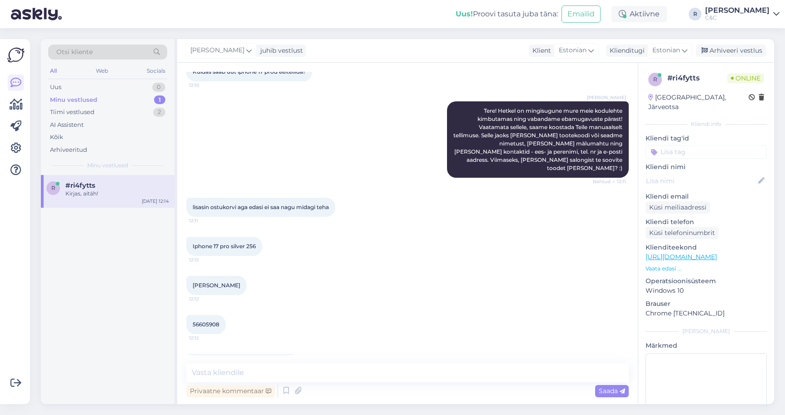
scroll to position [59, 0]
click at [731, 52] on div "Arhiveeri vestlus" at bounding box center [731, 51] width 70 height 12
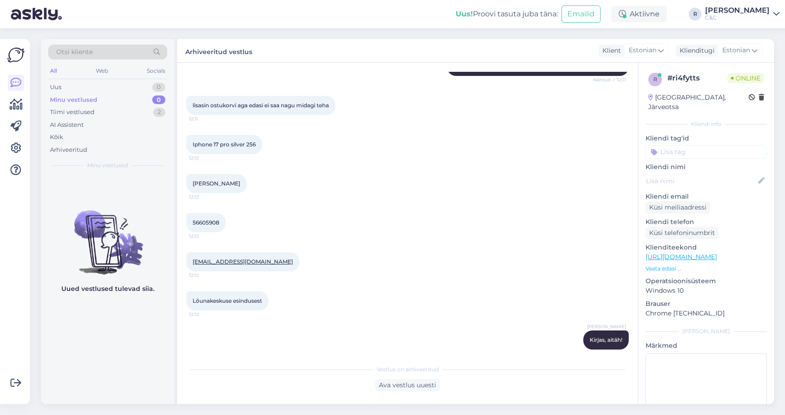
scroll to position [159, 0]
click at [134, 114] on div "Tiimi vestlused 2" at bounding box center [107, 112] width 119 height 13
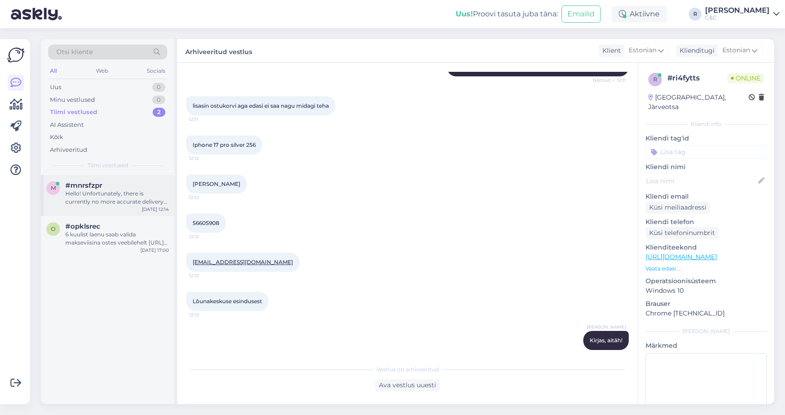
click at [117, 177] on div "m #mnrsfzpr Hello! Unfortunately, there is currently no more accurate delivery …" at bounding box center [108, 195] width 134 height 41
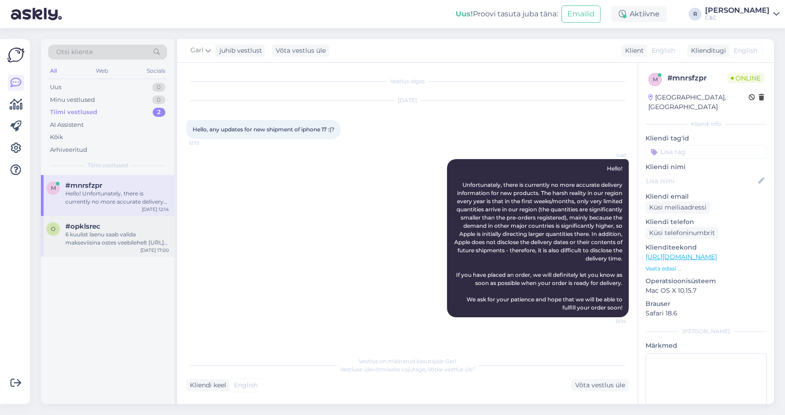
click at [75, 243] on div "6 kuulist laenu saab valida makseviisina ostes veebilehelt https://www.shop.cec…" at bounding box center [117, 238] width 104 height 16
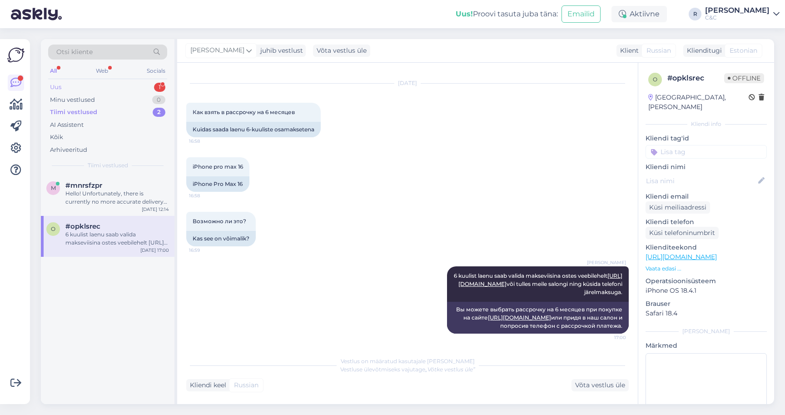
click at [153, 88] on div "Uus 1" at bounding box center [107, 87] width 119 height 13
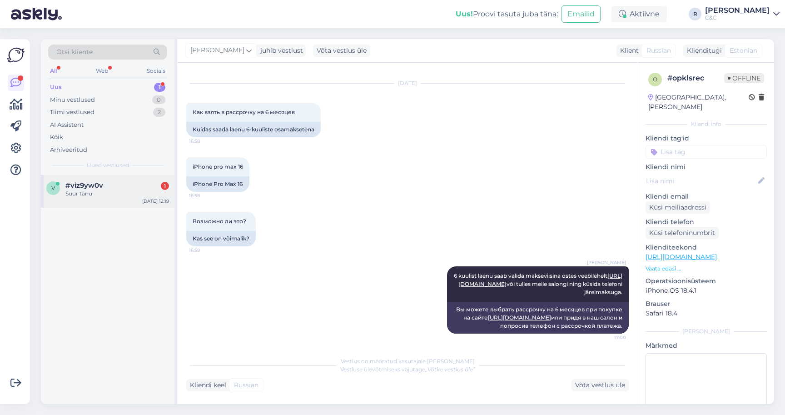
click at [130, 199] on div "v #viz9yw0v 1 Suur tänu Sep 24 12:19" at bounding box center [108, 191] width 134 height 33
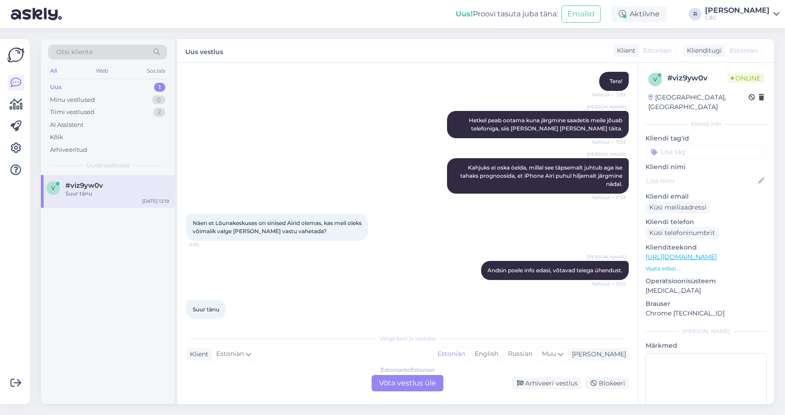
click at [389, 389] on div "Estonian to Estonian Võta vestlus üle" at bounding box center [408, 383] width 72 height 16
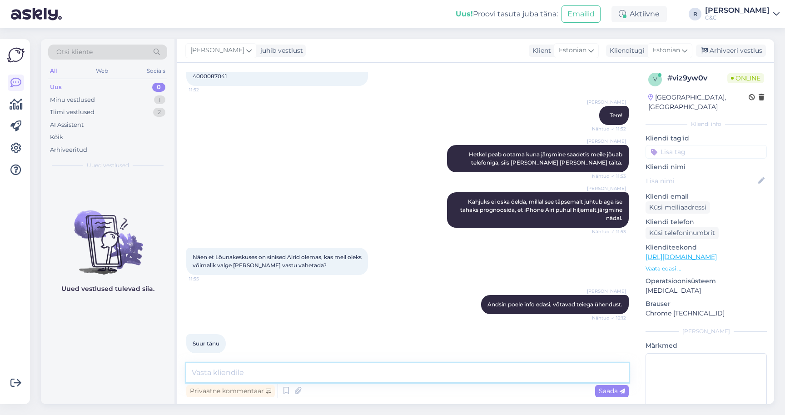
click at [379, 373] on textarea at bounding box center [407, 372] width 443 height 19
type textarea "Ikka, head! :)"
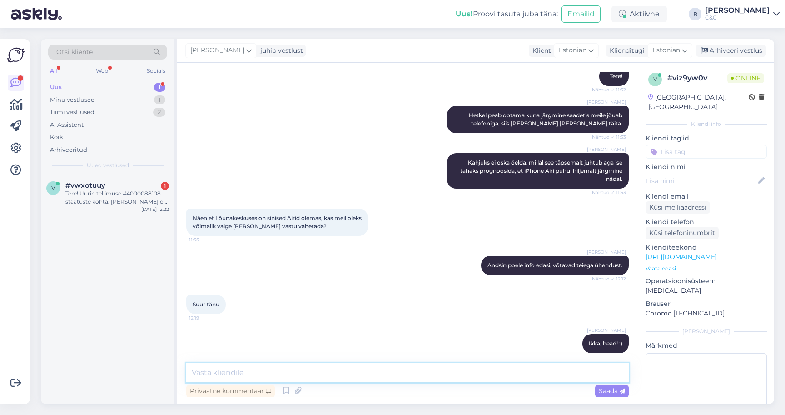
scroll to position [0, 0]
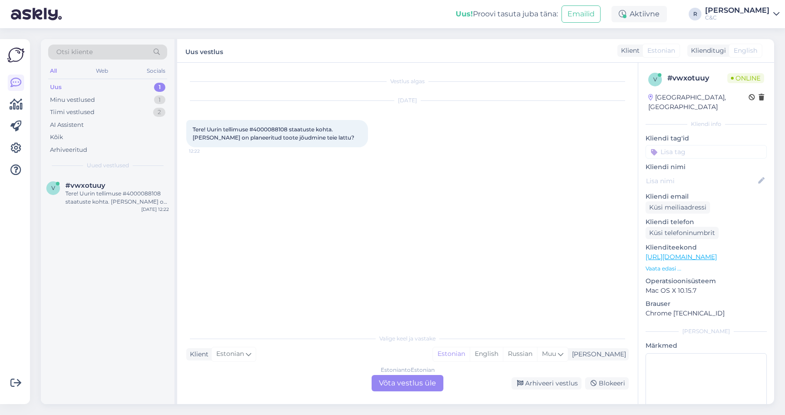
click at [273, 129] on span "Tere! Uurin tellimuse #4000088108 staatuste kohta. Millal on planeeritud toote …" at bounding box center [274, 133] width 162 height 15
copy span "4000088108"
click at [402, 382] on div "Estonian to Estonian Võta vestlus üle" at bounding box center [408, 383] width 72 height 16
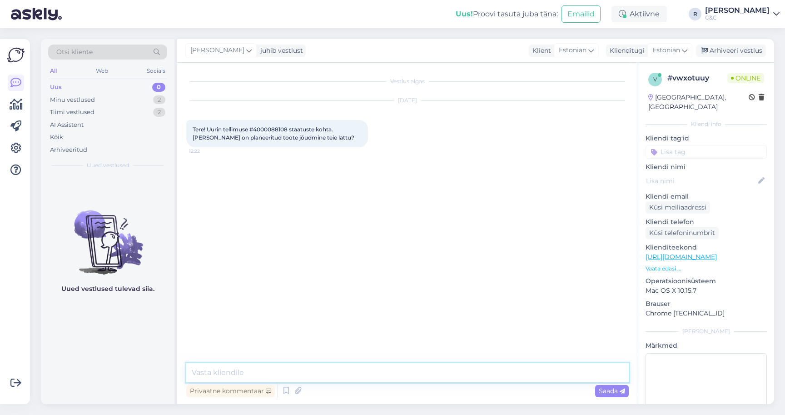
click at [284, 376] on textarea at bounding box center [407, 372] width 443 height 19
click at [285, 388] on icon at bounding box center [286, 391] width 11 height 14
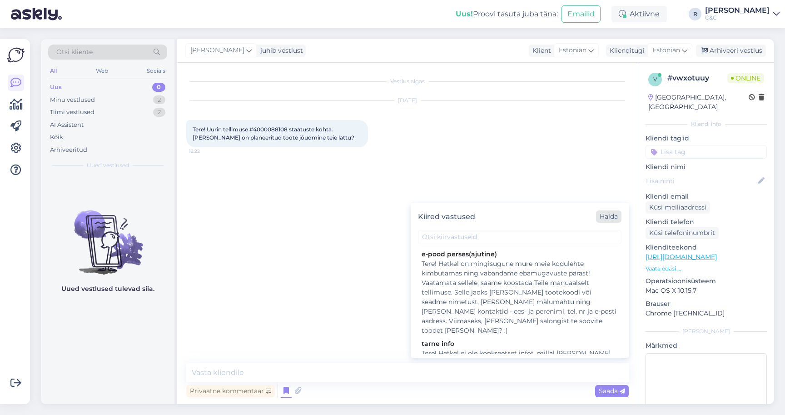
click at [607, 215] on div "Halda" at bounding box center [608, 216] width 25 height 12
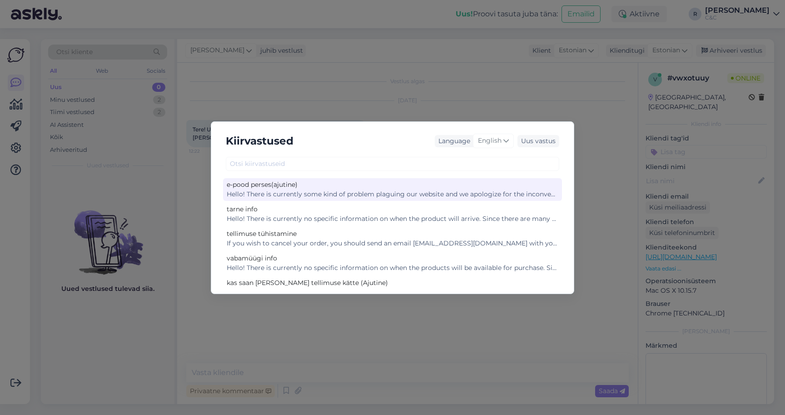
click at [384, 190] on div "Hello! There is currently some kind of problem plaguing our website and we apol…" at bounding box center [393, 195] width 332 height 10
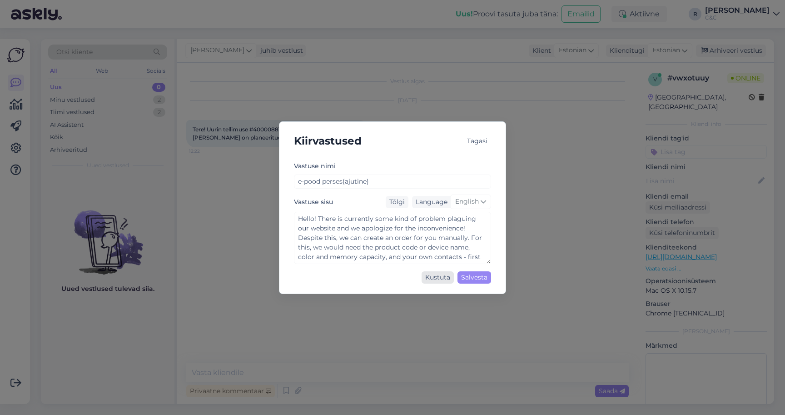
click at [435, 277] on div "Kustuta" at bounding box center [438, 277] width 32 height 12
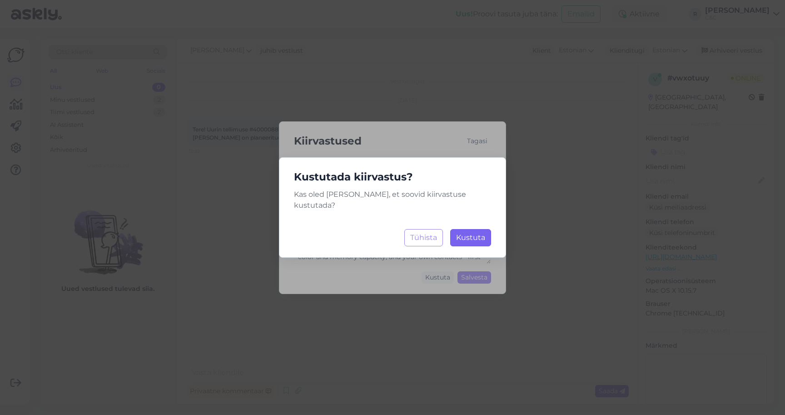
click at [463, 233] on span "Kustuta" at bounding box center [470, 237] width 29 height 9
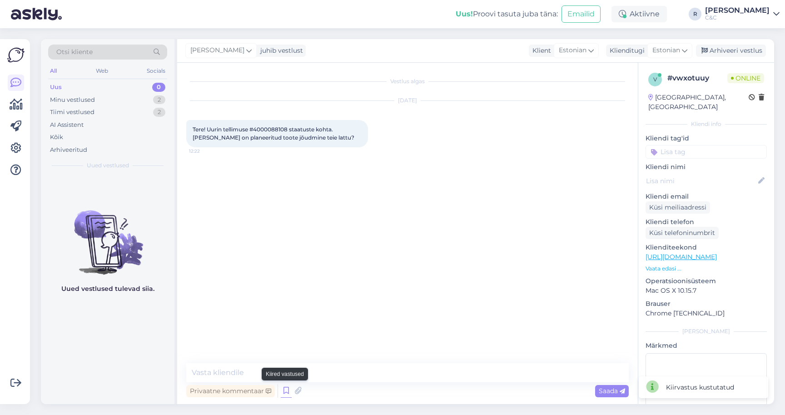
click at [284, 391] on icon at bounding box center [286, 391] width 11 height 14
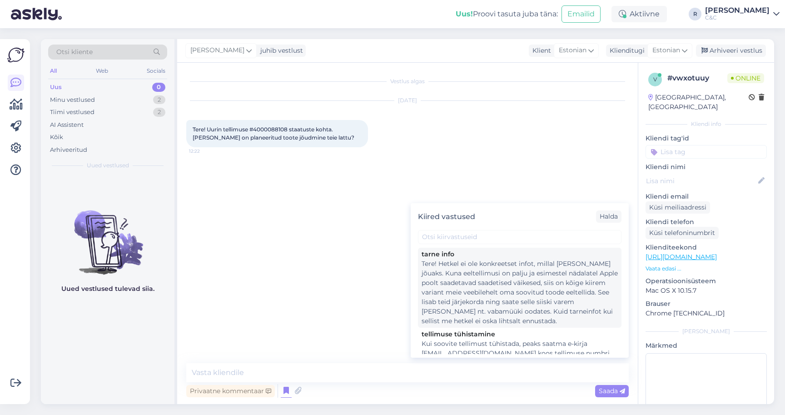
click at [515, 291] on div "Tere! Hetkel ei ole konkreetset infot, millal toode kohale jõuaks. Kuna eeltell…" at bounding box center [520, 292] width 196 height 67
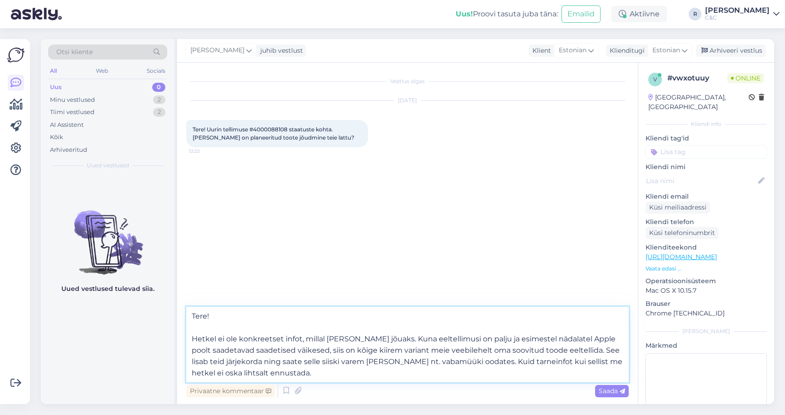
drag, startPoint x: 376, startPoint y: 370, endPoint x: 307, endPoint y: 347, distance: 72.4
click at [307, 347] on textarea "Tere! Hetkel ei ole konkreetset infot, millal toode kohale jõuaks. Kuna eeltell…" at bounding box center [407, 344] width 443 height 75
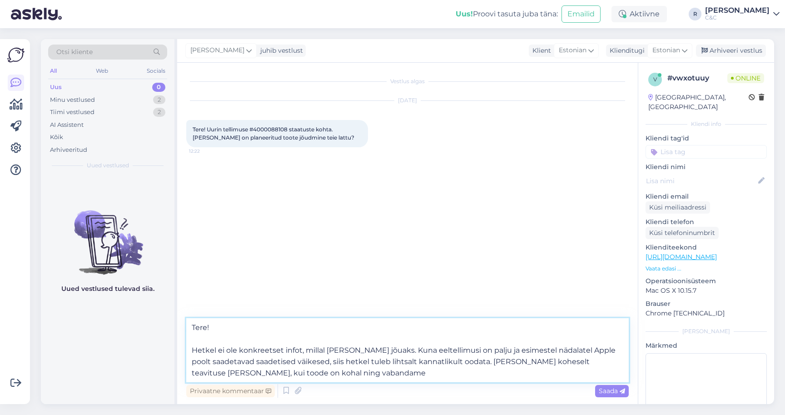
type textarea "Tere! Hetkel ei ole konkreetset infot, millal toode kohale jõuaks. Kuna eeltell…"
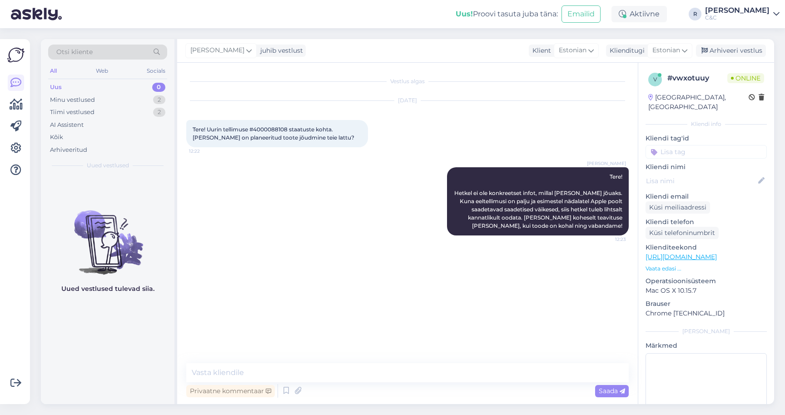
click at [698, 253] on link "https://www.shop.cec.ee/sales/order/view/order_id/126699/" at bounding box center [681, 257] width 71 height 8
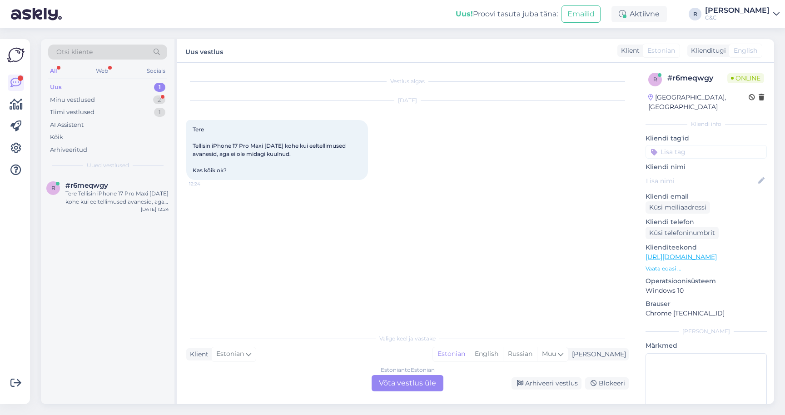
click at [277, 294] on div "Vestlus algas Sep 24 2025 Tere Tellisin iPhone 17 Pro Maxi 12. septembril kohe …" at bounding box center [411, 196] width 451 height 249
click at [373, 389] on div "Estonian to Estonian Võta vestlus üle" at bounding box center [408, 383] width 72 height 16
click at [379, 388] on div "Estonian to Estonian Võta vestlus üle" at bounding box center [408, 383] width 72 height 16
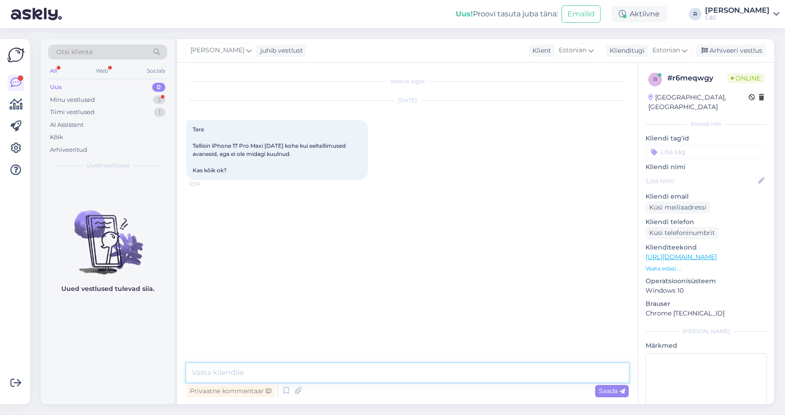
click at [375, 379] on textarea at bounding box center [407, 372] width 443 height 19
click at [264, 368] on textarea at bounding box center [407, 372] width 443 height 19
click at [216, 372] on textarea "Tere! NIi mõtlesid ka teised inimesed ja sestap on eeltellimusi tohutult palju." at bounding box center [407, 372] width 443 height 19
click at [508, 374] on textarea "Tere! Nii mõtlesid ka teised inimesed ja sestap on eeltellimusi tohutult palju." at bounding box center [407, 372] width 443 height 19
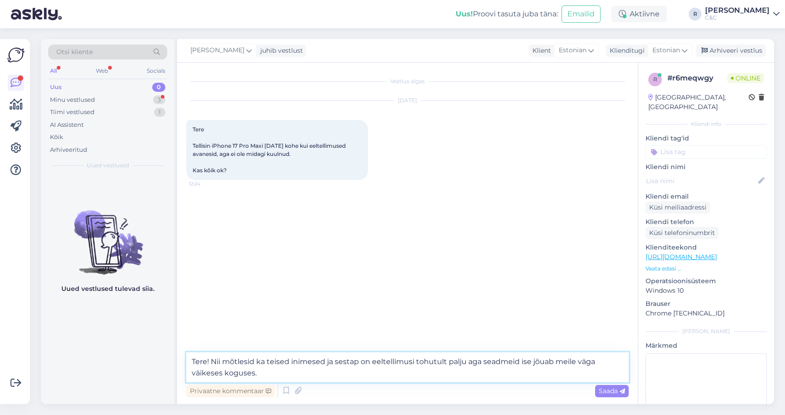
type textarea "Tere! Nii mõtlesid ka teised inimesed ja sestap on eeltellimusi tohutult palju …"
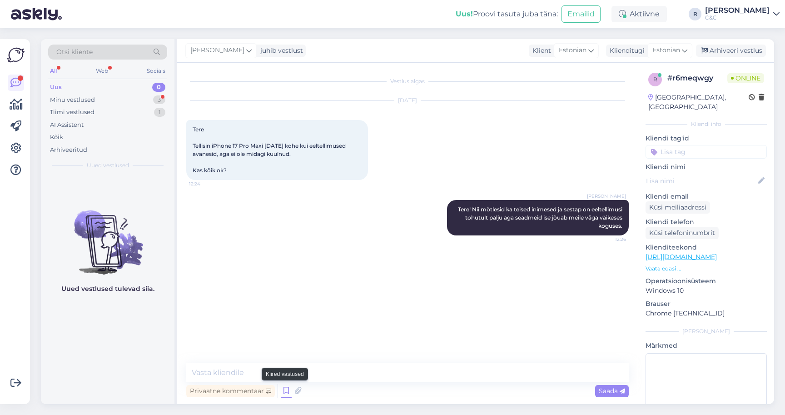
click at [290, 390] on icon at bounding box center [286, 391] width 11 height 14
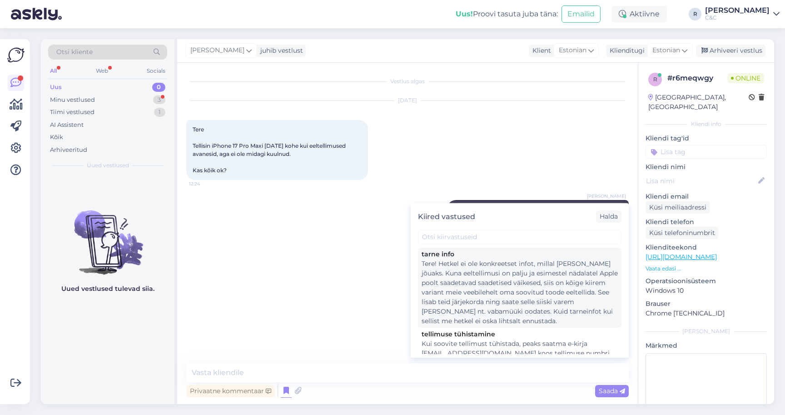
click at [489, 289] on div "Tere! Hetkel ei ole konkreetset infot, millal toode kohale jõuaks. Kuna eeltell…" at bounding box center [520, 292] width 196 height 67
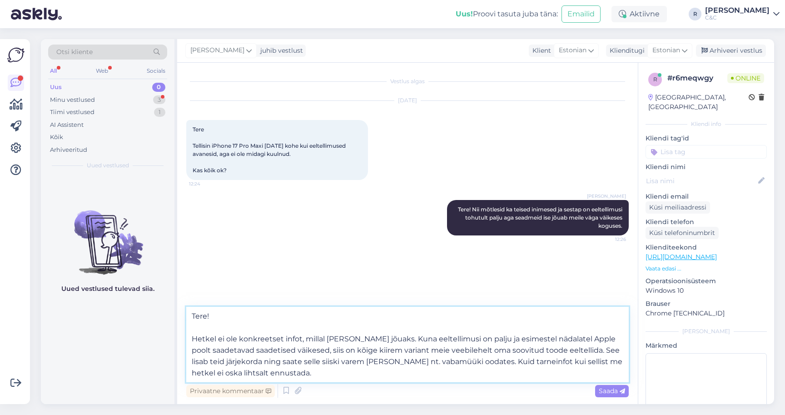
drag, startPoint x: 216, startPoint y: 337, endPoint x: 167, endPoint y: 301, distance: 61.2
click at [167, 301] on div "Otsi kliente All Web Socials Uus 0 Minu vestlused 3 Tiimi vestlused 1 AI Assist…" at bounding box center [407, 221] width 733 height 365
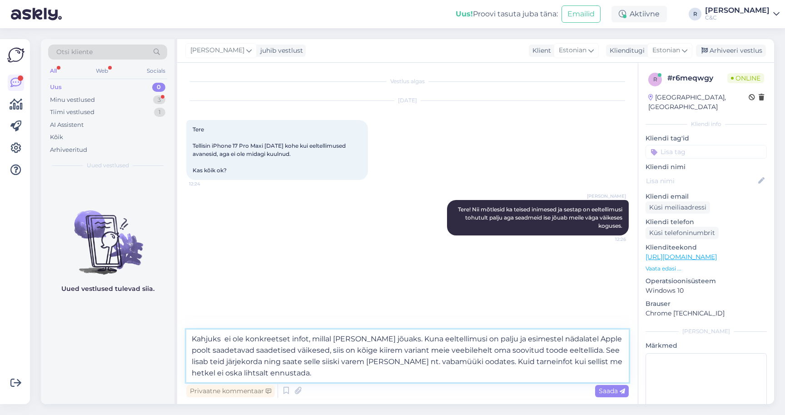
type textarea "Kahjuks ei ole konkreetset infot, millal toode kohale jõuaks. Kuna eeltellimusi…"
drag, startPoint x: 495, startPoint y: 361, endPoint x: 387, endPoint y: 339, distance: 110.0
click at [387, 339] on textarea "Kahjuks ei ole konkreetset infot, millal toode kohale jõuaks. Kuna eeltellimusi…" at bounding box center [407, 355] width 443 height 53
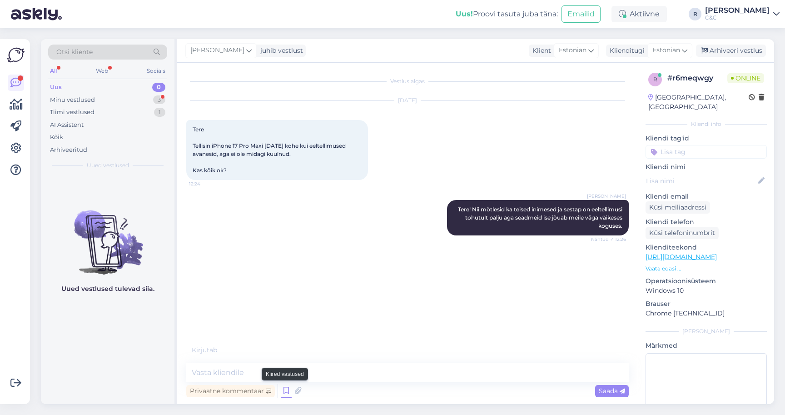
click at [284, 390] on icon at bounding box center [286, 391] width 11 height 14
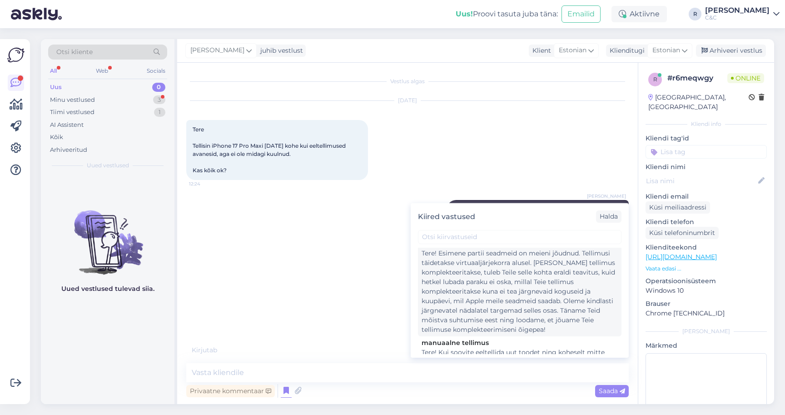
scroll to position [211, 0]
click at [470, 301] on div "Tere! Esimene partii seadmeid on meieni jõudnud. Tellimusi täidetakse virtuaalj…" at bounding box center [520, 292] width 196 height 86
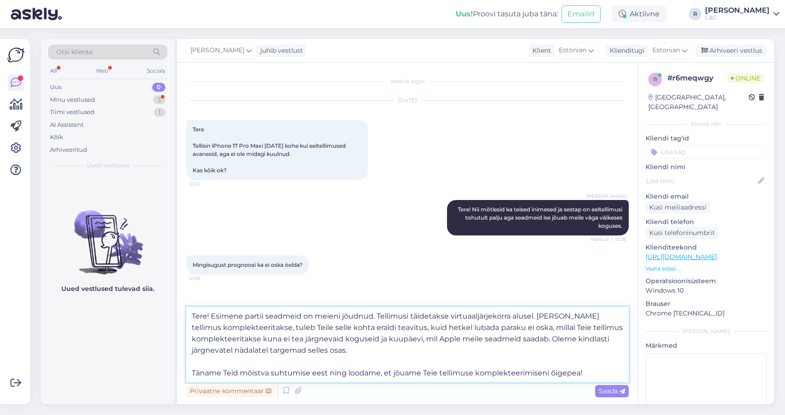
click at [407, 354] on textarea "Tere! Esimene partii seadmeid on meieni jõudnud. Tellimusi täidetakse virtuaalj…" at bounding box center [407, 344] width 443 height 75
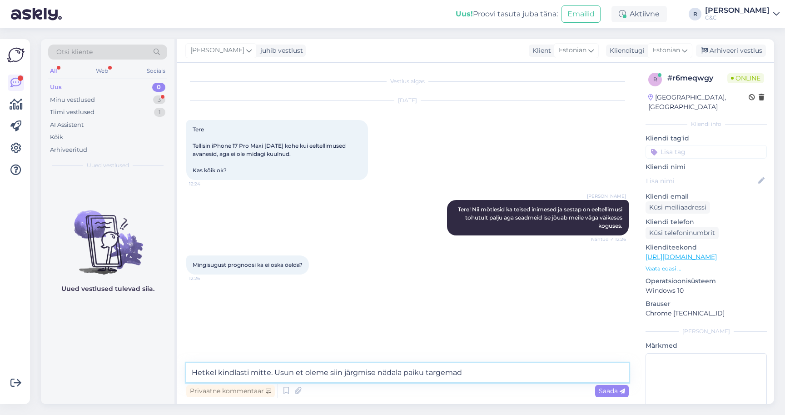
type textarea "Hetkel kindlasti mitte. Usun et oleme siin järgmise nädala paiku targemad."
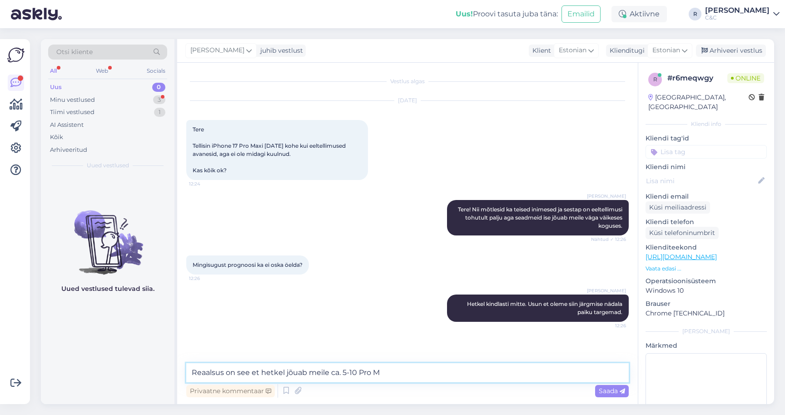
click at [261, 371] on textarea "Reaalsus on see et hetkel jõuab meile ca. 5-10 Pro M" at bounding box center [407, 372] width 443 height 19
click at [263, 370] on textarea "Reaalsus on see et hetkel jõuab meile ca. 5-10 Pro M" at bounding box center [407, 372] width 443 height 19
drag, startPoint x: 386, startPoint y: 372, endPoint x: 339, endPoint y: 371, distance: 46.8
click at [339, 371] on textarea "Reaalsus on see et esimese saadetisega hetkel jõuab meile ca. 5-10 Pro M" at bounding box center [407, 372] width 443 height 19
click at [450, 373] on textarea "Reaalsus on see et esimese saadetisega jõudis meile ca. 5-10 Pro M" at bounding box center [407, 372] width 443 height 19
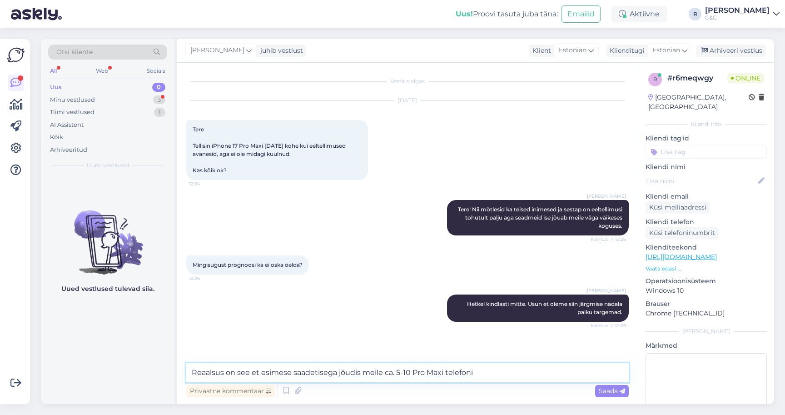
click at [384, 372] on textarea "Reaalsus on see et esimese saadetisega jõudis meile ca. 5-10 Pro Maxi telefoni" at bounding box center [407, 372] width 443 height 19
type textarea "Reaalsus on see et esimese saadetisega jõudis meile ainult ca. 5-10 Pro Maxi te…"
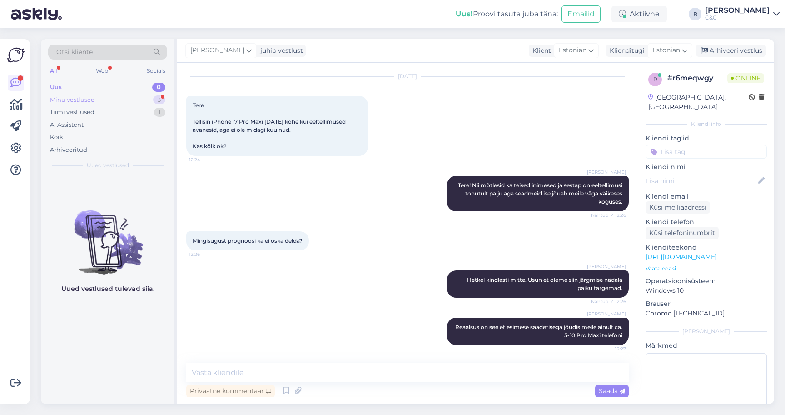
click at [127, 96] on div "Minu vestlused 3" at bounding box center [107, 100] width 119 height 13
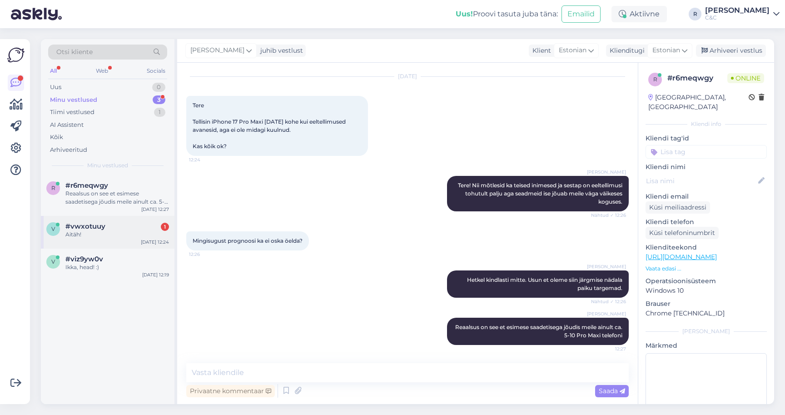
click at [110, 219] on div "v #vwxotuuy 1 Aitäh! Sep 24 12:24" at bounding box center [108, 232] width 134 height 33
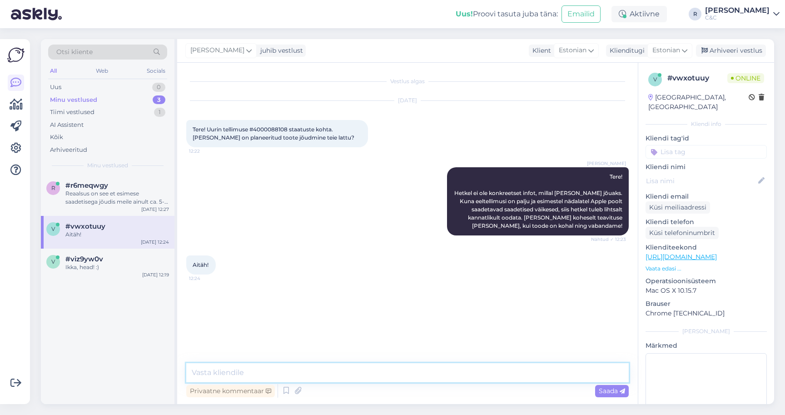
click at [279, 374] on textarea at bounding box center [407, 372] width 443 height 19
type textarea "Ikka, head!"
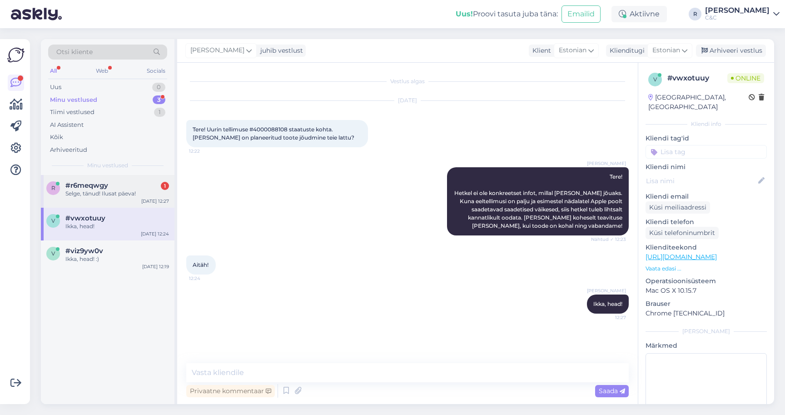
click at [93, 197] on div "r #r6meqwgy 1 Selge, tänud! Ilusat päeva! Sep 24 12:27" at bounding box center [108, 191] width 134 height 33
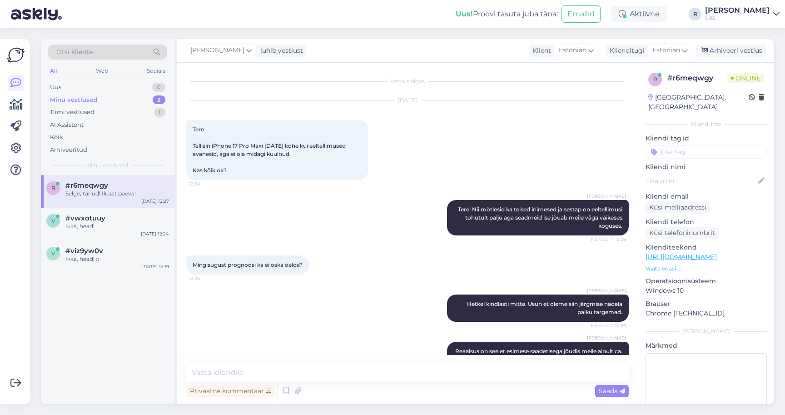
scroll to position [63, 0]
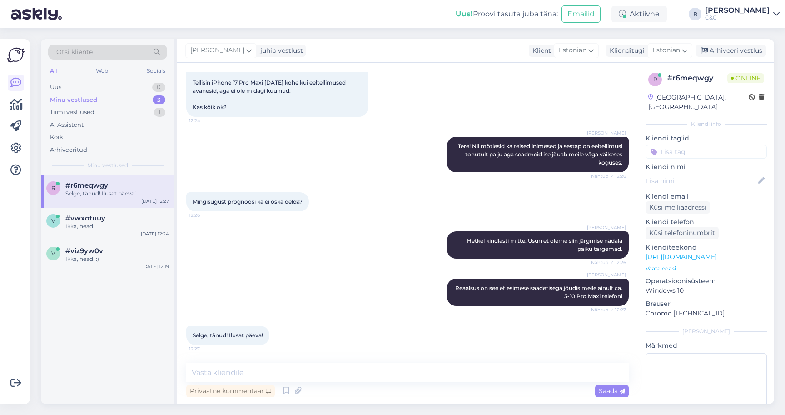
click at [307, 390] on div "Privaatne kommentaar Saada" at bounding box center [407, 390] width 443 height 17
click at [307, 384] on div "Privaatne kommentaar Saada" at bounding box center [407, 390] width 443 height 17
click at [309, 373] on textarea at bounding box center [407, 372] width 443 height 19
type textarea "Ikka, head!"
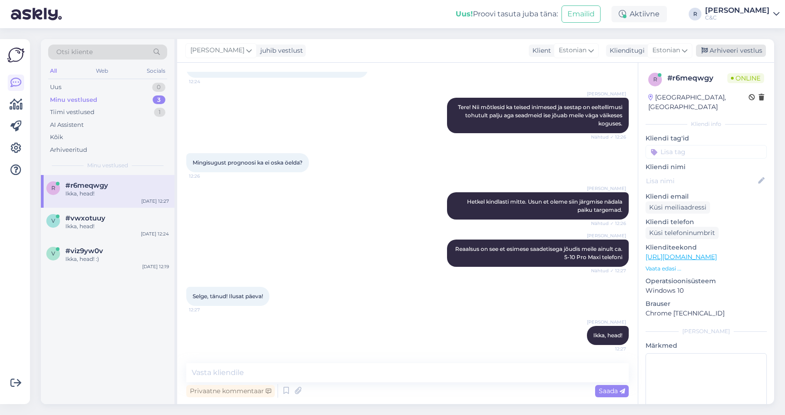
click at [750, 51] on div "Arhiveeri vestlus" at bounding box center [731, 51] width 70 height 12
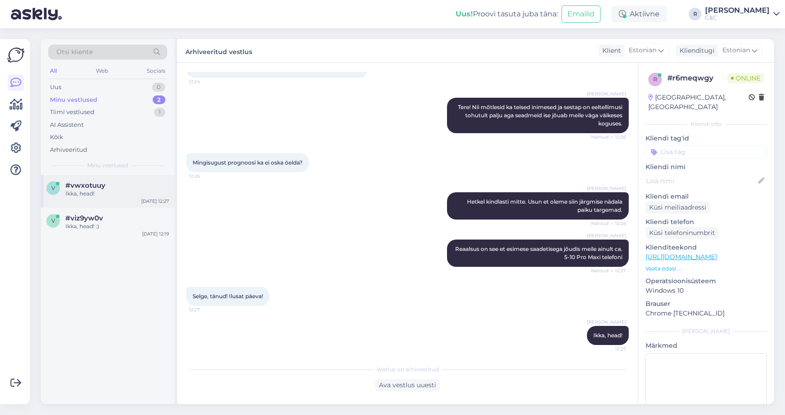
click at [93, 205] on div "v #vwxotuuy Ikka, head! Sep 24 12:27" at bounding box center [108, 191] width 134 height 33
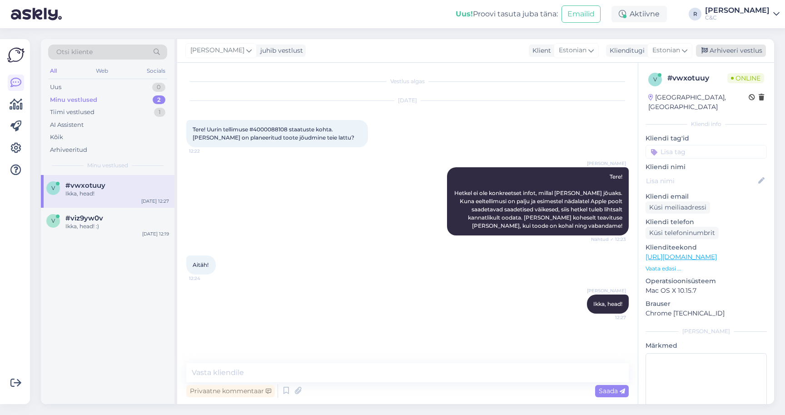
click at [719, 50] on div "Arhiveeri vestlus" at bounding box center [731, 51] width 70 height 12
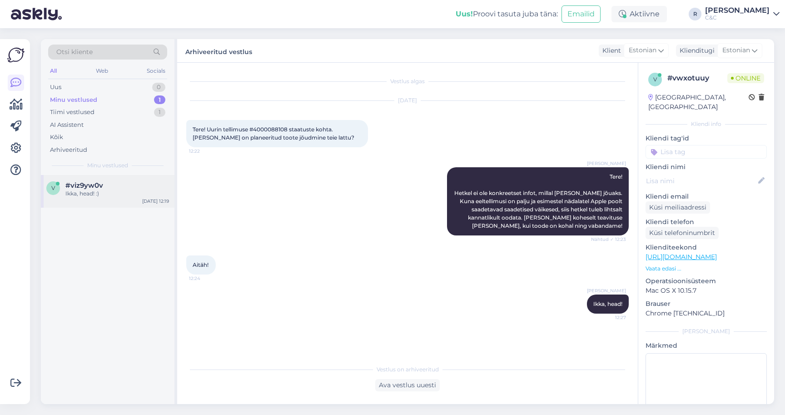
click at [60, 204] on div "v #viz9yw0v Ikka, head! :) Sep 24 12:19" at bounding box center [108, 191] width 134 height 33
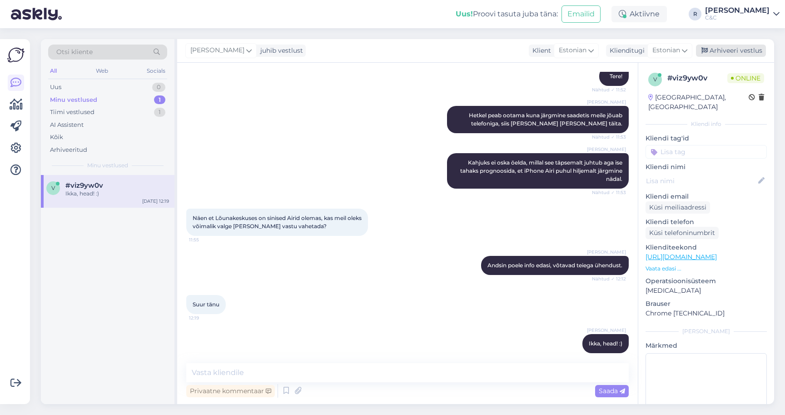
click at [736, 47] on div "Arhiveeri vestlus" at bounding box center [731, 51] width 70 height 12
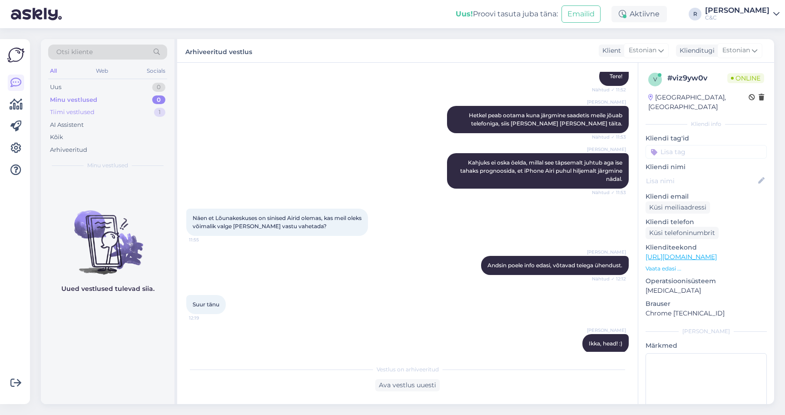
click at [145, 117] on div "Tiimi vestlused 1" at bounding box center [107, 112] width 119 height 13
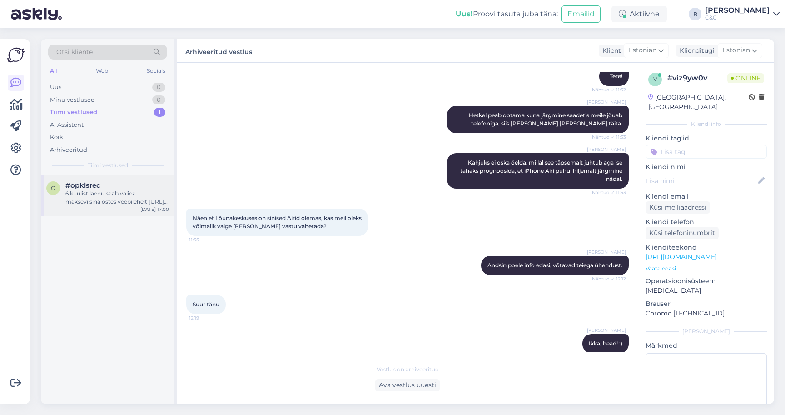
click at [131, 190] on div "6 kuulist laenu saab valida makseviisina ostes veebilehelt https://www.shop.cec…" at bounding box center [117, 198] width 104 height 16
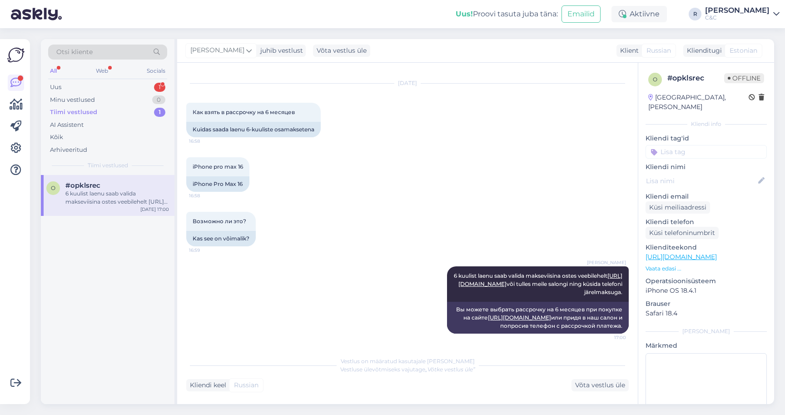
scroll to position [0, 0]
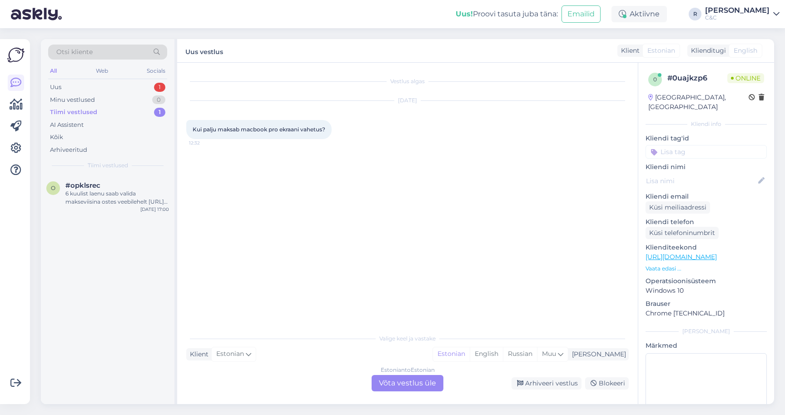
click at [379, 380] on div "Estonian to Estonian Võta vestlus üle" at bounding box center [408, 383] width 72 height 16
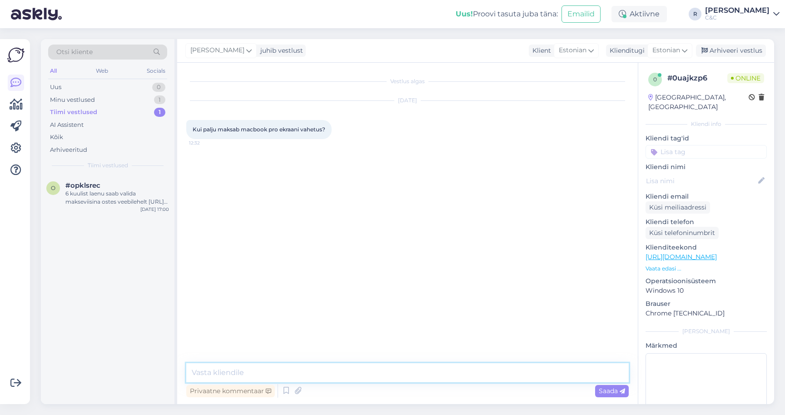
click at [357, 380] on textarea at bounding box center [407, 372] width 443 height 19
type textarea "Tere! Seerianumbrit tarvis sellisel juhul."
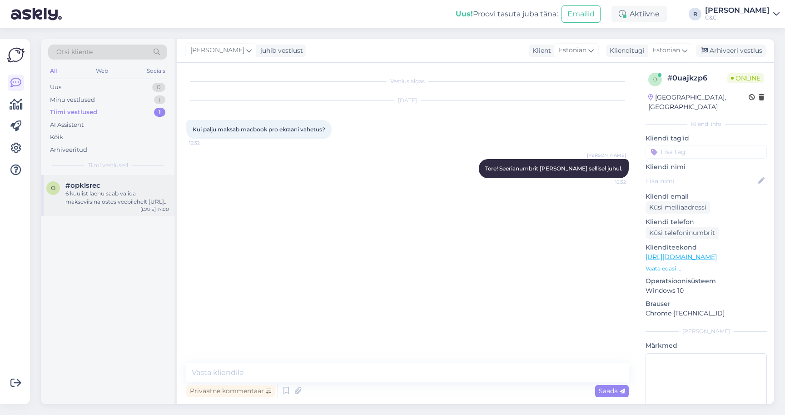
click at [106, 192] on div "6 kuulist laenu saab valida makseviisina ostes veebilehelt https://www.shop.cec…" at bounding box center [117, 198] width 104 height 16
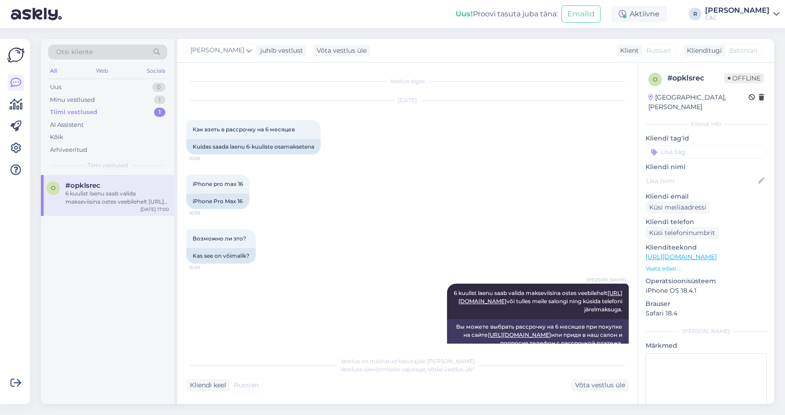
scroll to position [34, 0]
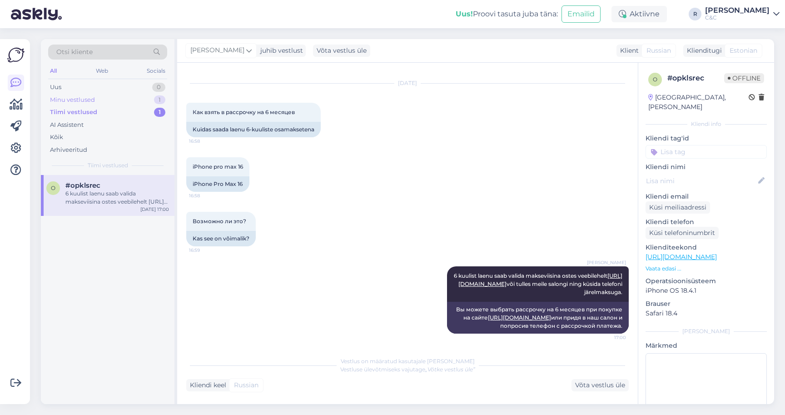
click at [114, 97] on div "Minu vestlused 1" at bounding box center [107, 100] width 119 height 13
click at [103, 190] on div "Tere! Seerianumbrit tarvis sellisel juhul." at bounding box center [117, 198] width 104 height 16
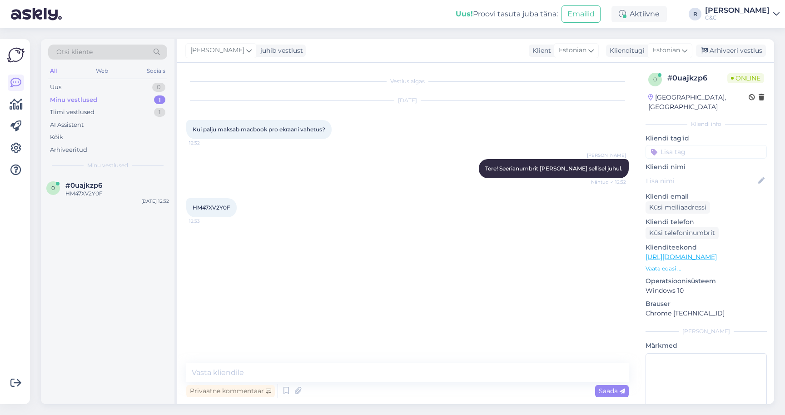
click at [220, 205] on span "HM47XV2Y0F" at bounding box center [212, 207] width 38 height 7
copy div "HM47XV2Y0F 12:33"
click at [235, 379] on textarea at bounding box center [407, 372] width 443 height 19
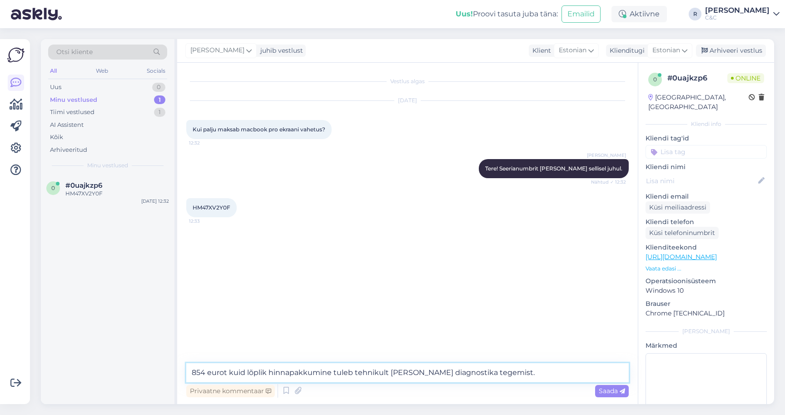
type textarea "854 eurot kuid lõplik hinnapakkumine tuleb tehnikult peale diagnostika tegemist."
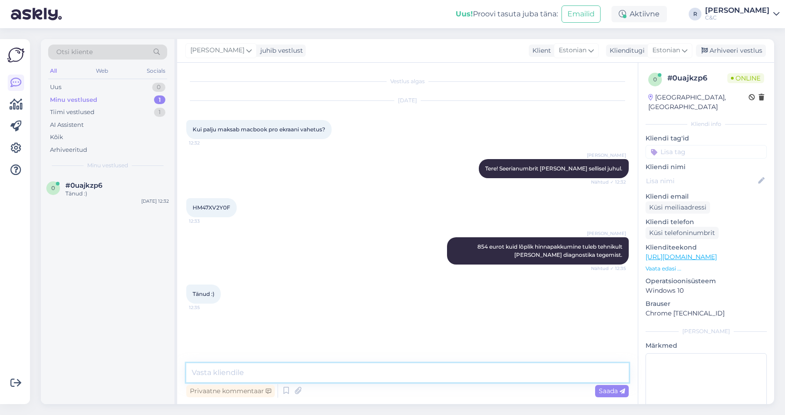
click at [256, 373] on textarea at bounding box center [407, 372] width 443 height 19
type textarea "Ikka, head!"
click at [146, 90] on div "Uus 1" at bounding box center [107, 87] width 119 height 13
click at [130, 216] on div "q #qdvxas0a 1 Apple AirPods Pro 3 tarne aeg? Sep 24 12:35" at bounding box center [108, 289] width 134 height 229
click at [130, 205] on div "q #qdvxas0a 1 Apple AirPods Pro 3 tarne aeg? Sep 24 12:35" at bounding box center [108, 191] width 134 height 33
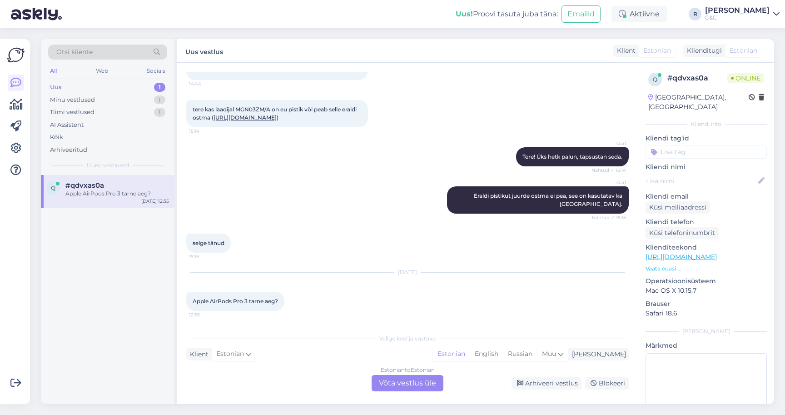
click at [417, 374] on div "Estonian to Estonian" at bounding box center [408, 370] width 54 height 8
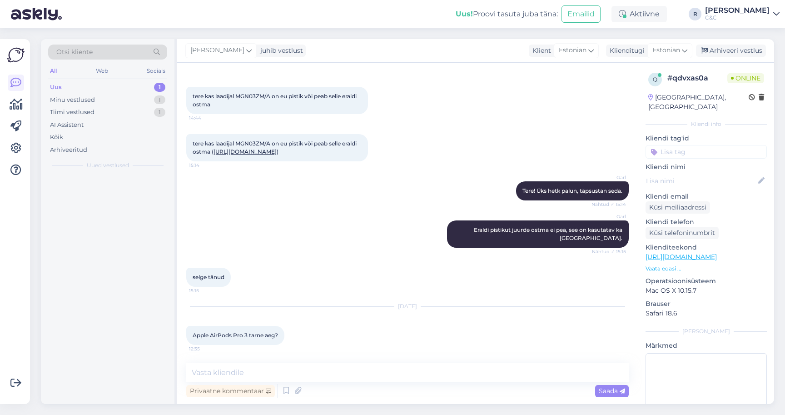
scroll to position [41, 0]
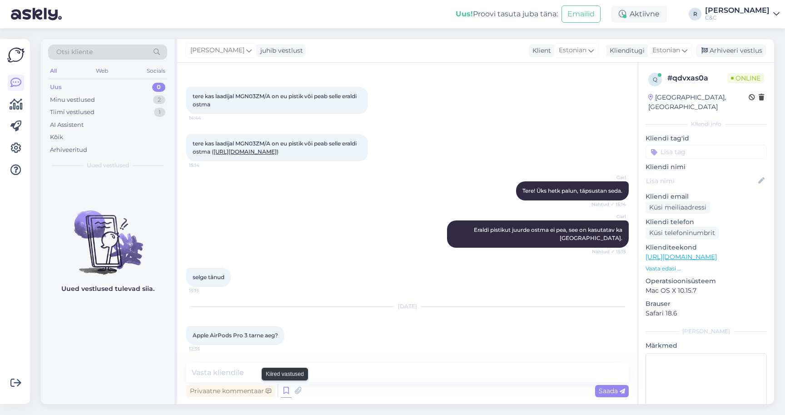
click at [282, 390] on icon at bounding box center [286, 391] width 11 height 14
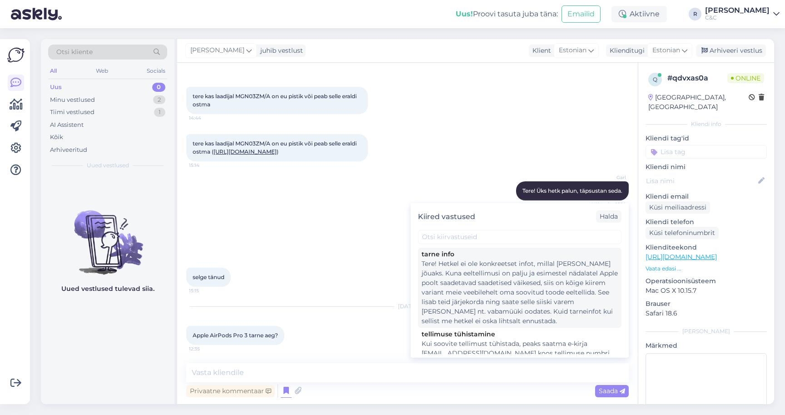
click at [497, 292] on div "Tere! Hetkel ei ole konkreetset infot, millal toode kohale jõuaks. Kuna eeltell…" at bounding box center [520, 292] width 196 height 67
type textarea "Tere! Hetkel ei ole konkreetset infot, millal toode kohale jõuaks. Kuna eeltell…"
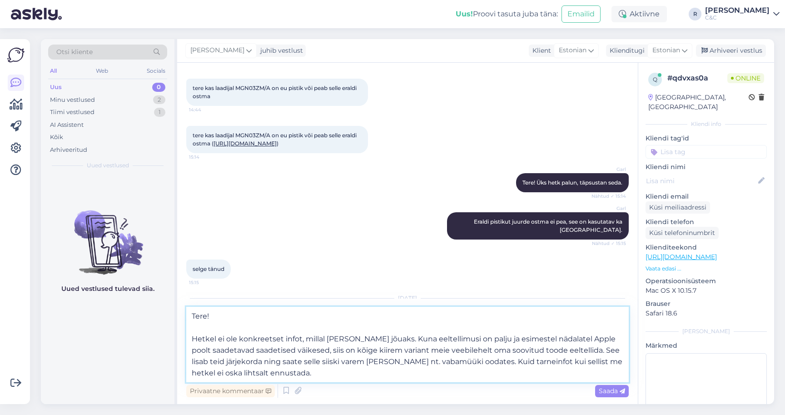
click at [352, 372] on textarea "Tere! Hetkel ei ole konkreetset infot, millal toode kohale jõuaks. Kuna eeltell…" at bounding box center [407, 344] width 443 height 75
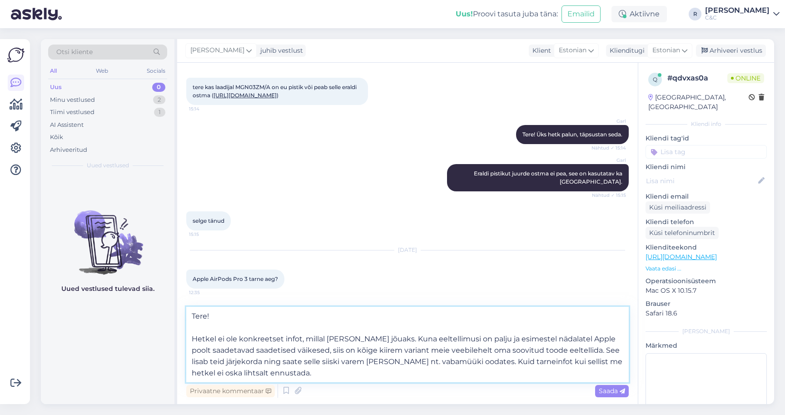
click at [290, 356] on textarea "Tere! Hetkel ei ole konkreetset infot, millal toode kohale jõuaks. Kuna eeltell…" at bounding box center [407, 344] width 443 height 75
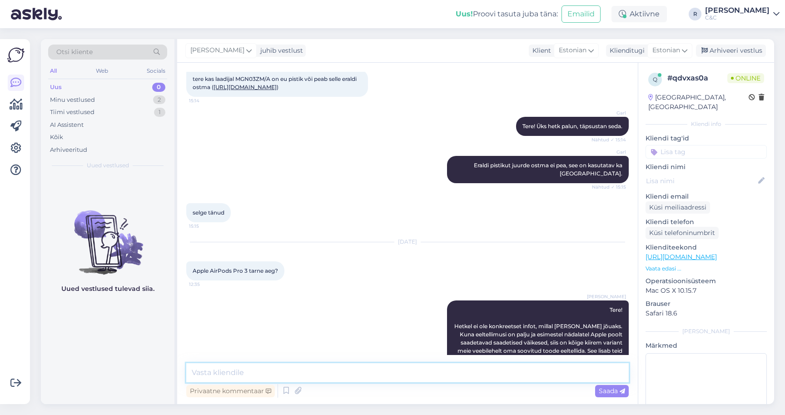
scroll to position [146, 0]
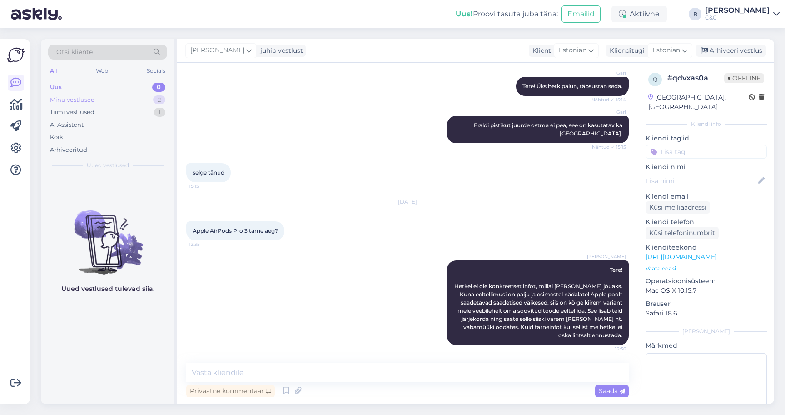
click at [143, 103] on div "Minu vestlused 2" at bounding box center [107, 100] width 119 height 13
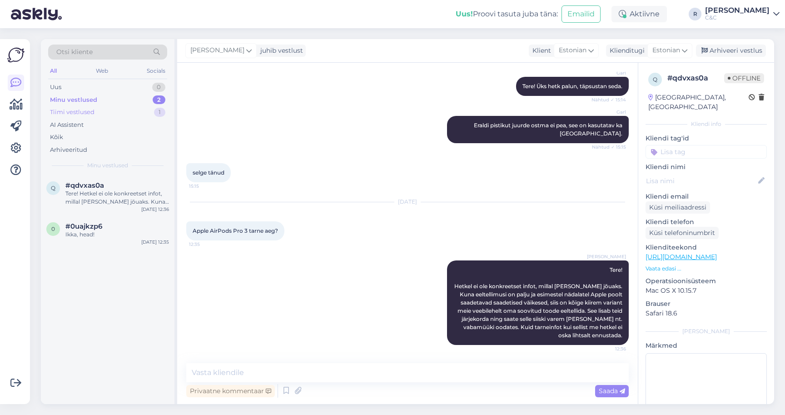
click at [137, 111] on div "Tiimi vestlused 1" at bounding box center [107, 112] width 119 height 13
click at [137, 102] on div "Minu vestlused 2" at bounding box center [107, 100] width 119 height 13
click at [105, 228] on div "#0uajkzp6" at bounding box center [117, 226] width 104 height 8
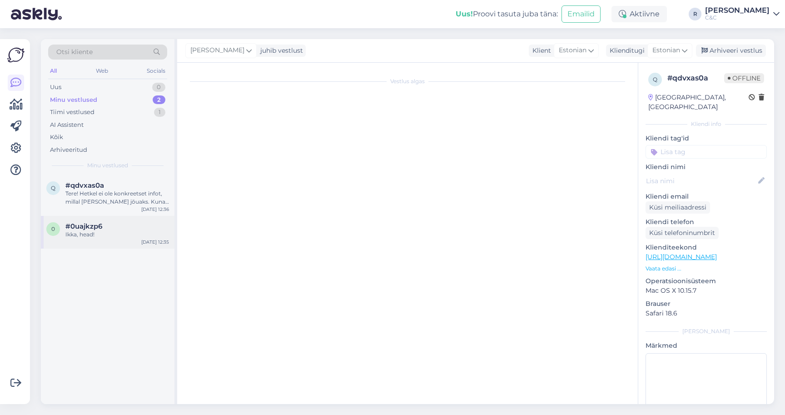
scroll to position [0, 0]
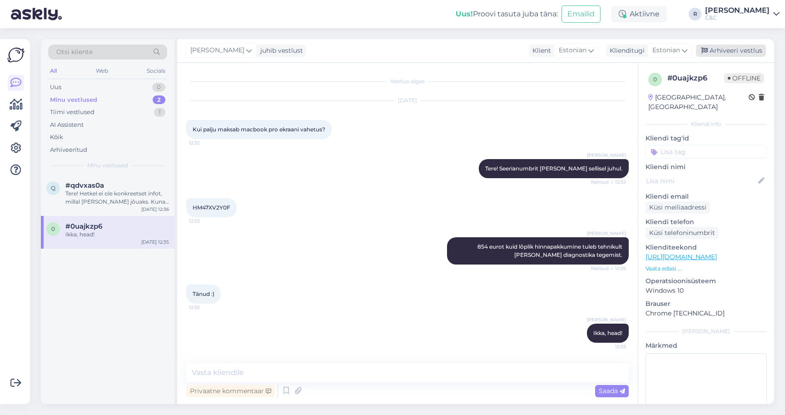
click at [720, 50] on div "Arhiveeri vestlus" at bounding box center [731, 51] width 70 height 12
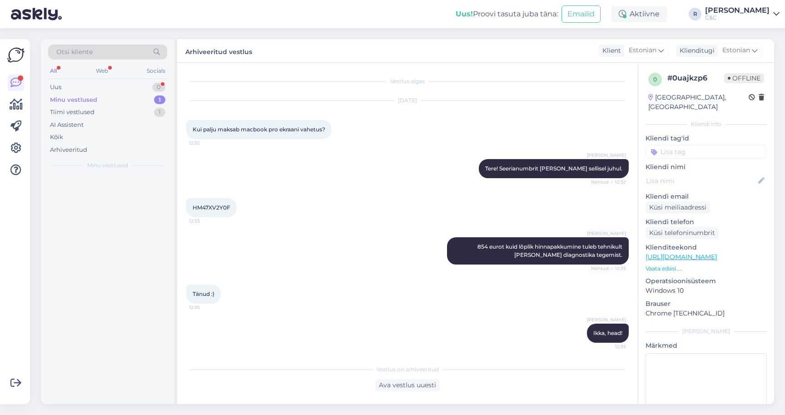
click at [132, 192] on div at bounding box center [108, 289] width 134 height 229
click at [136, 85] on div "Uus 1" at bounding box center [107, 87] width 119 height 13
click at [104, 207] on div "f #fbl8ic4d 1 Tore, eile käisin Kristiine esinduses ja maksin juurde 150 eur. J…" at bounding box center [108, 195] width 134 height 41
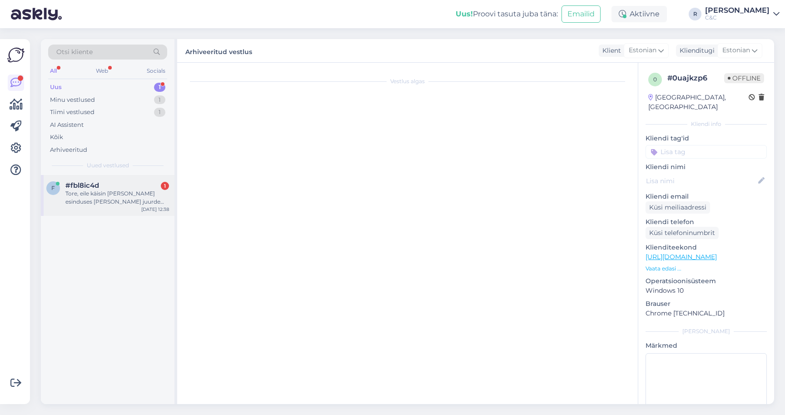
scroll to position [131, 0]
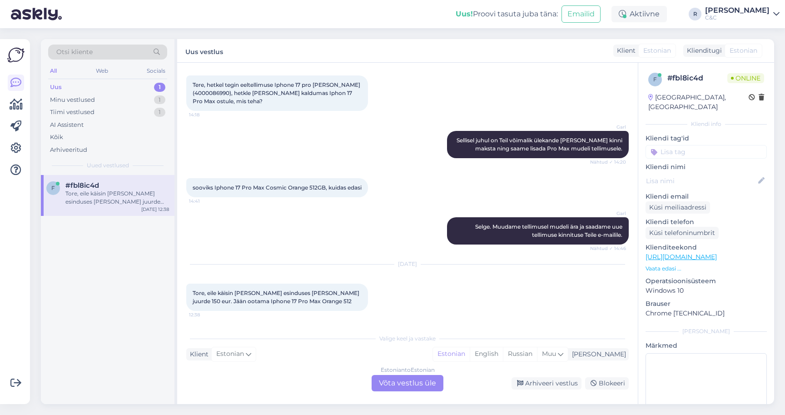
click at [402, 381] on div "Estonian to Estonian Võta vestlus üle" at bounding box center [408, 383] width 72 height 16
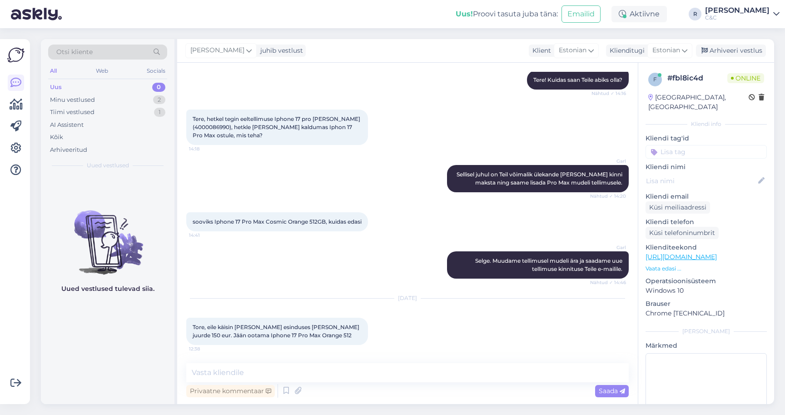
click at [355, 384] on div "Privaatne kommentaar Saada" at bounding box center [407, 390] width 443 height 17
click at [355, 380] on textarea at bounding box center [407, 372] width 443 height 19
click at [355, 381] on textarea at bounding box center [407, 372] width 443 height 19
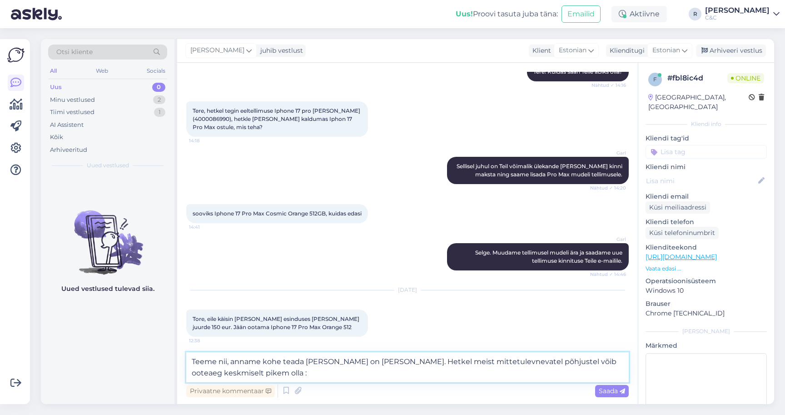
type textarea "Teeme nii, anname kohe teada kui seade on kohal. Hetkel meist mittetulevnevatel…"
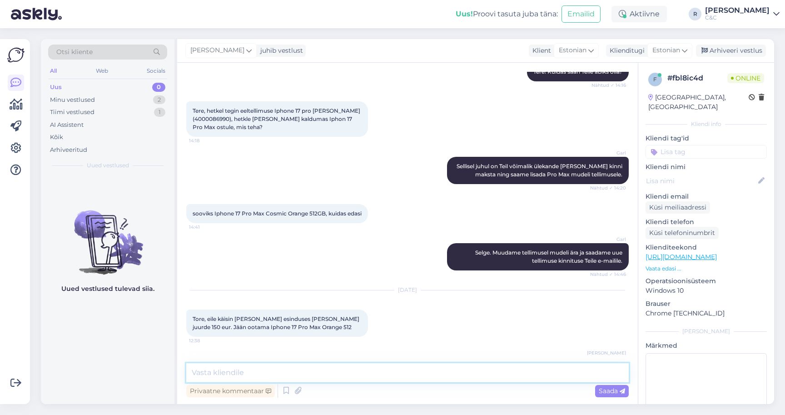
scroll to position [152, 0]
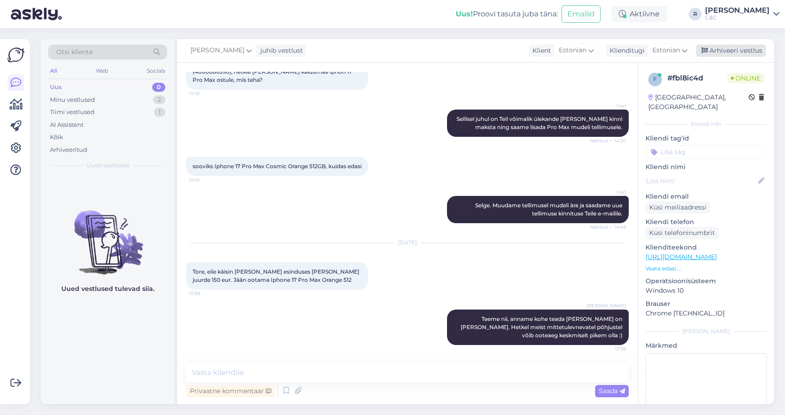
click at [735, 52] on div "Arhiveeri vestlus" at bounding box center [731, 51] width 70 height 12
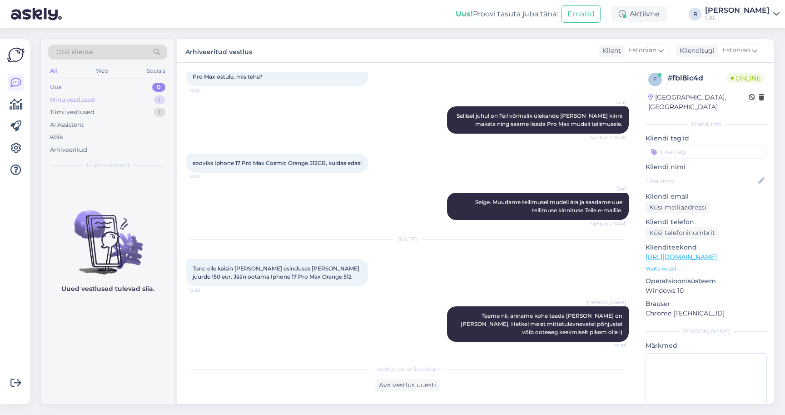
click at [141, 105] on div "Minu vestlused 1" at bounding box center [107, 100] width 119 height 13
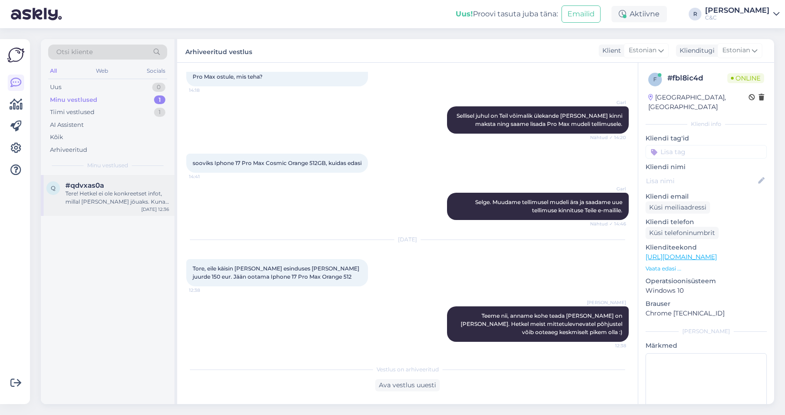
click at [109, 185] on div "#qdvxas0a" at bounding box center [117, 185] width 104 height 8
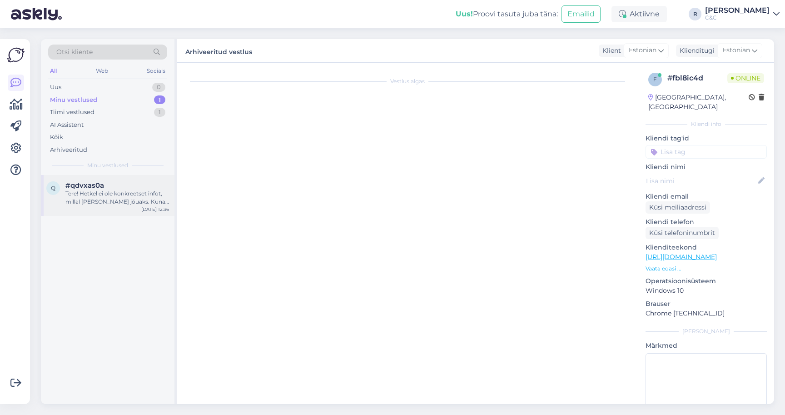
scroll to position [146, 0]
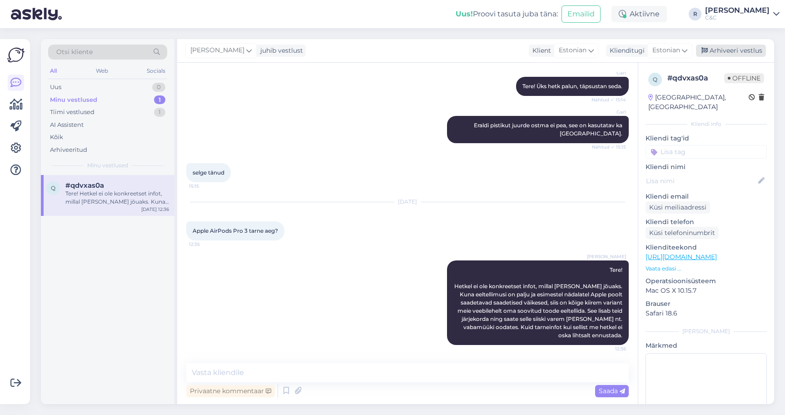
click at [728, 49] on div "Arhiveeri vestlus" at bounding box center [731, 51] width 70 height 12
